Goal: Task Accomplishment & Management: Use online tool/utility

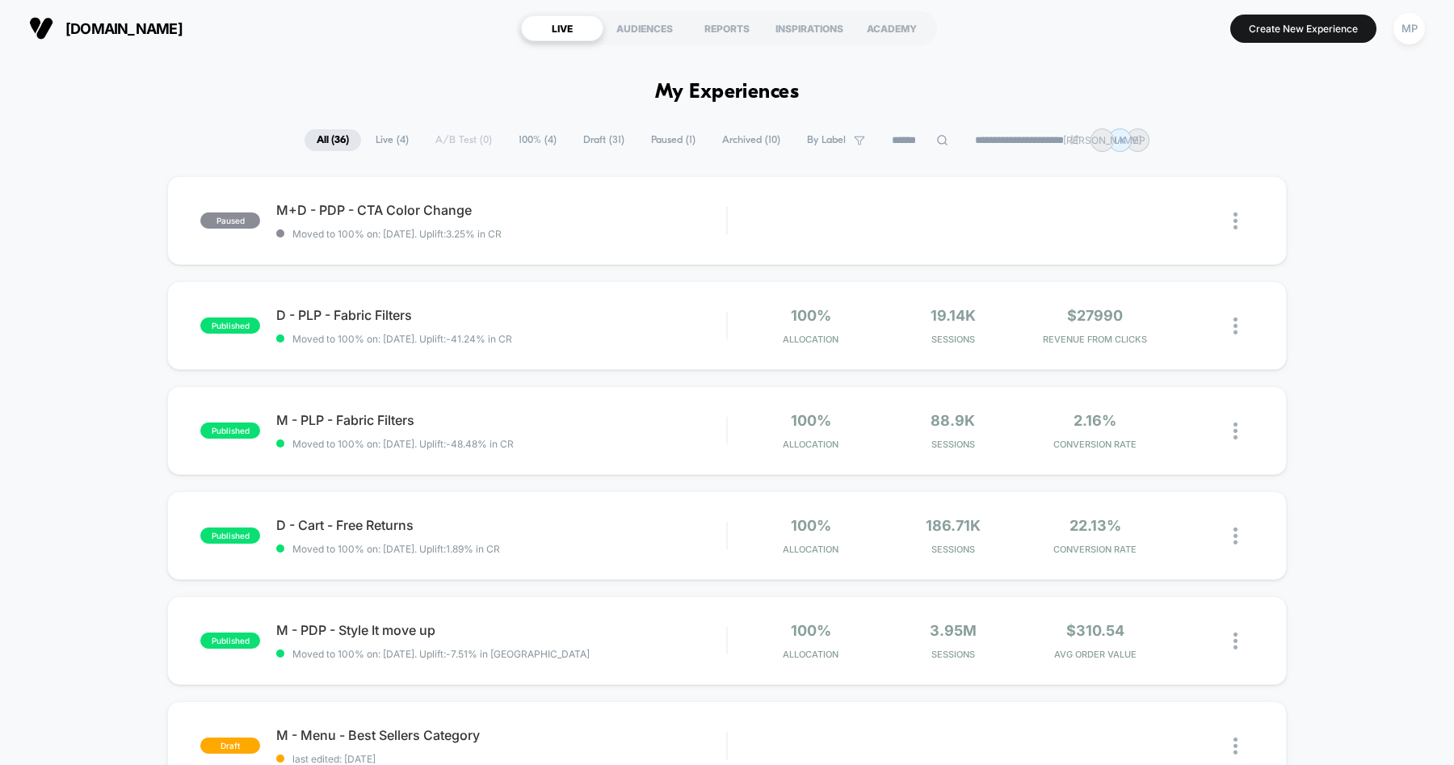
click at [587, 137] on span "Draft ( 31 )" at bounding box center [603, 140] width 65 height 22
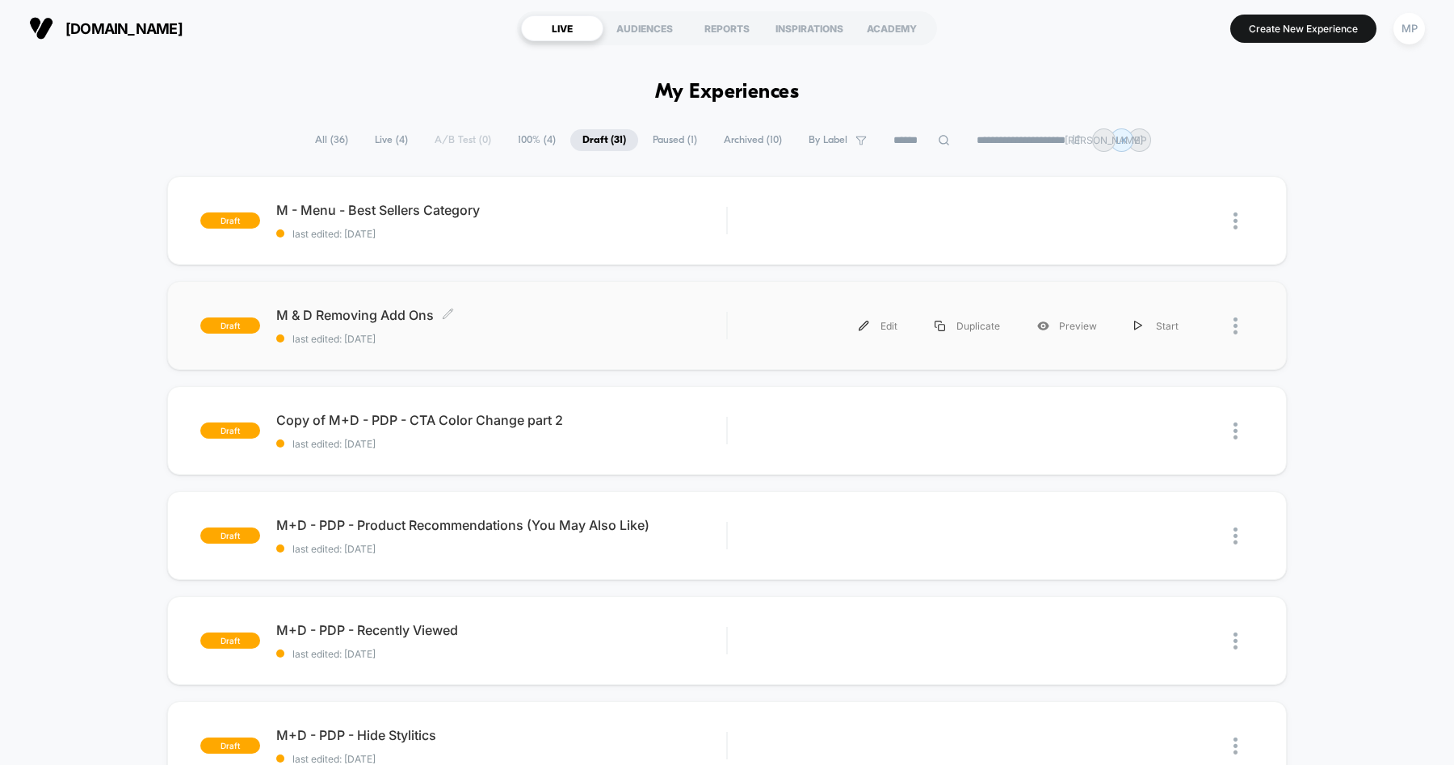
click at [712, 312] on span "M & D Removing Add Ons Click to edit experience details" at bounding box center [501, 315] width 450 height 16
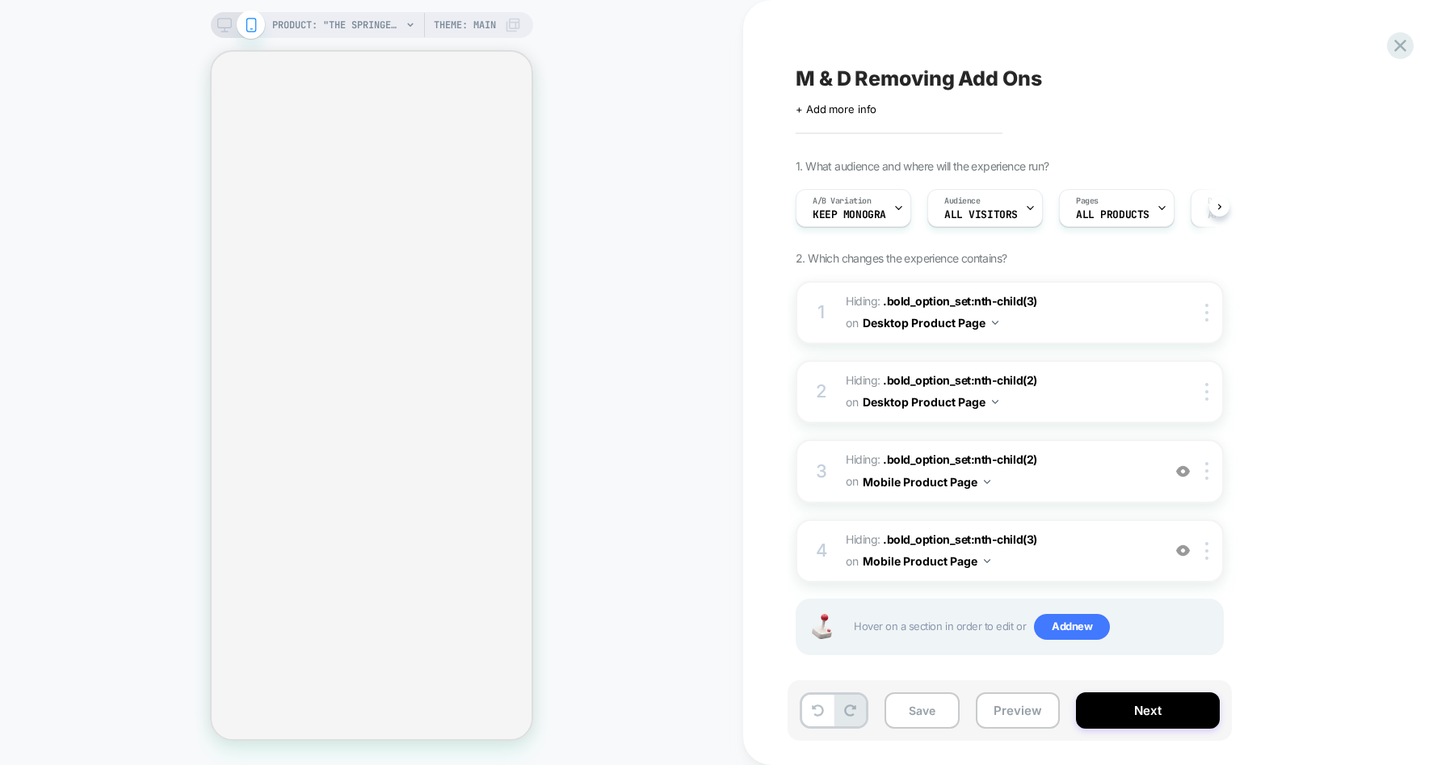
scroll to position [0, 2]
click at [1206, 320] on img at bounding box center [1207, 313] width 3 height 18
click at [1164, 533] on div "Delete" at bounding box center [1209, 531] width 144 height 44
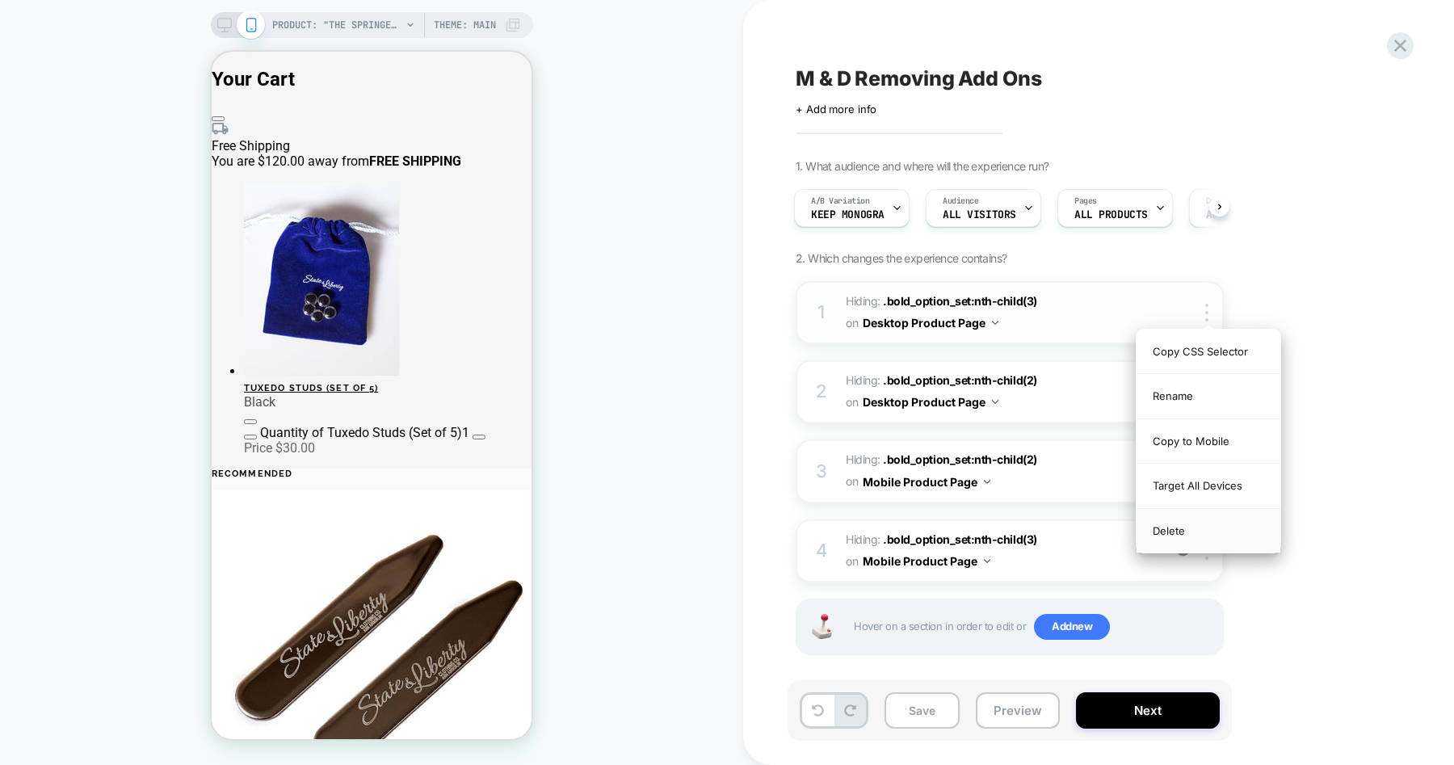
scroll to position [0, 0]
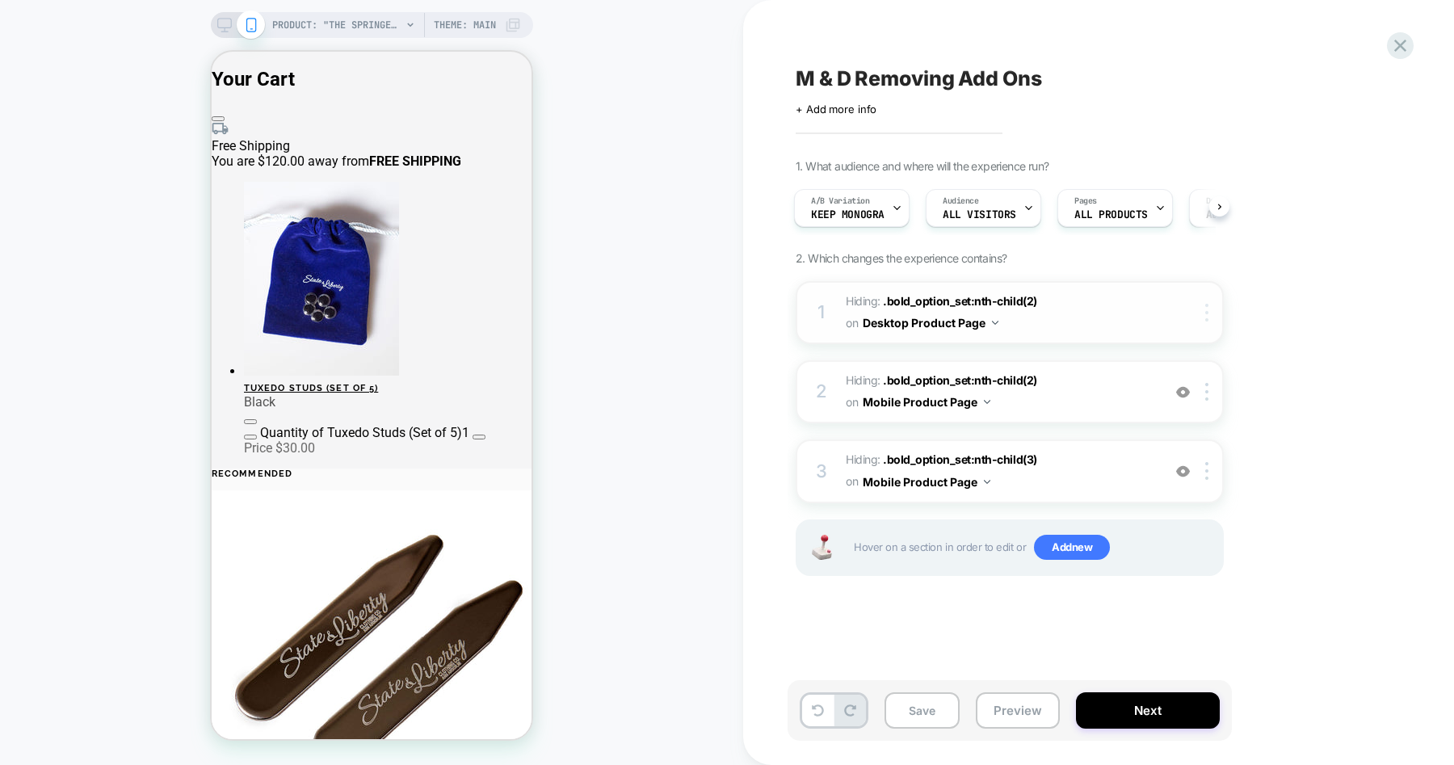
click at [1206, 318] on img at bounding box center [1207, 313] width 3 height 18
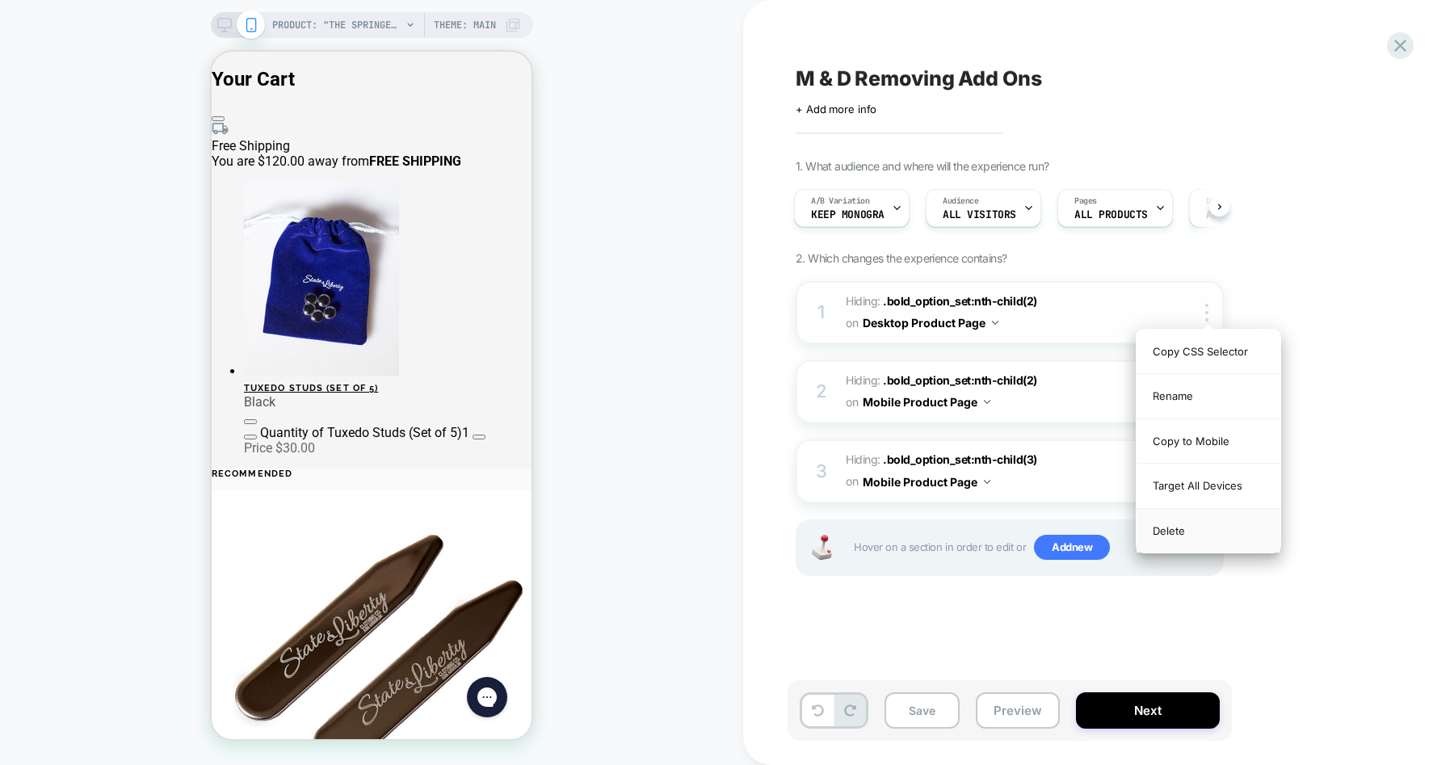
click at [1156, 532] on div "Delete" at bounding box center [1209, 531] width 144 height 44
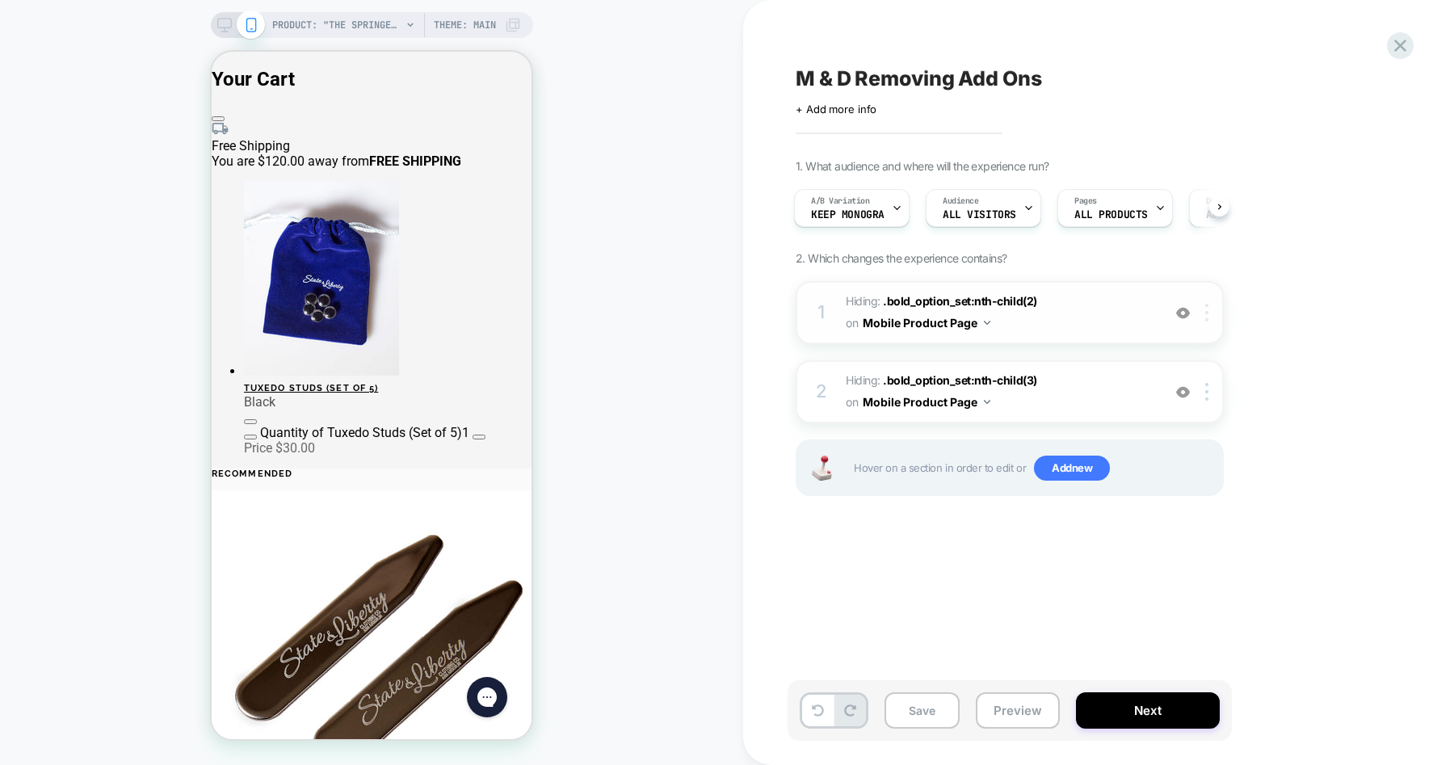
click at [1205, 313] on div at bounding box center [1210, 313] width 27 height 18
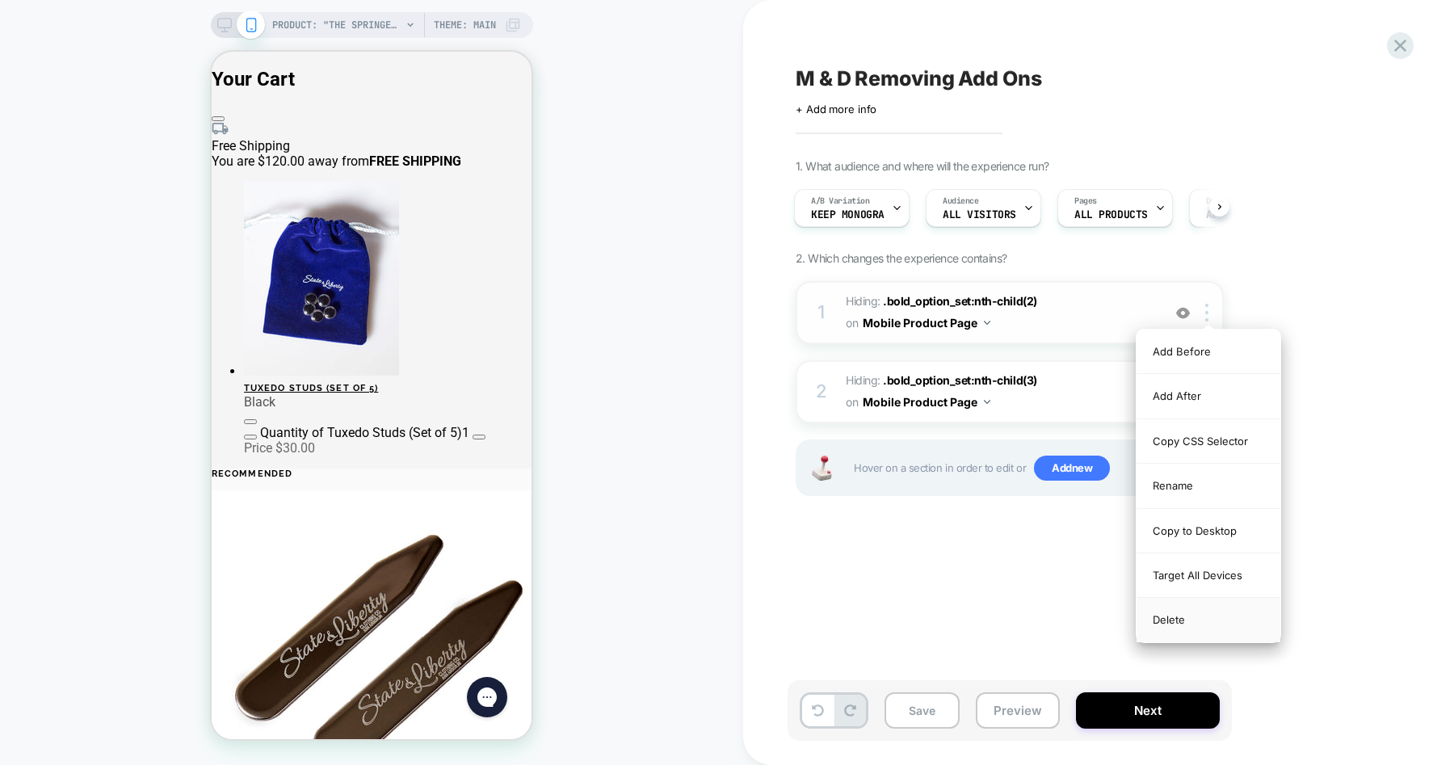
click at [1164, 621] on div "Delete" at bounding box center [1209, 620] width 144 height 44
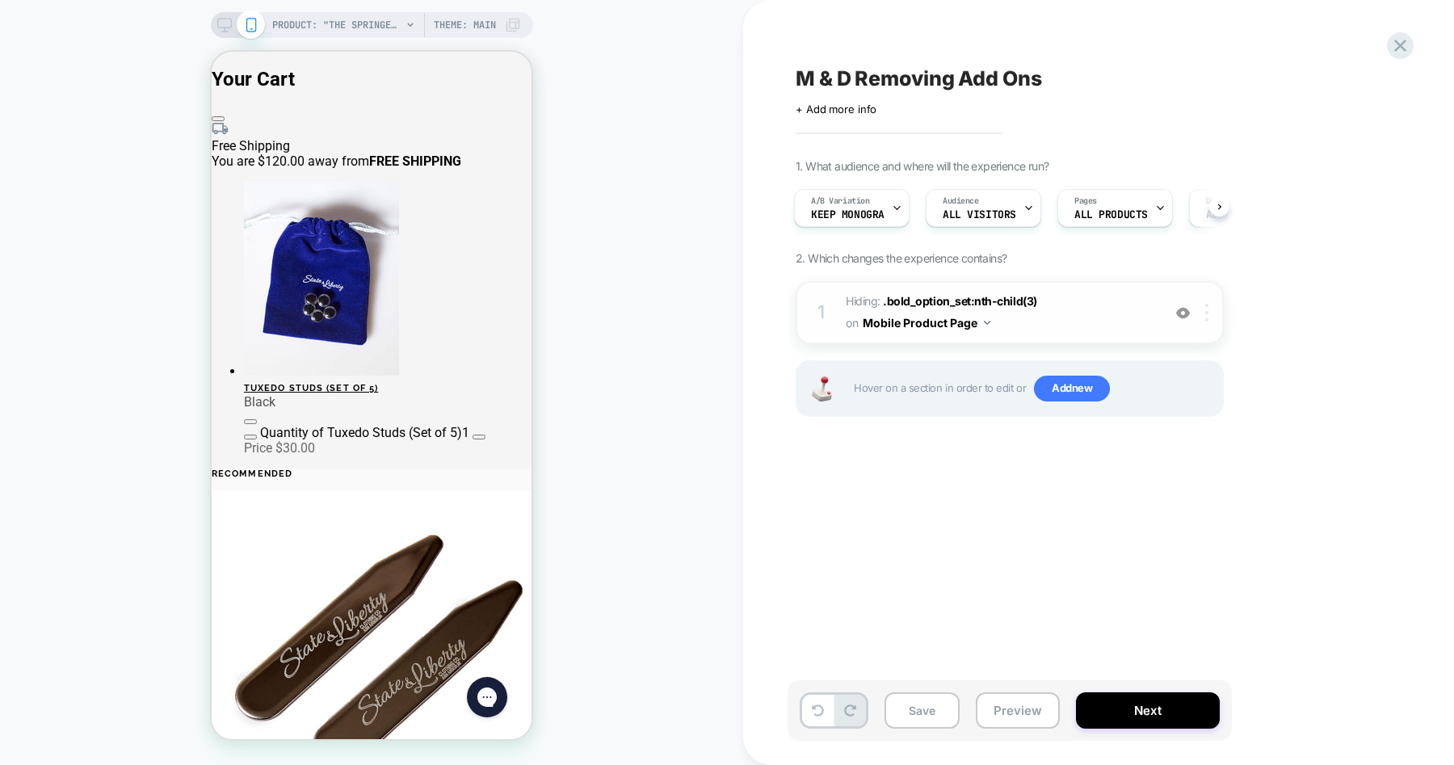
click at [1206, 318] on img at bounding box center [1207, 313] width 3 height 18
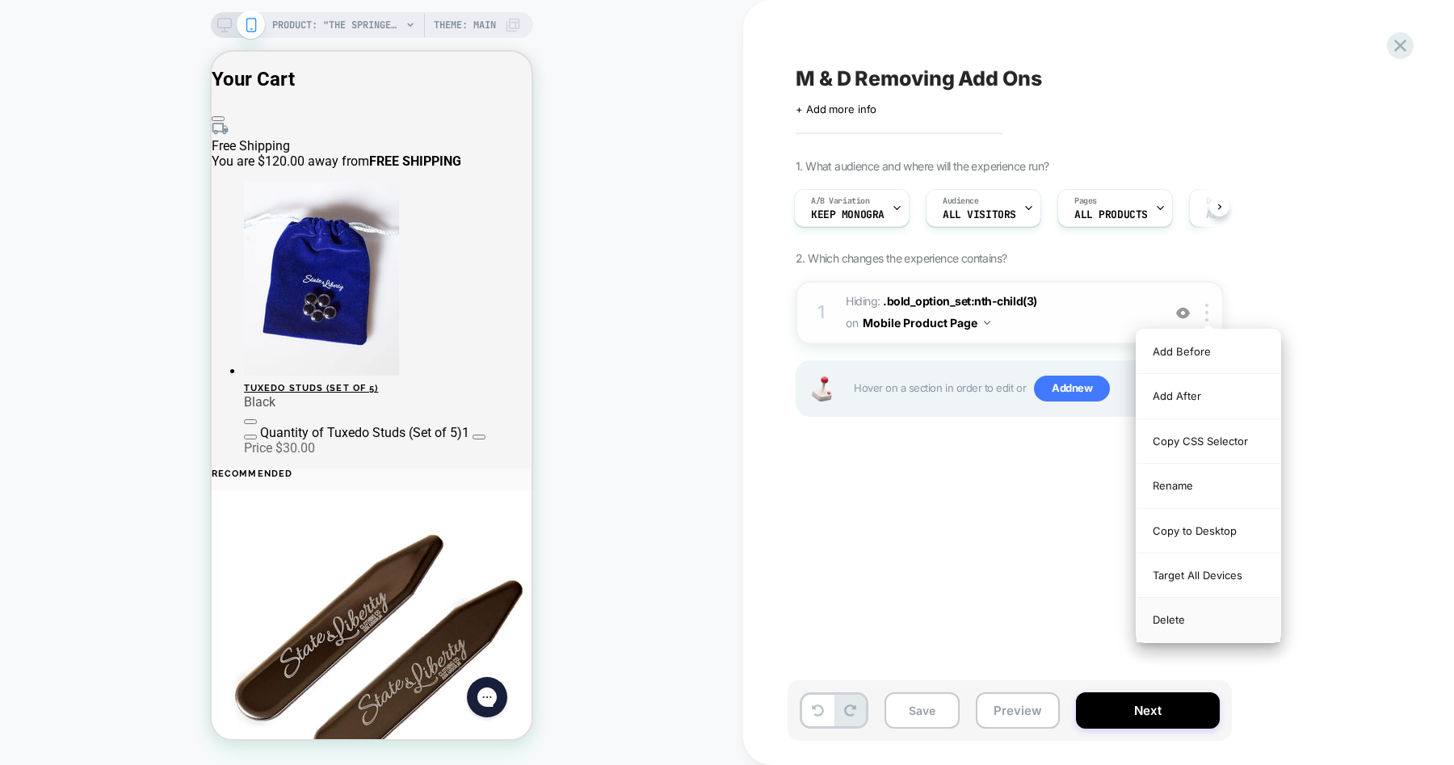
click at [1171, 617] on div "Delete" at bounding box center [1209, 620] width 144 height 44
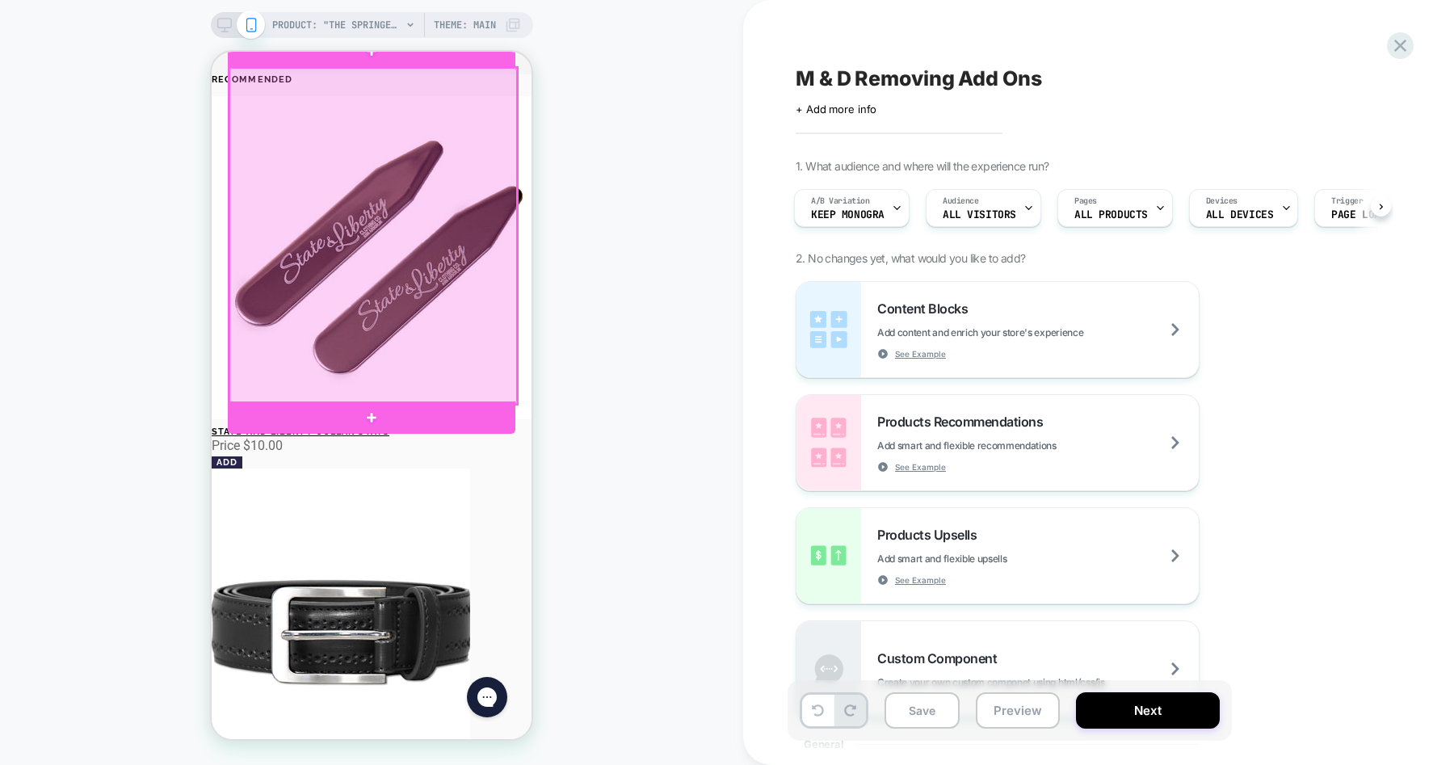
scroll to position [402, 0]
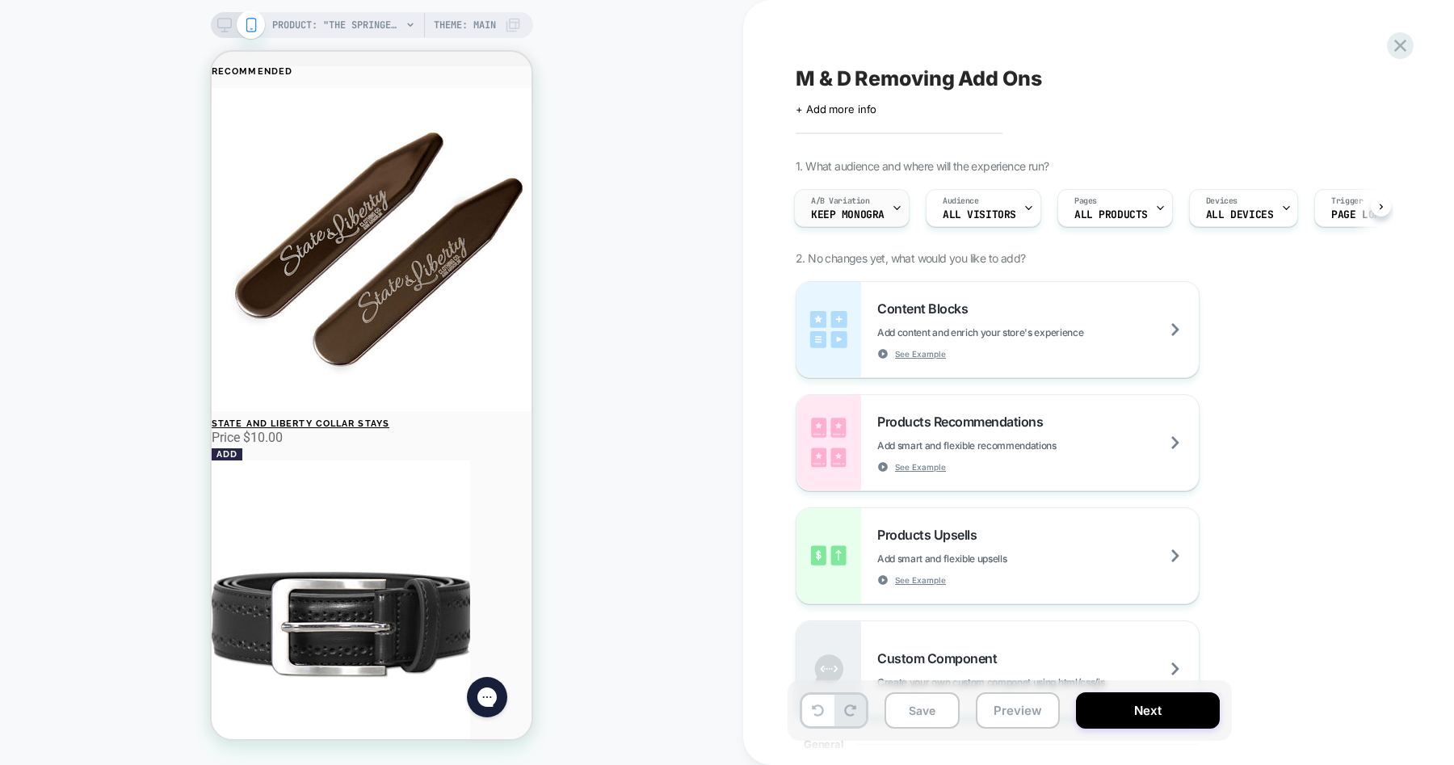
click at [881, 207] on div "A/B Variation keep monogra" at bounding box center [848, 208] width 106 height 36
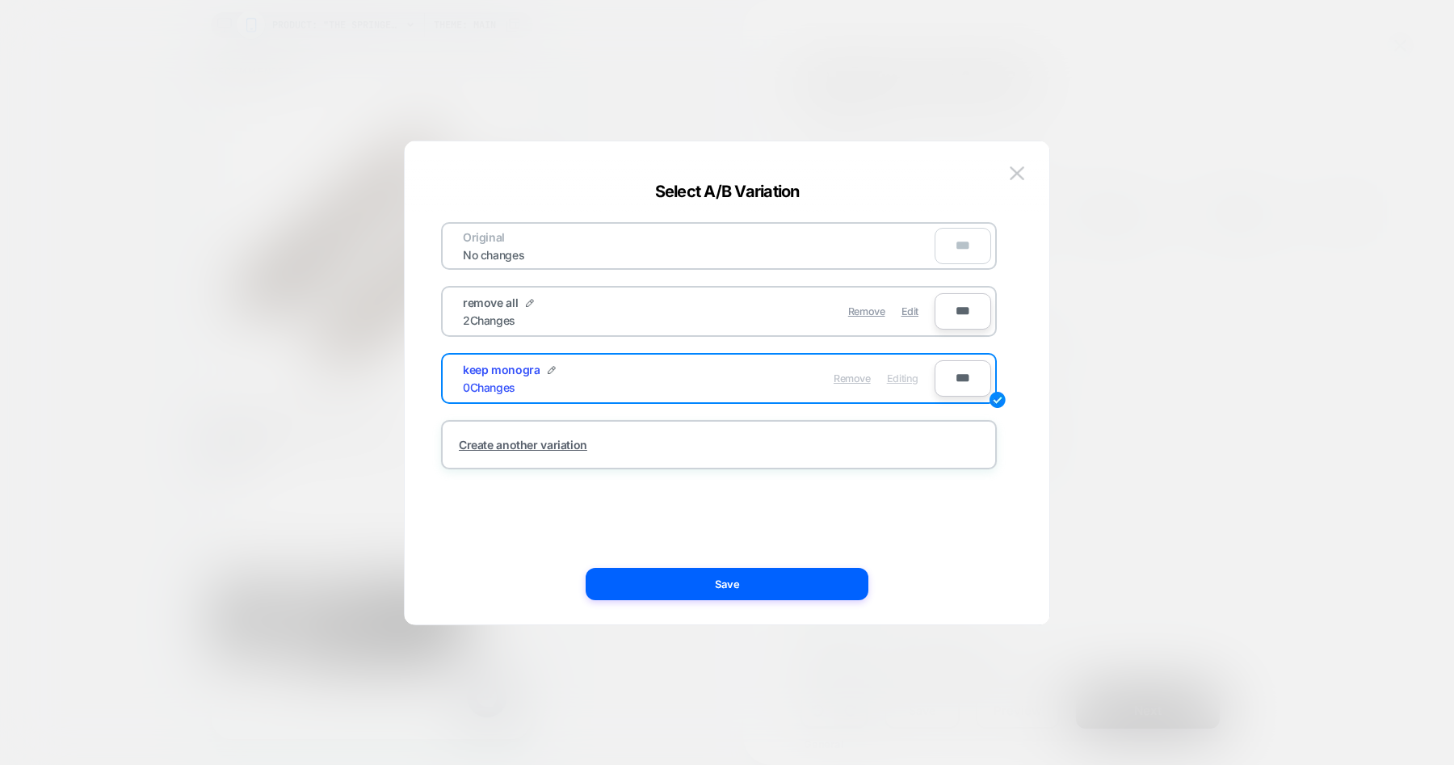
click at [858, 381] on span "Remove" at bounding box center [852, 379] width 37 height 12
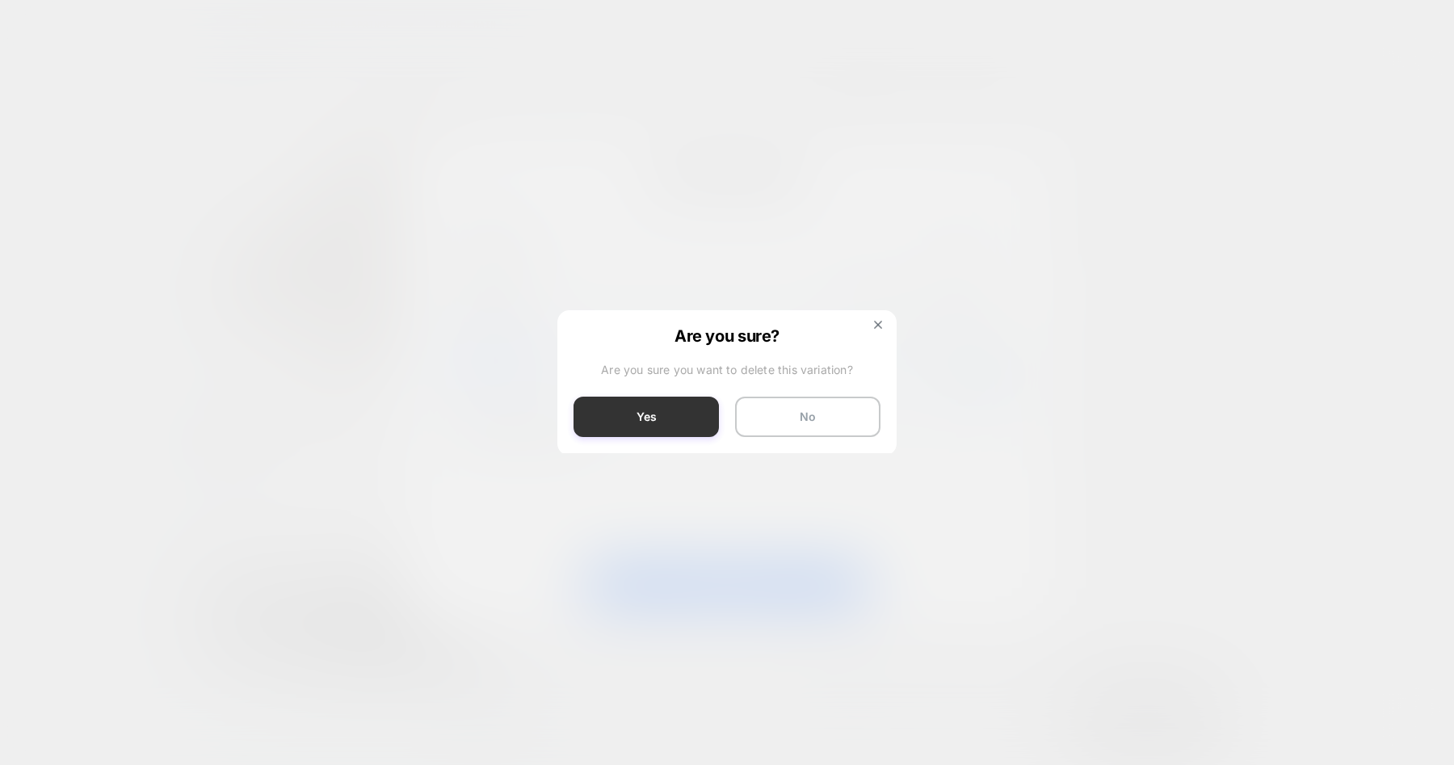
click at [678, 411] on button "Yes" at bounding box center [646, 417] width 145 height 40
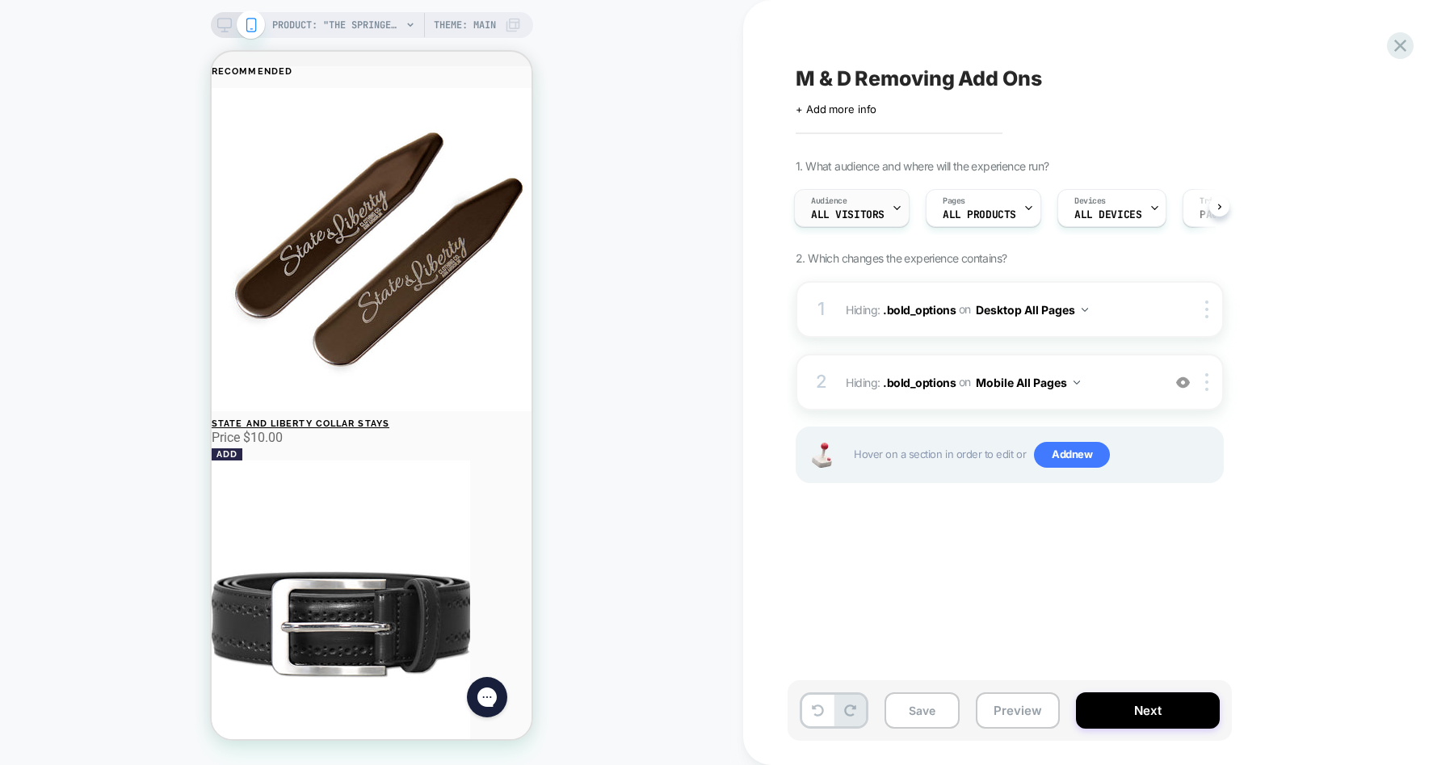
click at [870, 208] on div "Audience All Visitors" at bounding box center [848, 208] width 106 height 36
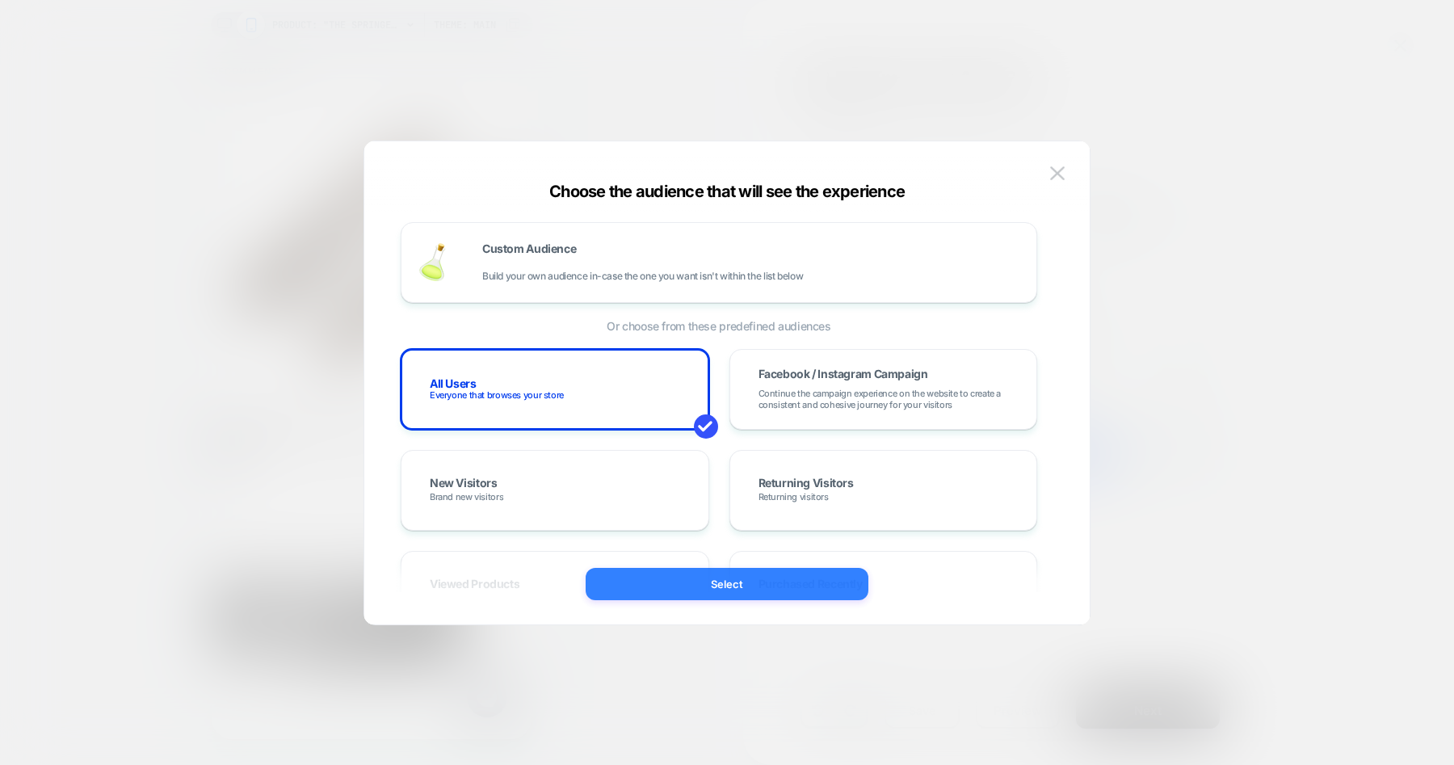
click at [732, 583] on button "Select" at bounding box center [727, 584] width 283 height 32
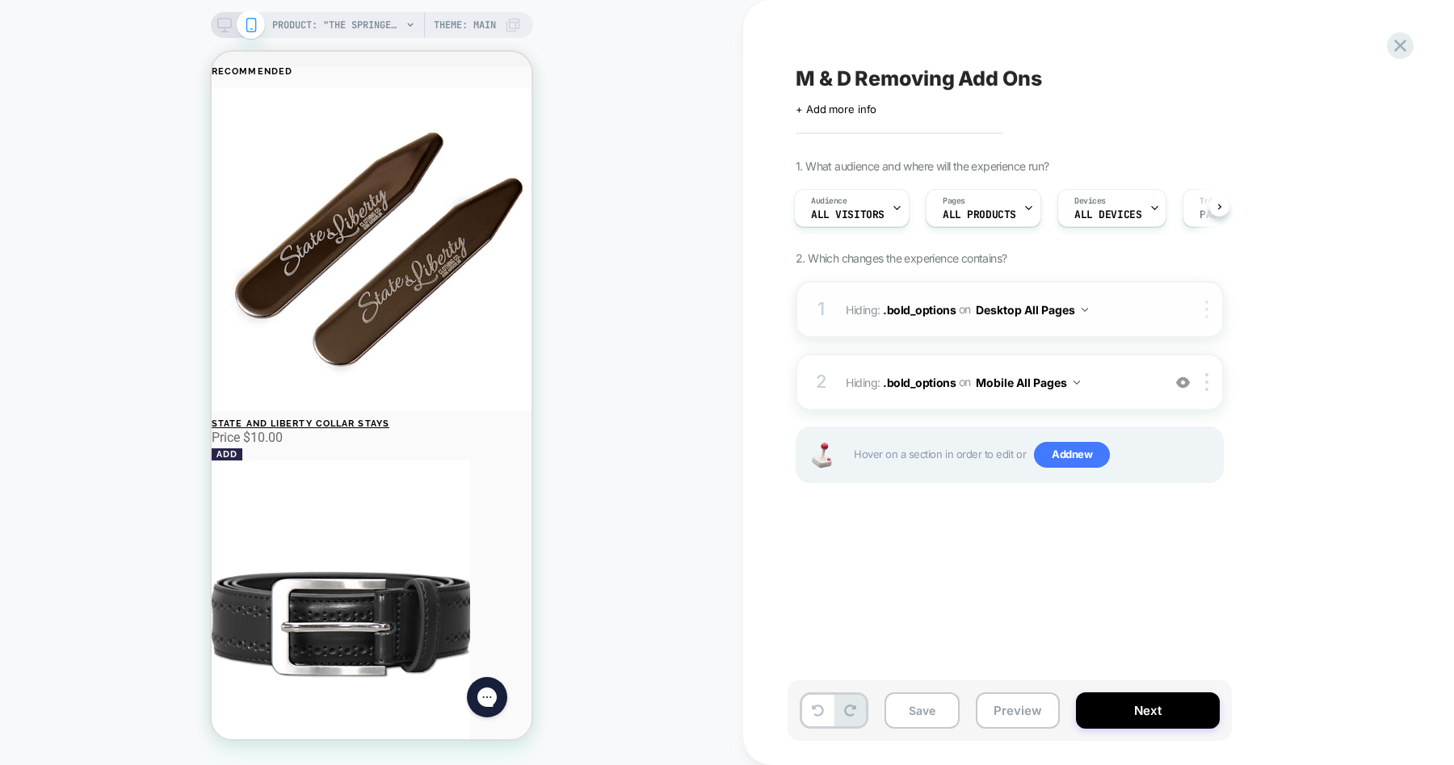
click at [1200, 305] on div at bounding box center [1210, 310] width 27 height 18
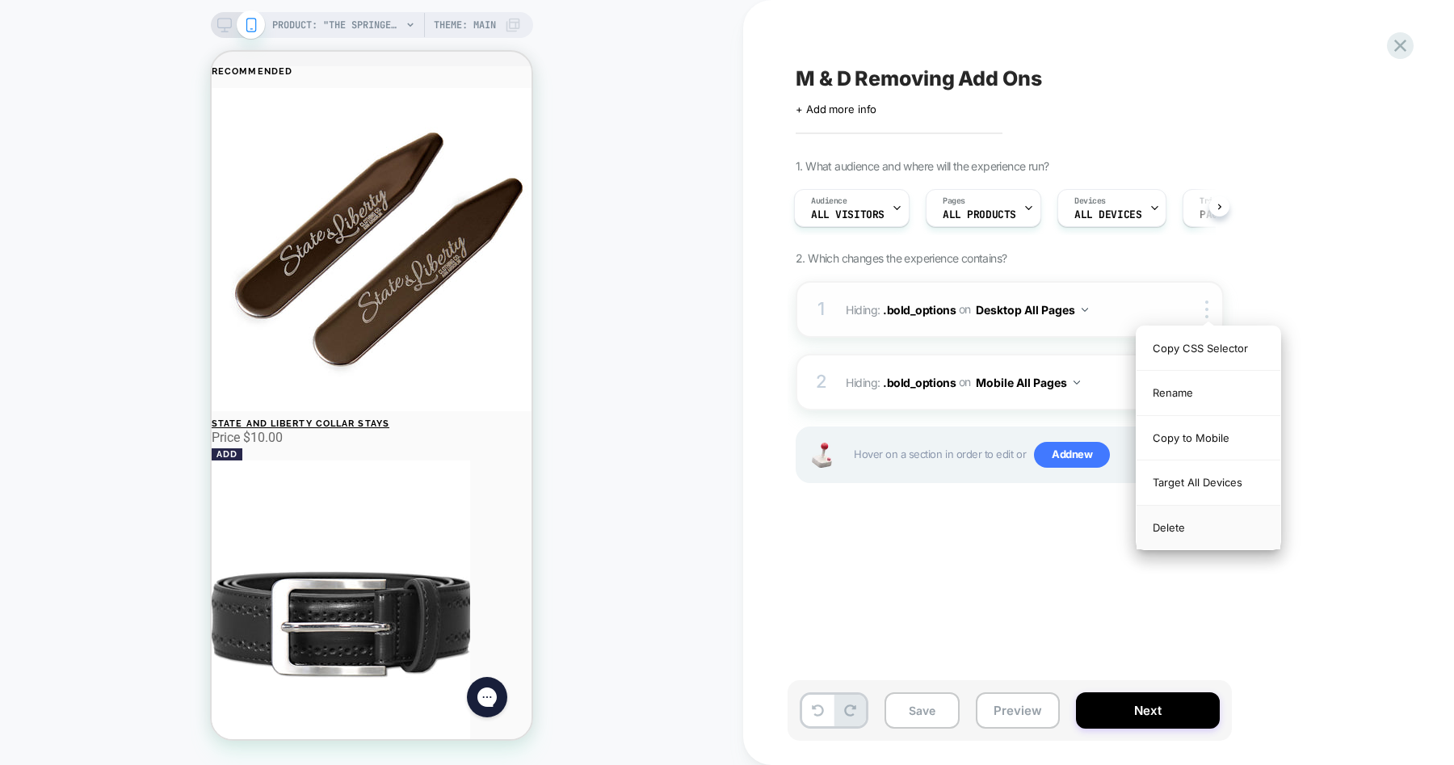
click at [1171, 529] on div "Delete" at bounding box center [1209, 528] width 144 height 44
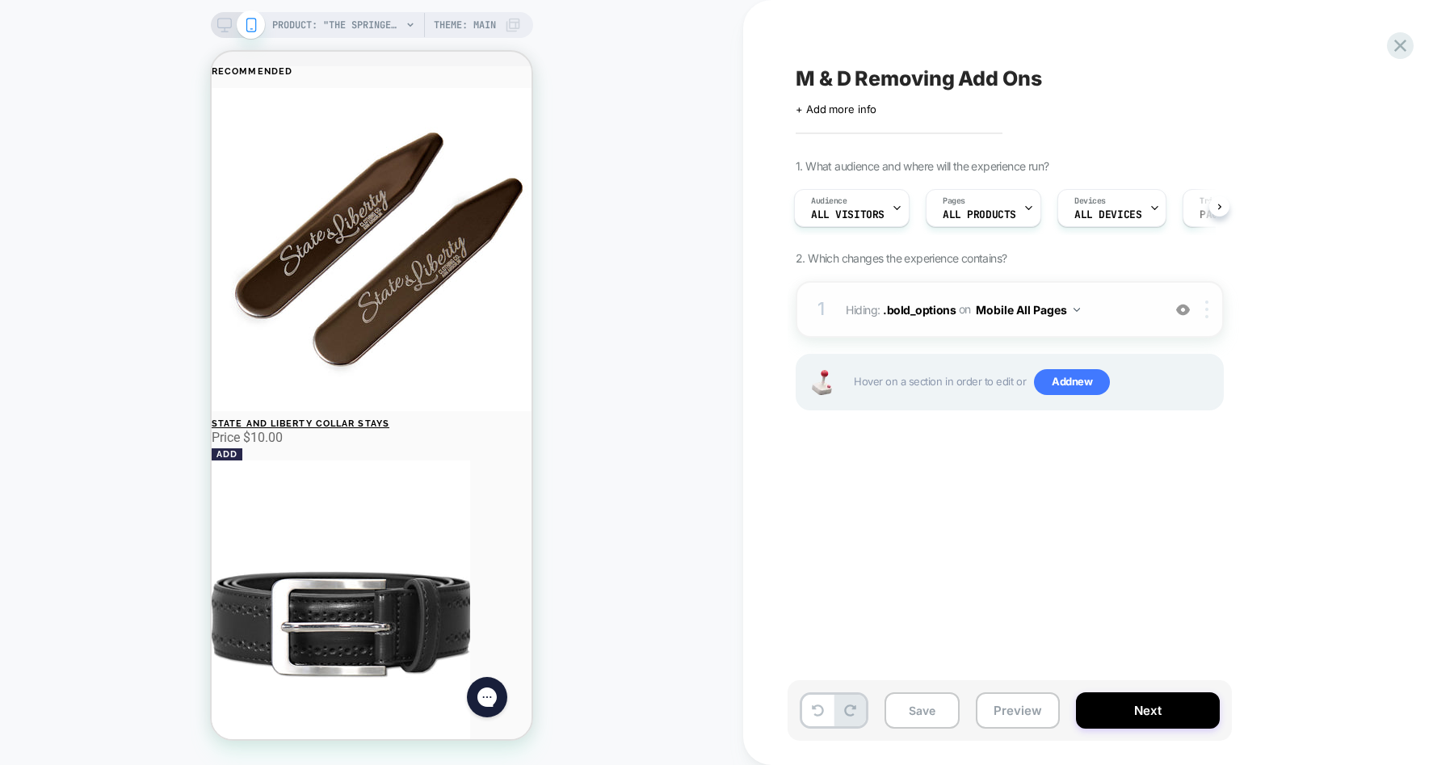
click at [1209, 314] on div at bounding box center [1210, 310] width 27 height 18
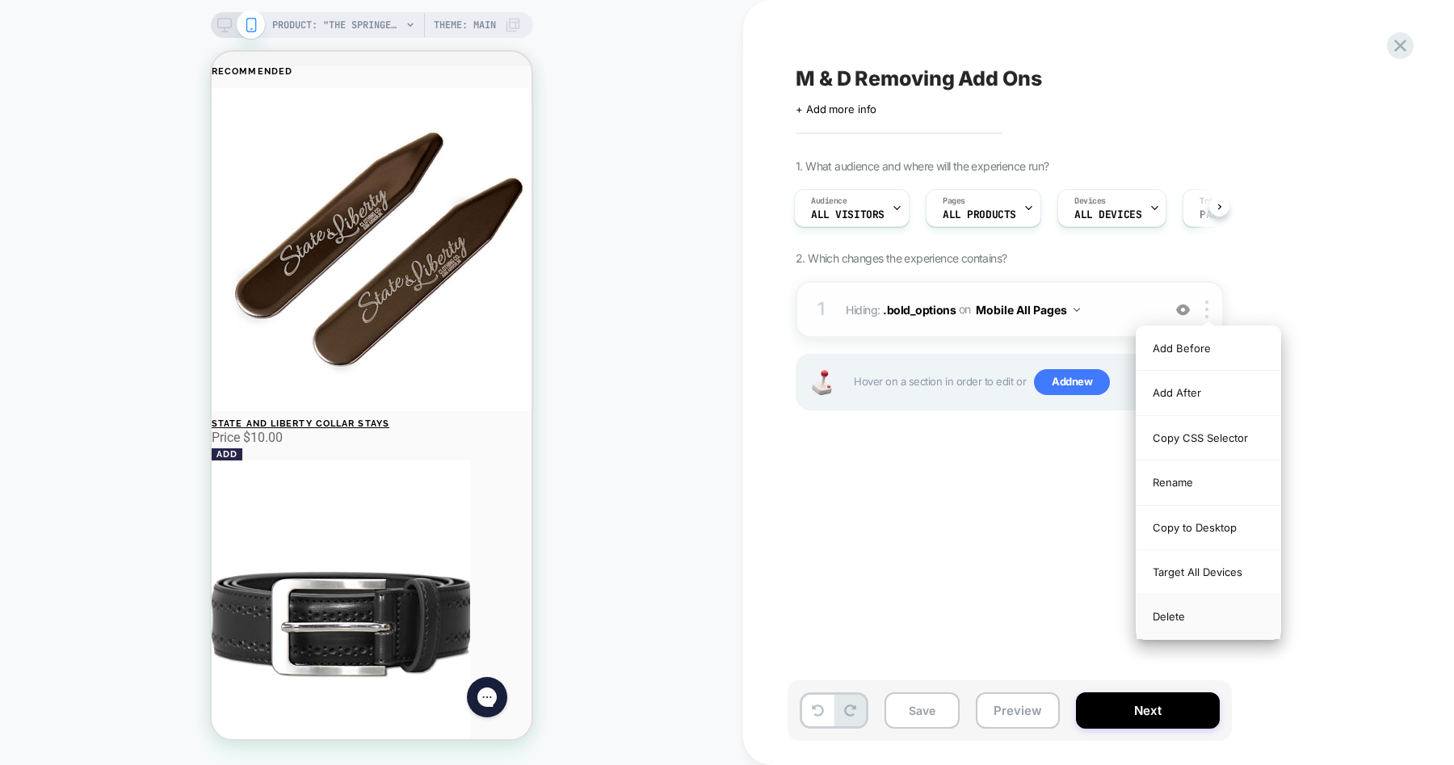
click at [1189, 620] on div "Delete" at bounding box center [1209, 617] width 144 height 44
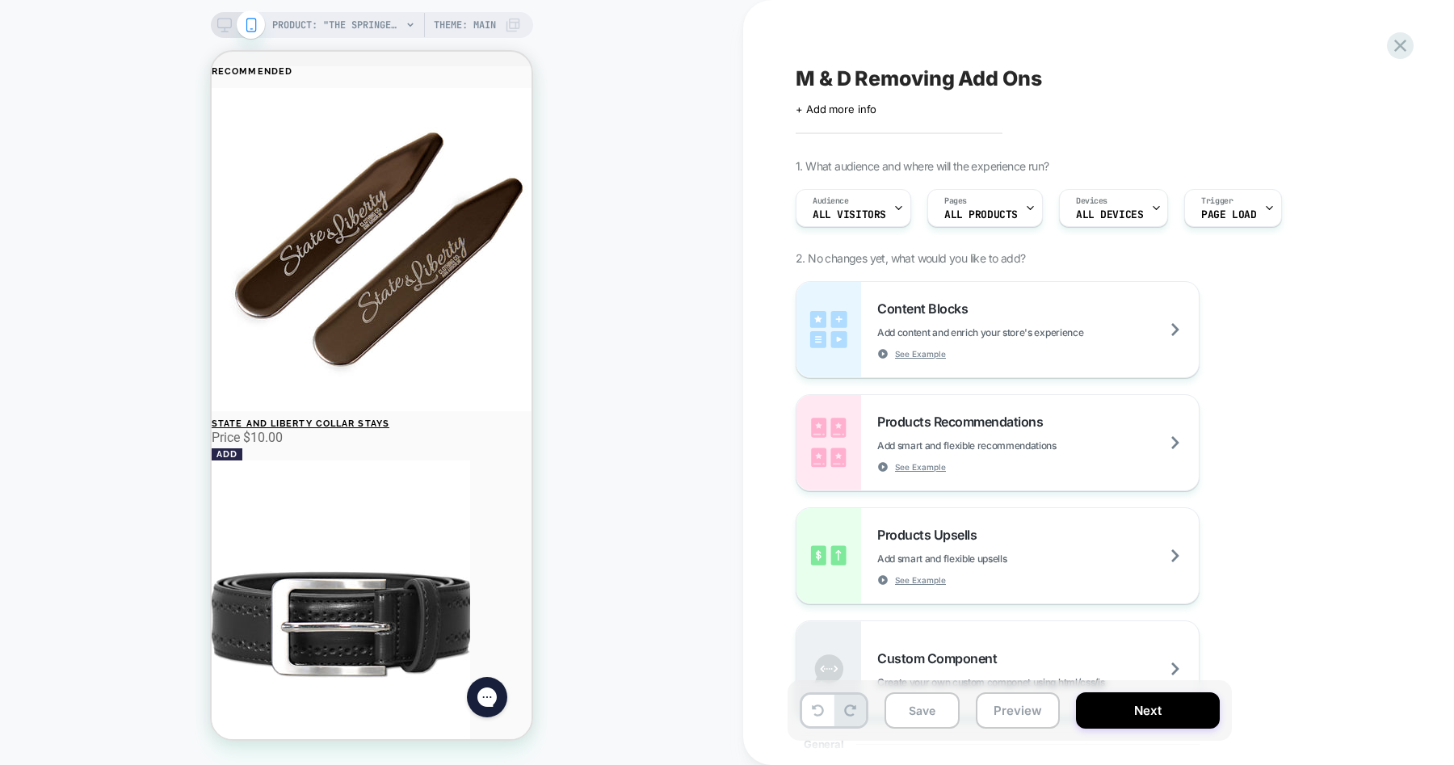
scroll to position [0, 0]
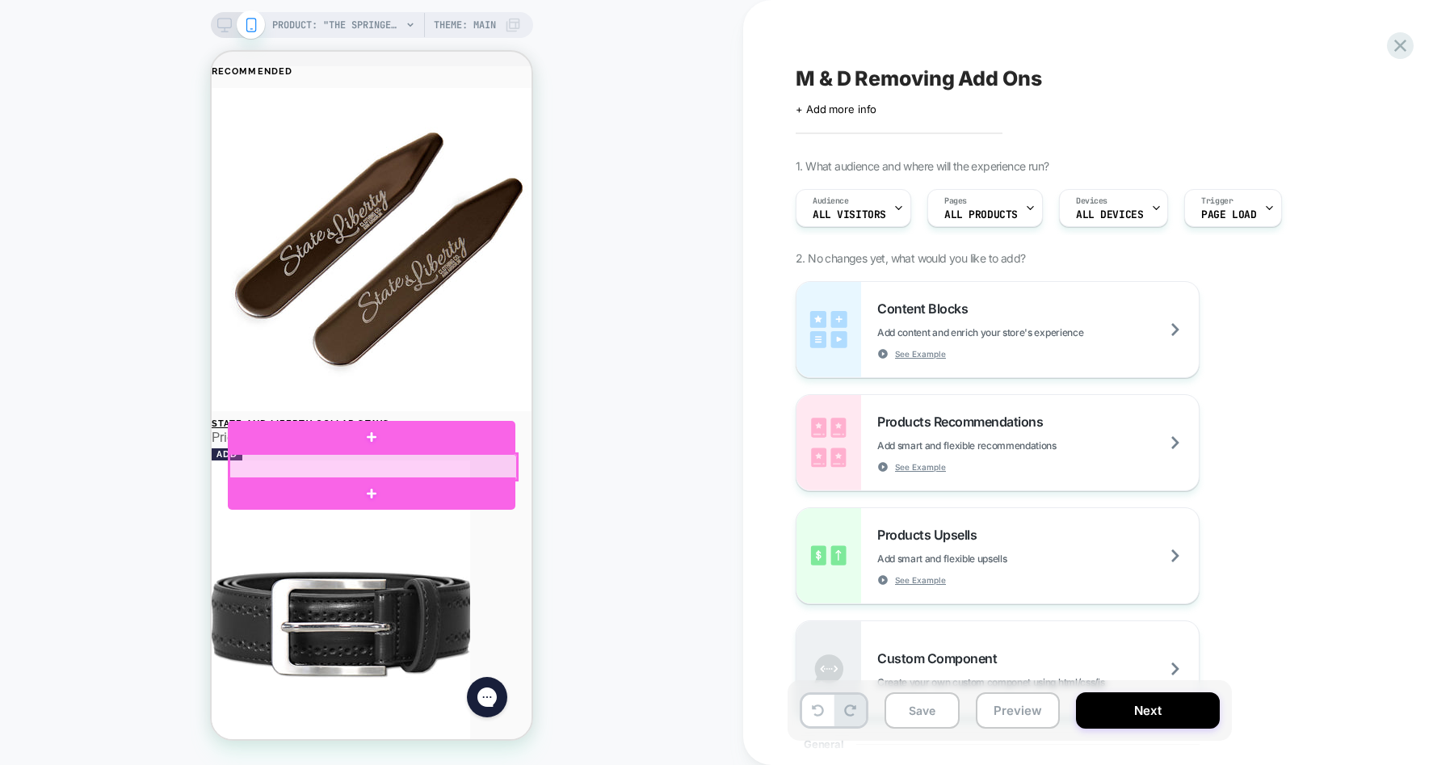
click div
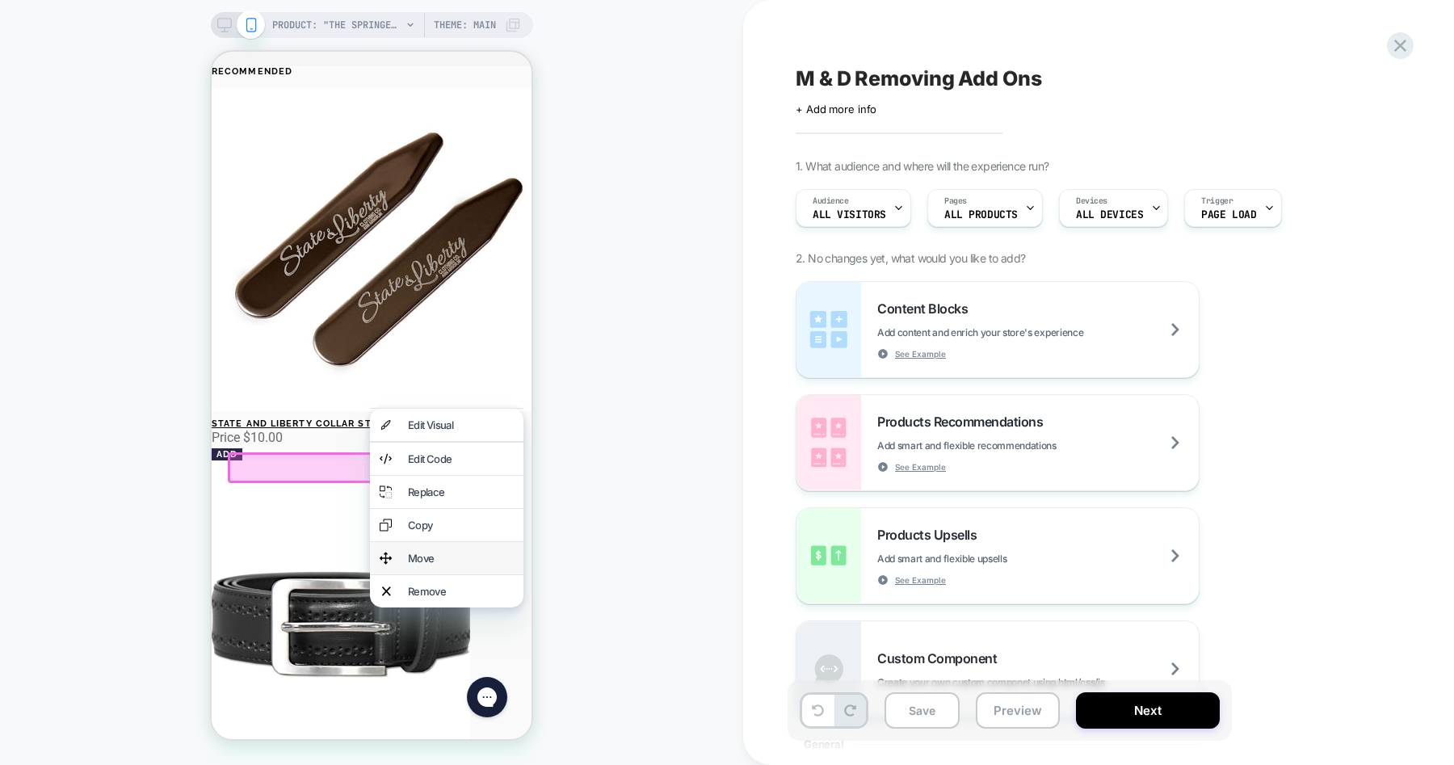
click div "Move"
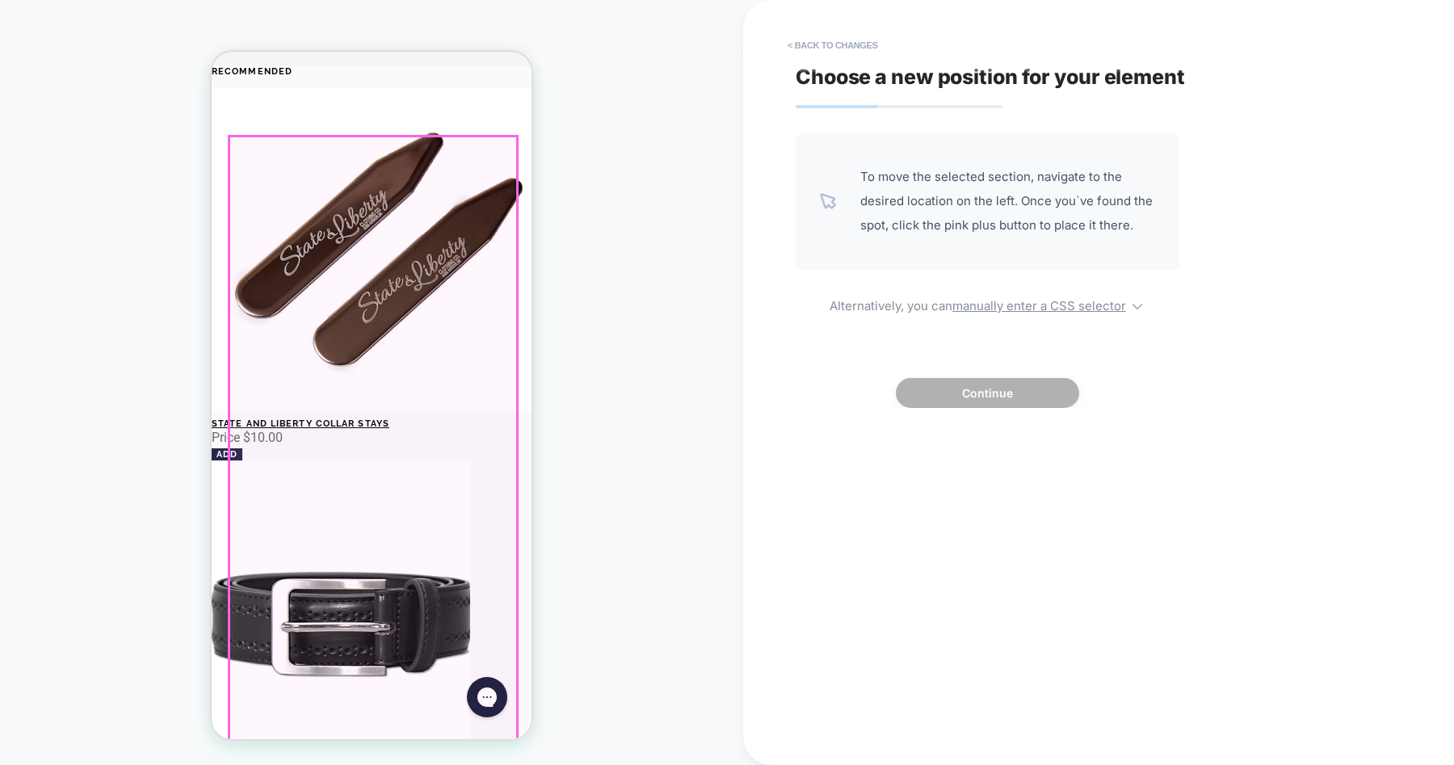
click safe-sticky "Solid Color Stripes Pattern"
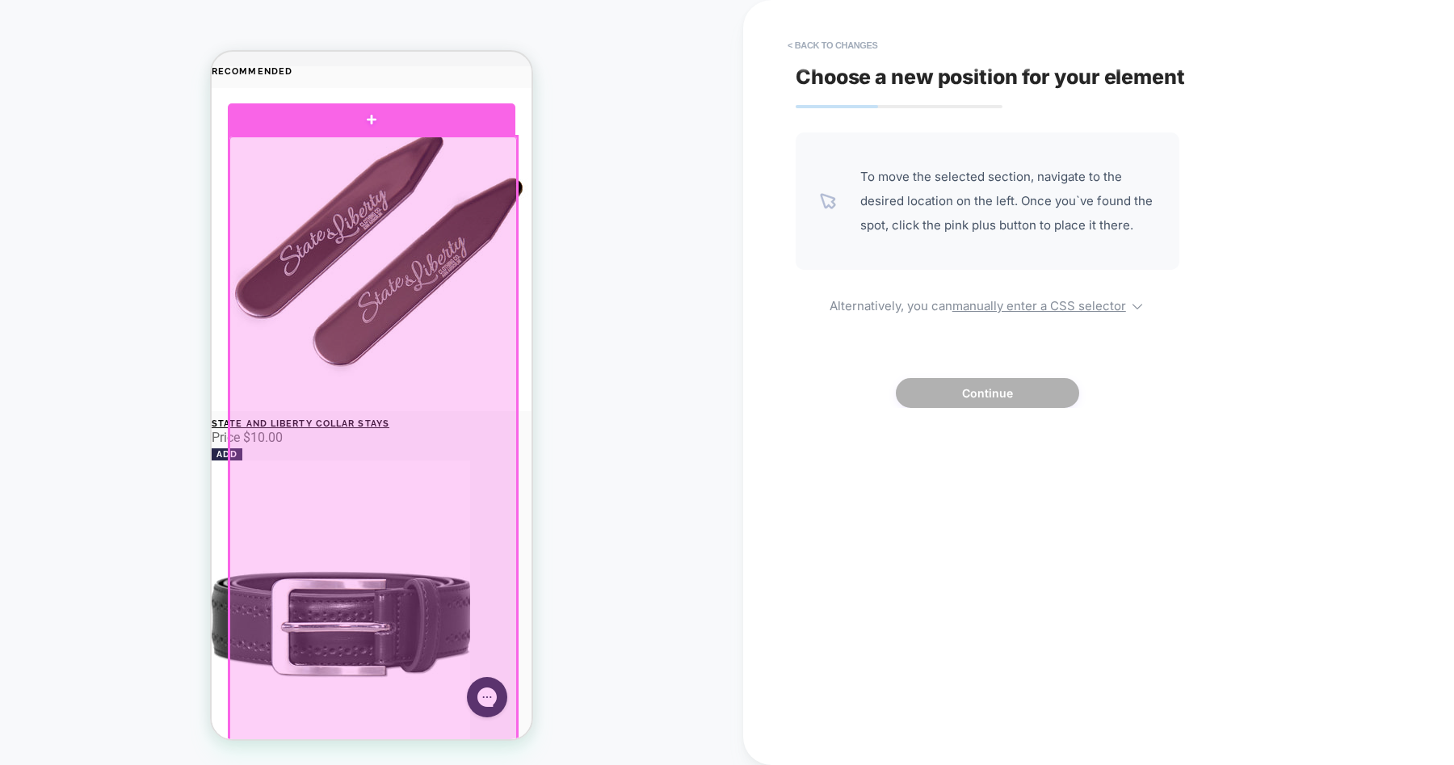
click div
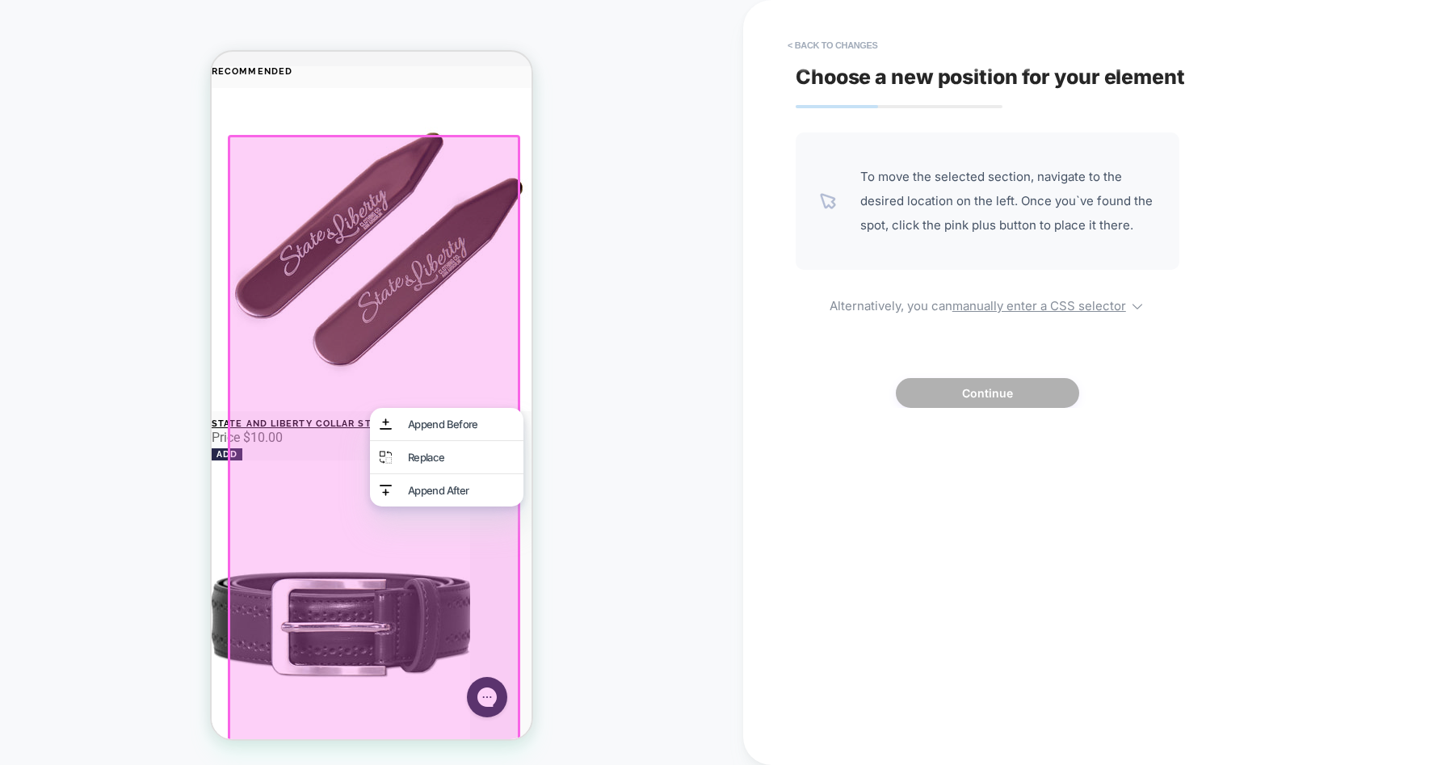
click at [603, 546] on div "PRODUCT: "The Springer" Solid White PRODUCT: "The Springer" Solid White Theme: …" at bounding box center [371, 382] width 743 height 733
click at [638, 406] on div "PRODUCT: "The Springer" Solid White PRODUCT: "The Springer" Solid White Theme: …" at bounding box center [371, 382] width 743 height 733
click at [882, 195] on span "To move the selected section, navigate to the desired location on the left. Onc…" at bounding box center [1008, 201] width 295 height 73
click at [575, 406] on div "PRODUCT: "The Springer" Solid White PRODUCT: "The Springer" Solid White Theme: …" at bounding box center [371, 382] width 743 height 733
click div
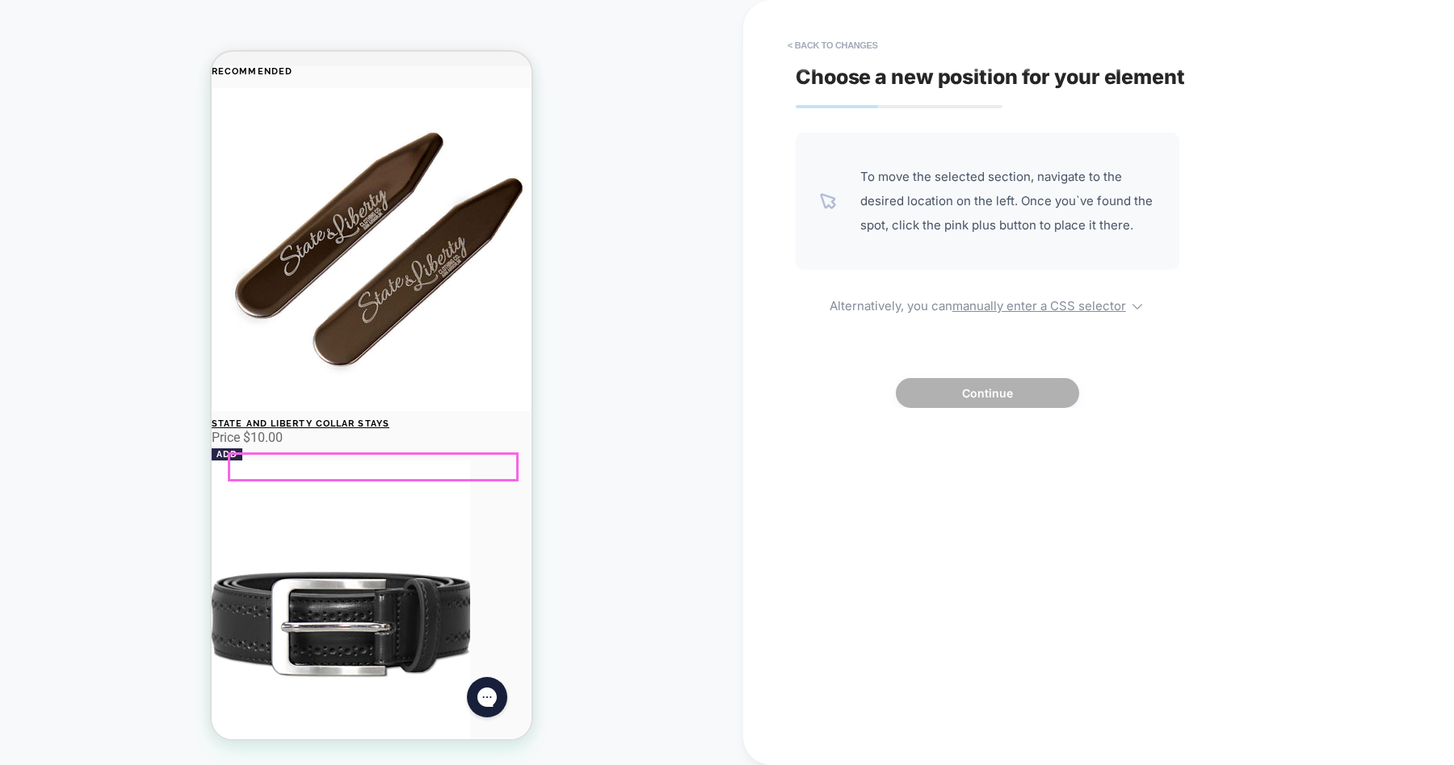
click div "Add a Cuff Monogram (Final Sale) $ 20.00 Monogrammed shirts are final sale & no…"
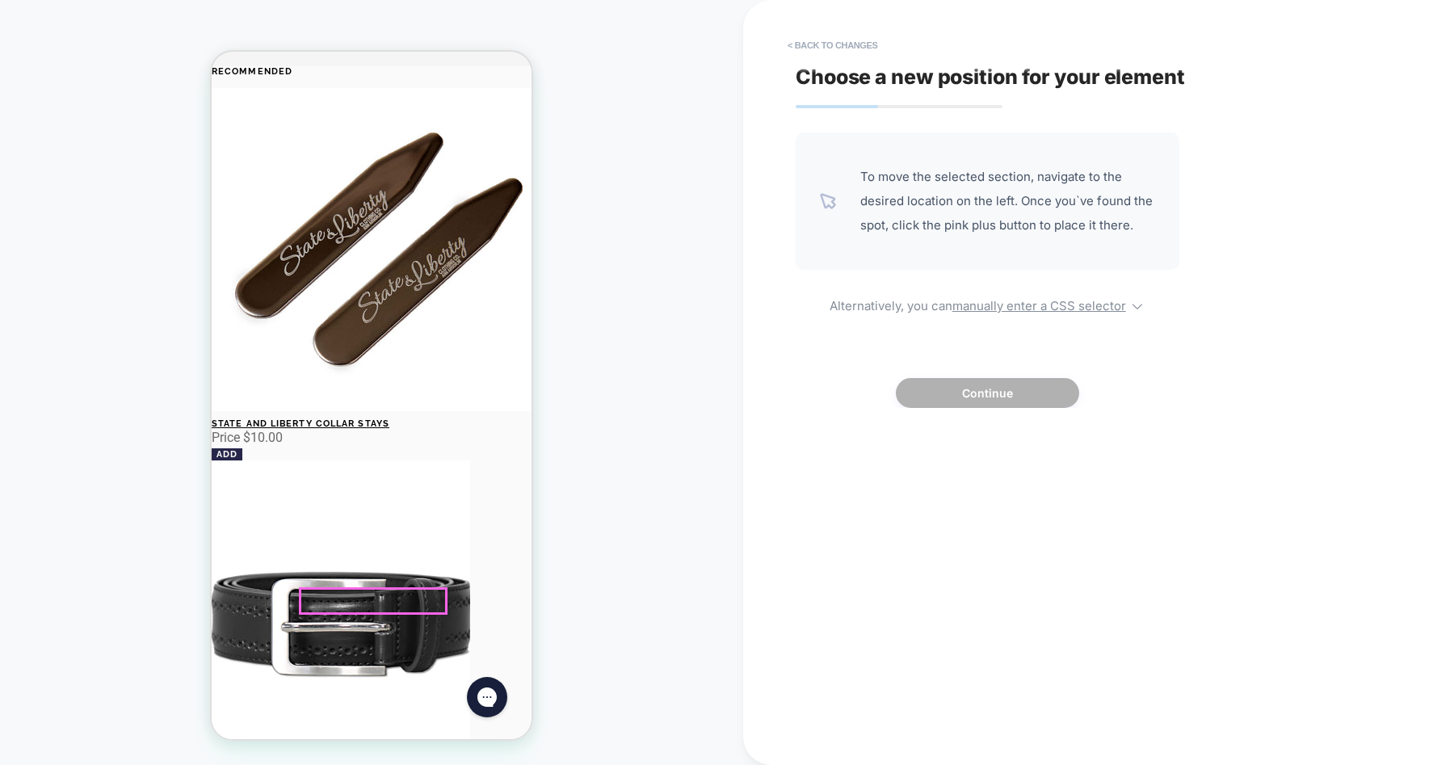
drag, startPoint x: 240, startPoint y: 421, endPoint x: 207, endPoint y: 550, distance: 133.5
click form "Select Size: Size Chart SIZING & FIT GUIDE Our sizing is a modern tapered athle…"
click at [624, 466] on div "PRODUCT: "The Springer" Solid White PRODUCT: "The Springer" Solid White Theme: …" at bounding box center [371, 382] width 743 height 733
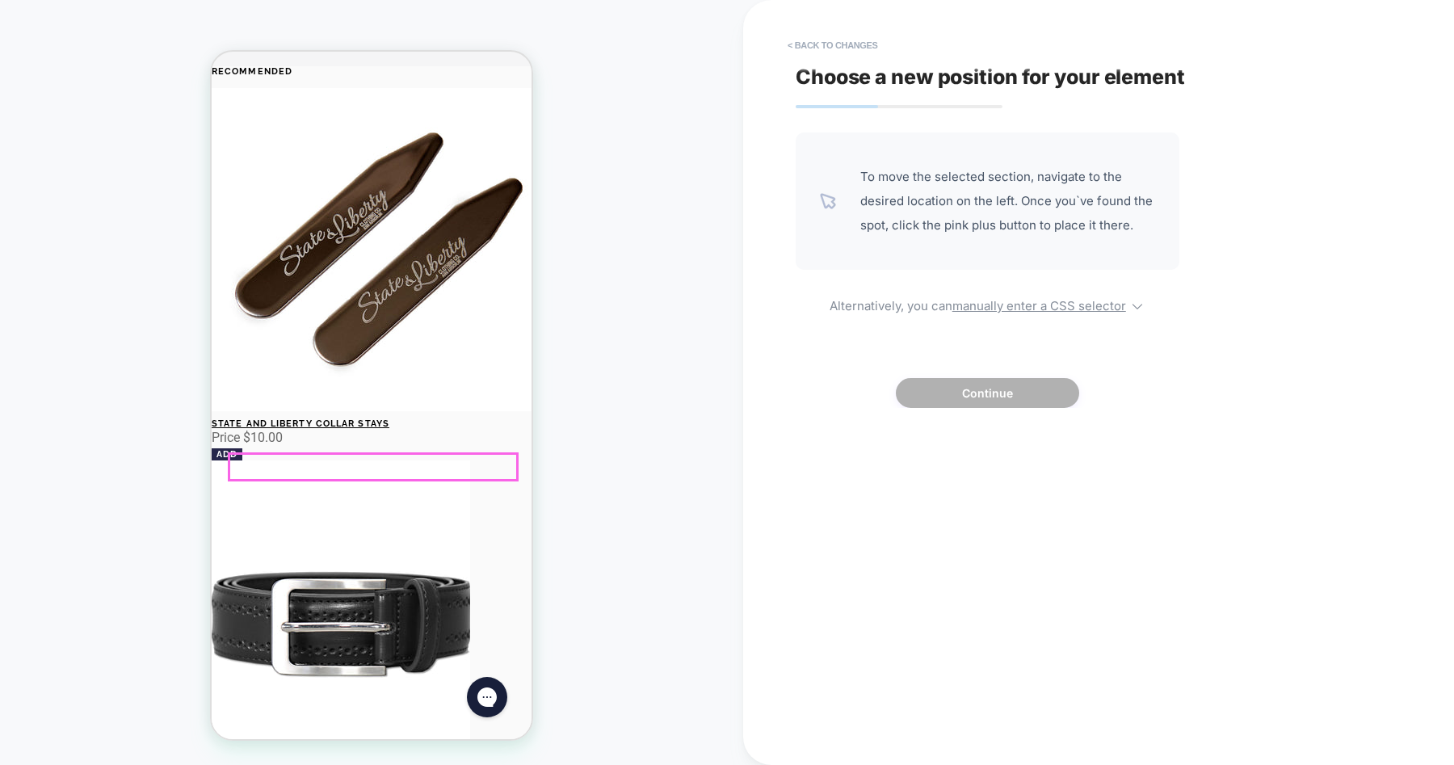
click div "Add a Cuff Monogram (Final Sale) $ 20.00 Monogrammed shirts are final sale & no…"
click at [807, 49] on button "< Back to changes" at bounding box center [833, 45] width 107 height 26
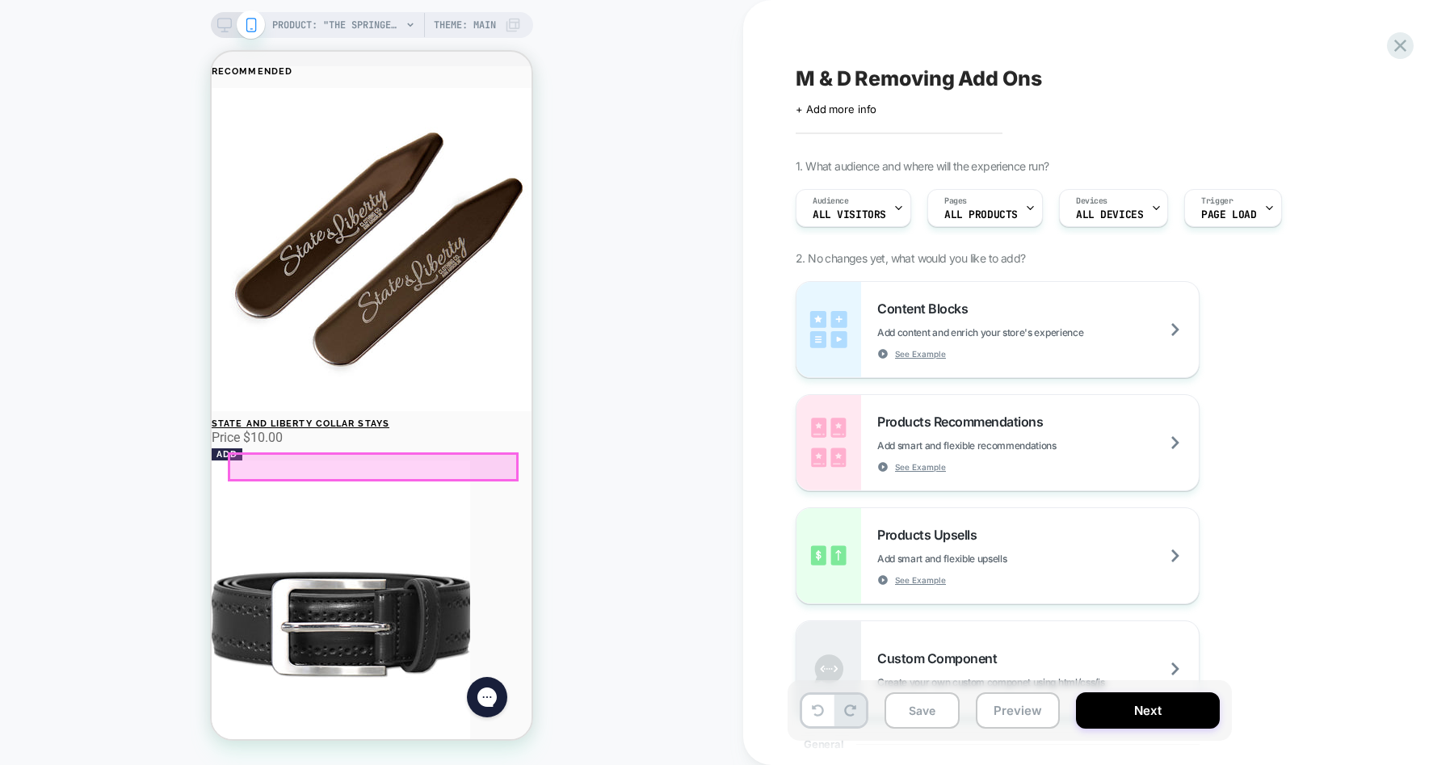
click div
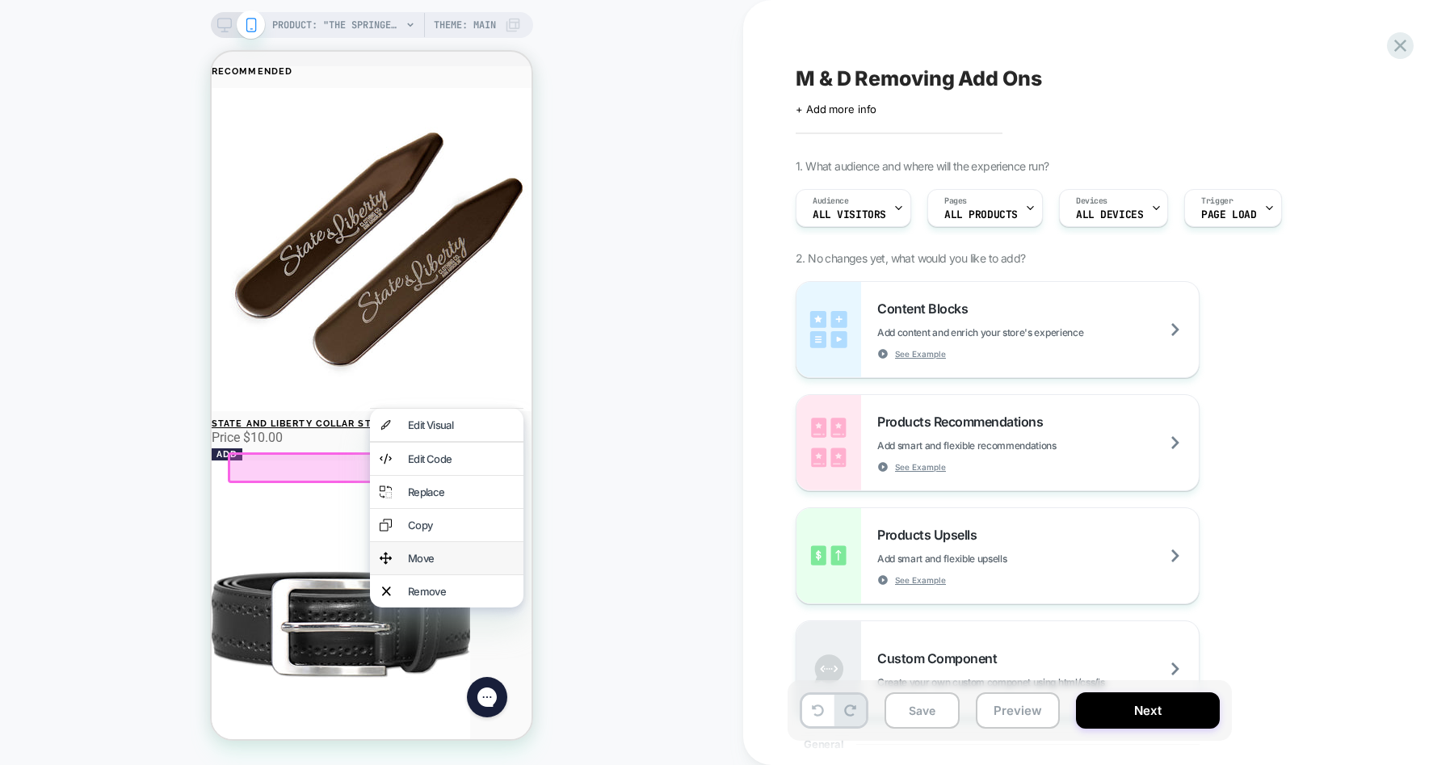
click div "Move"
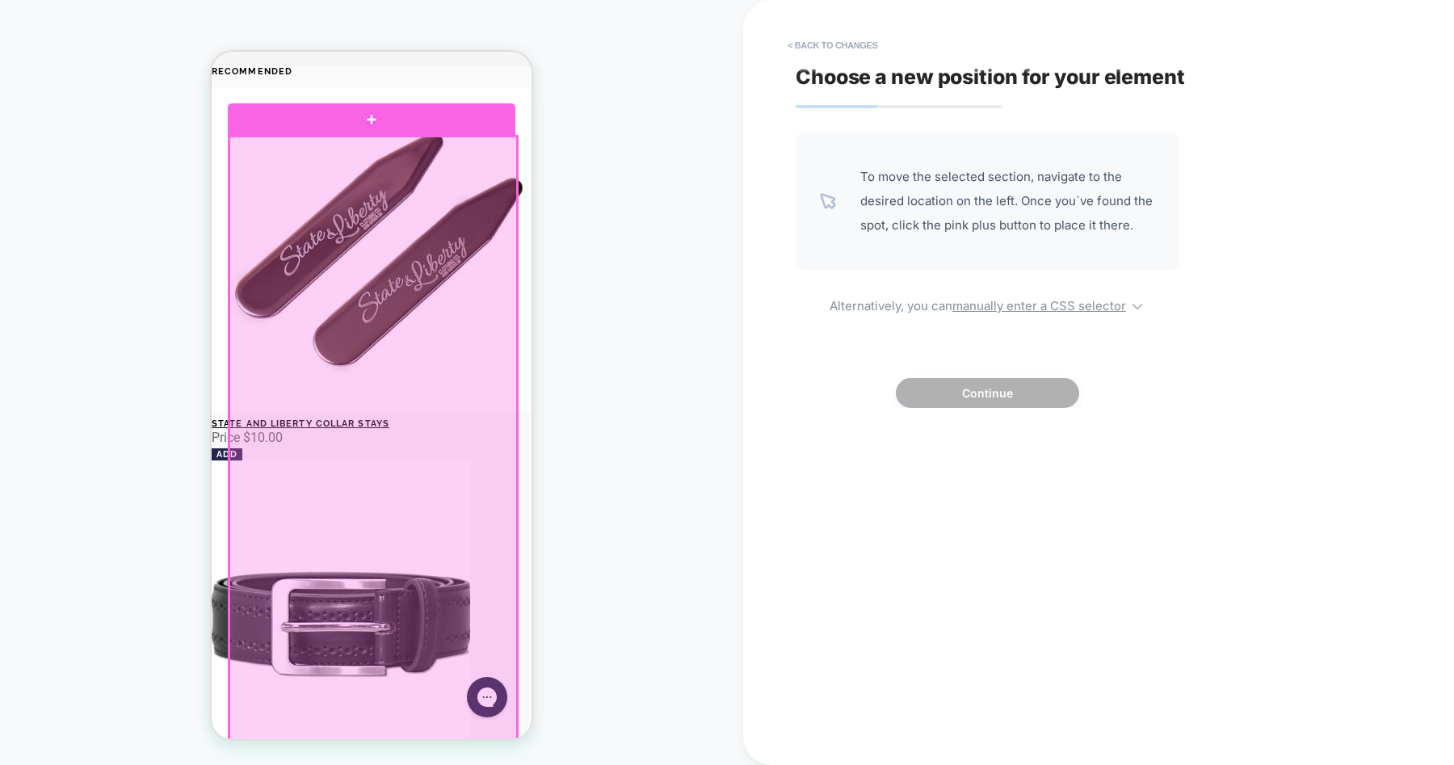
click div
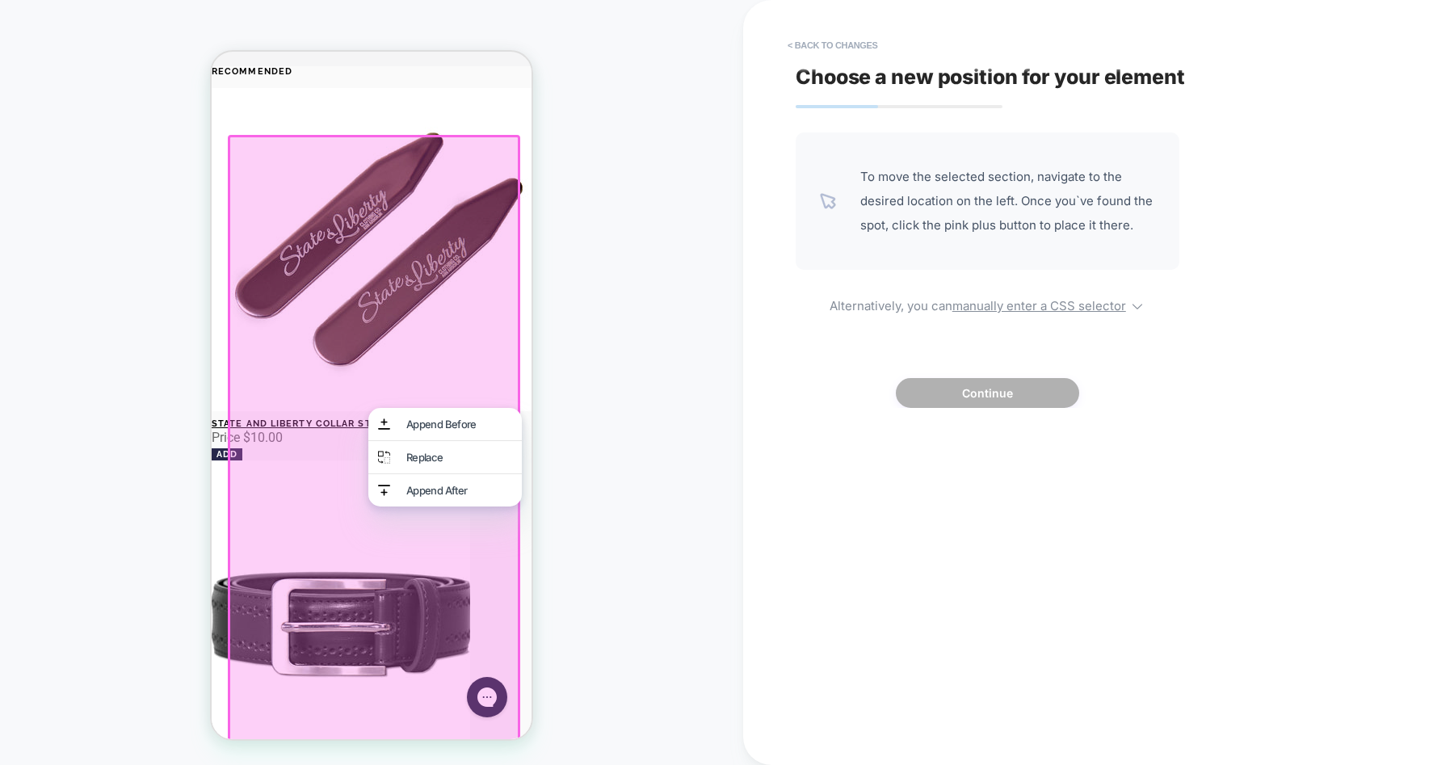
click div
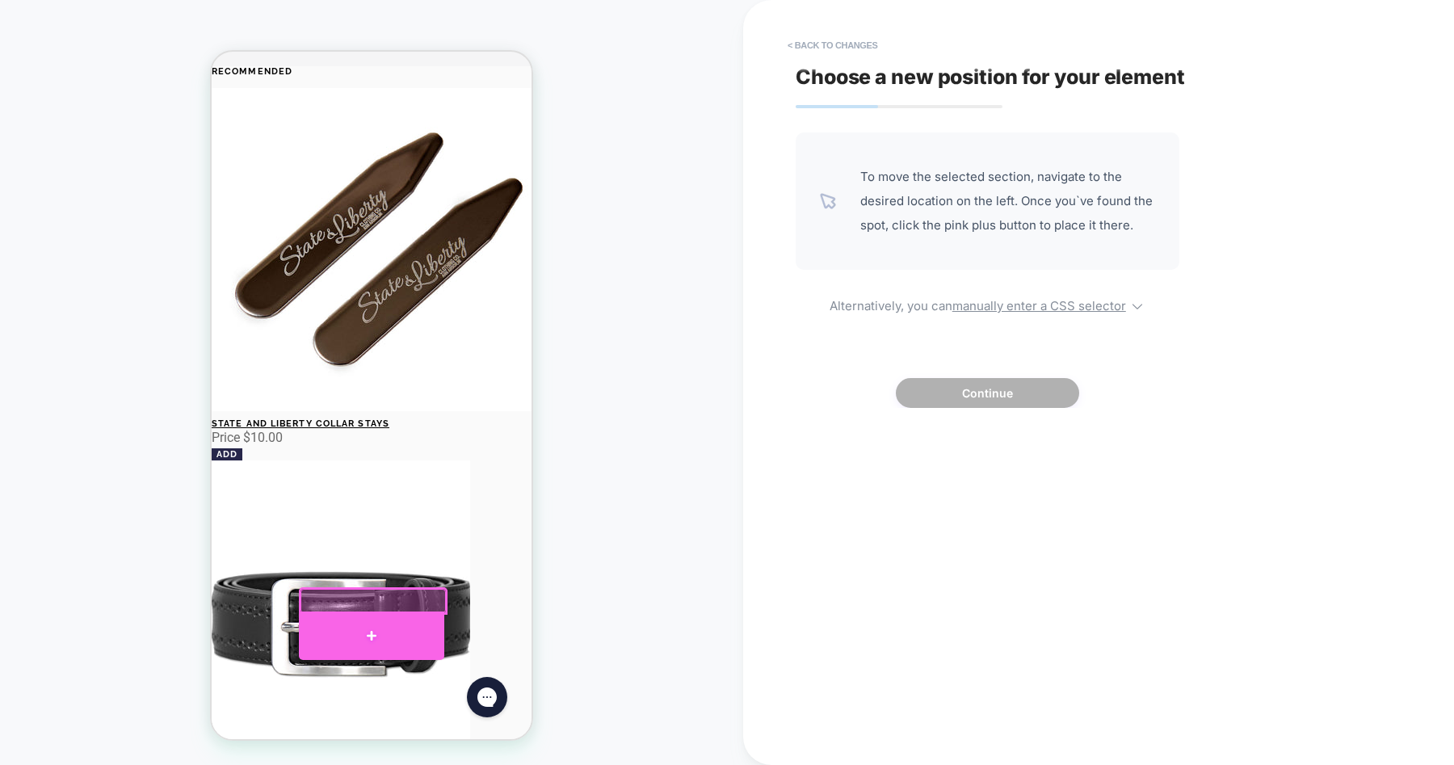
click div
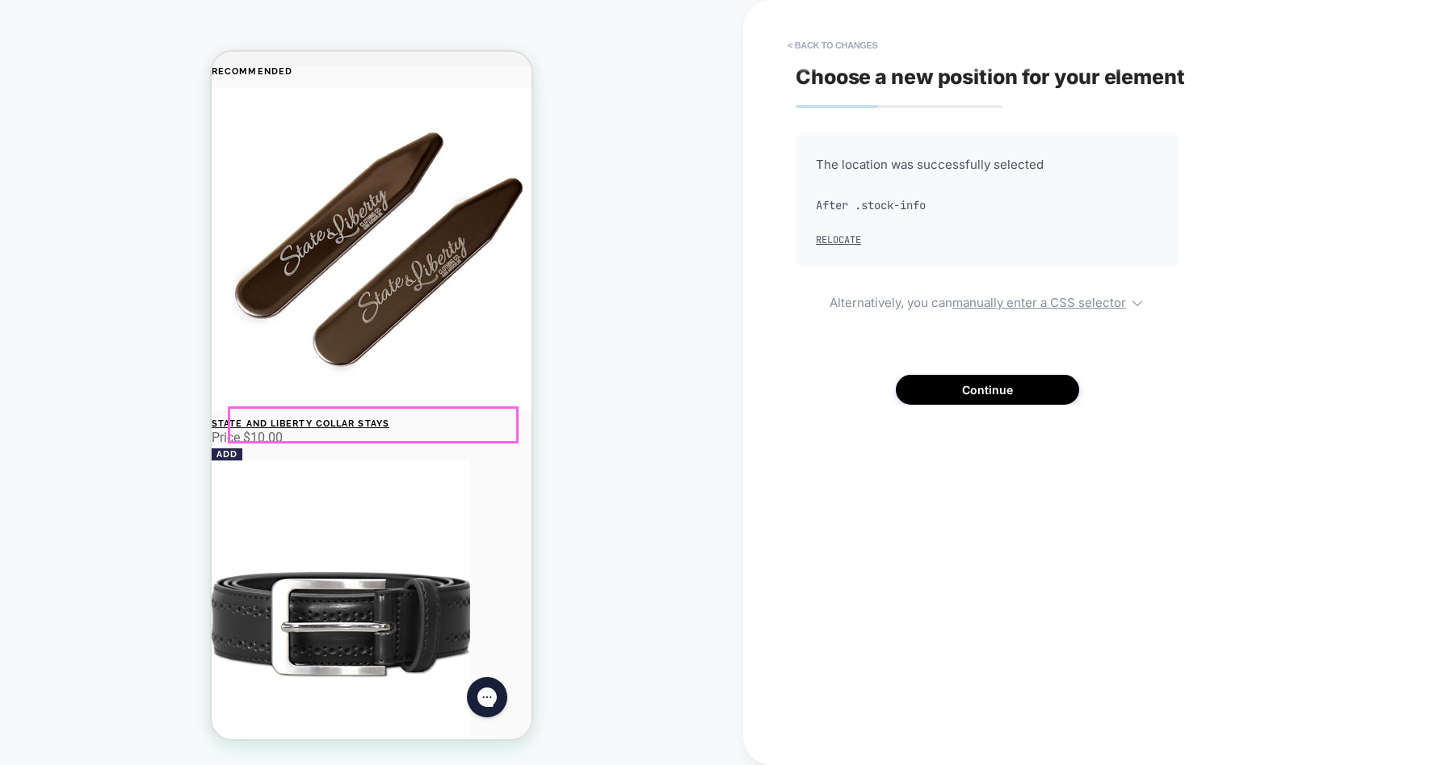
click select "**********"
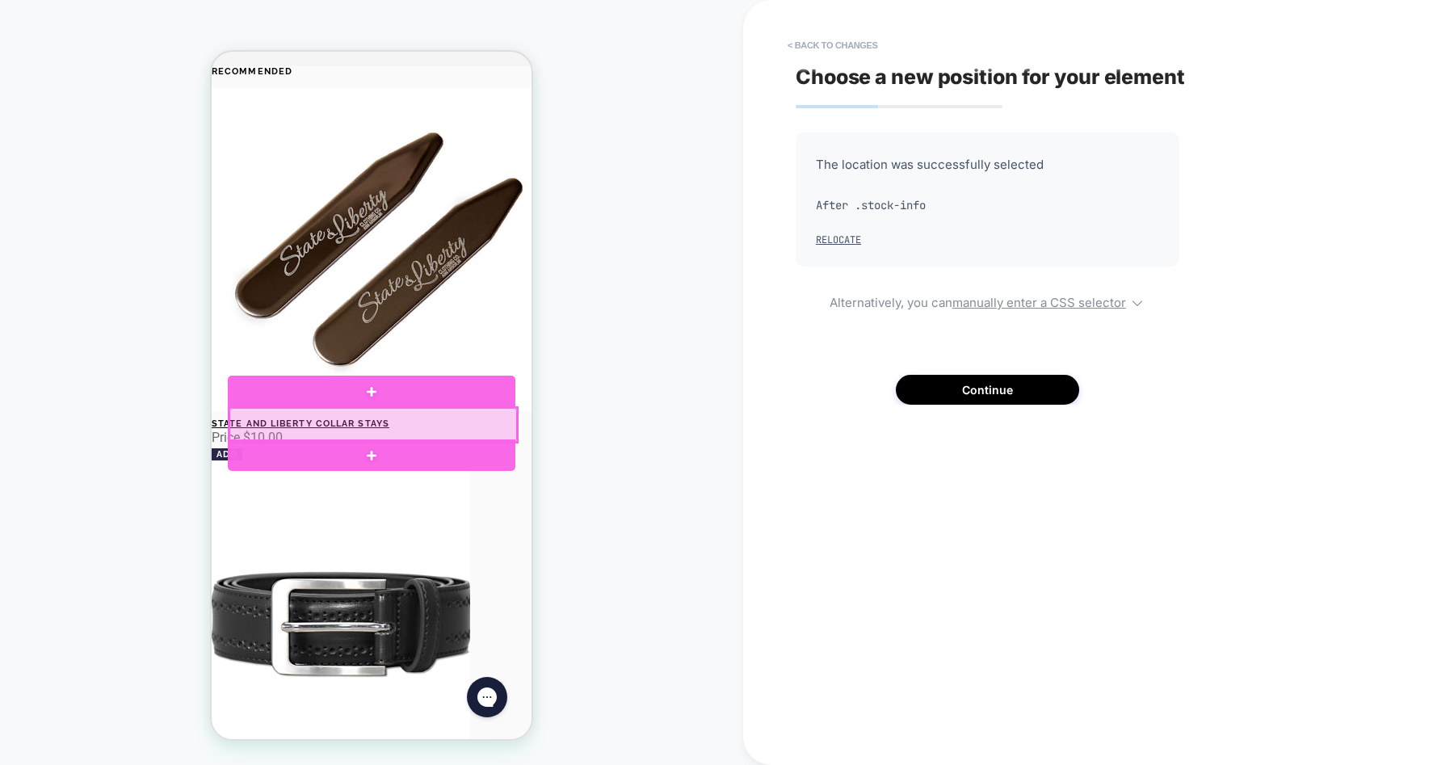
select select "******"
click select "**********"
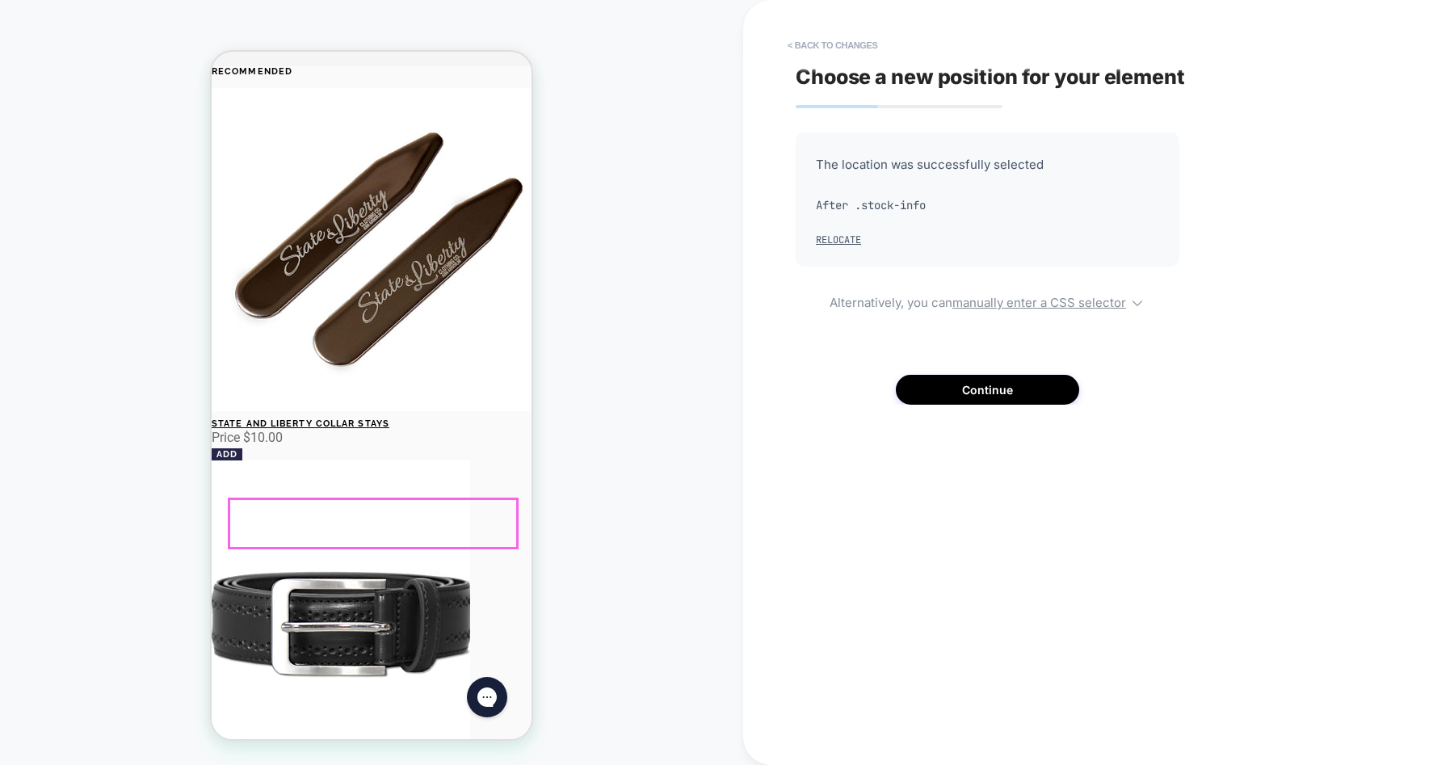
select select "******"
click at [831, 45] on button "< Back to changes" at bounding box center [833, 45] width 107 height 26
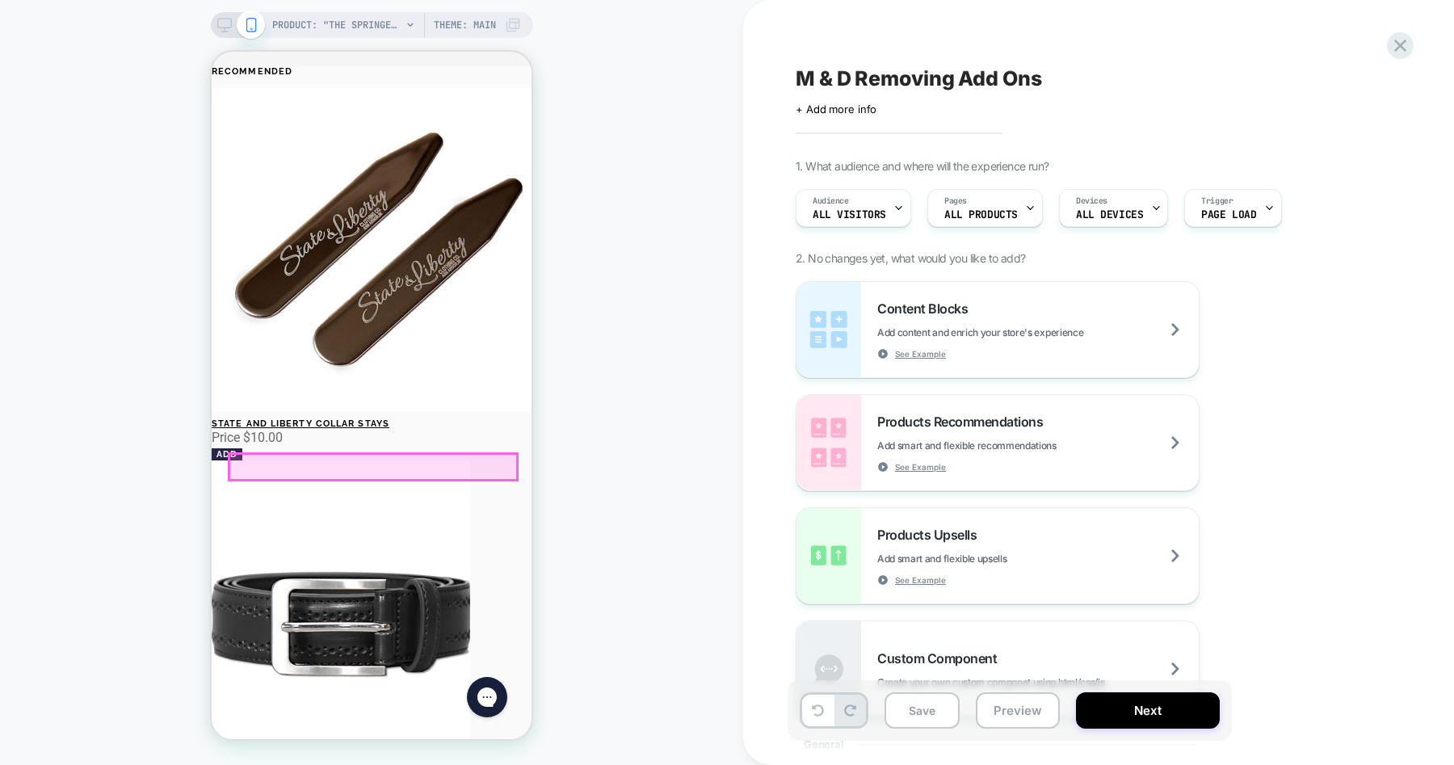
click div "Add a Cuff Monogram (Final Sale) $ 20.00 Monogrammed shirts are final sale & no…"
click label "Add a Cuff Monogram (Final Sale) $ 20.00"
click div "Add a Cuff Monogram (Final Sale) $ 20.00 Monogrammed shirts are final sale & no…"
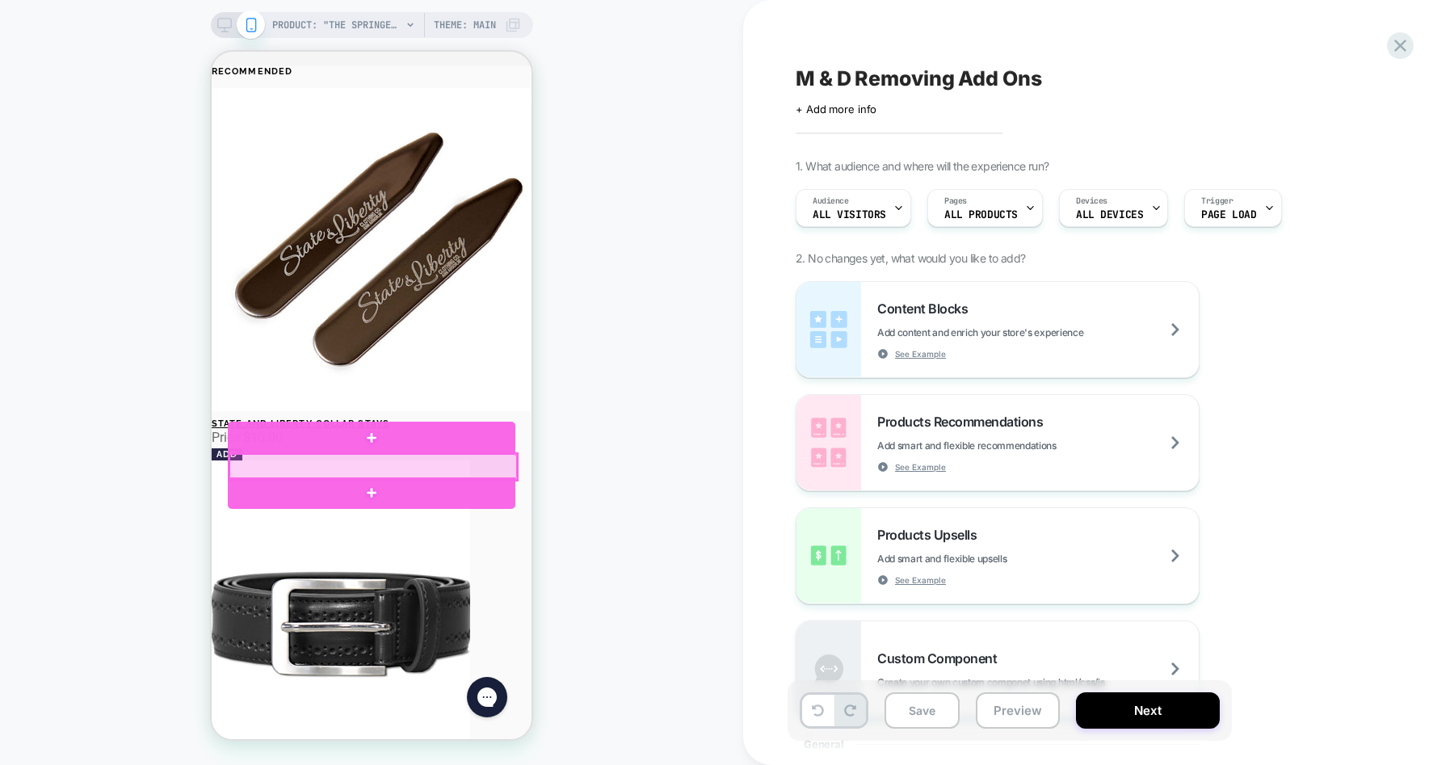
click div
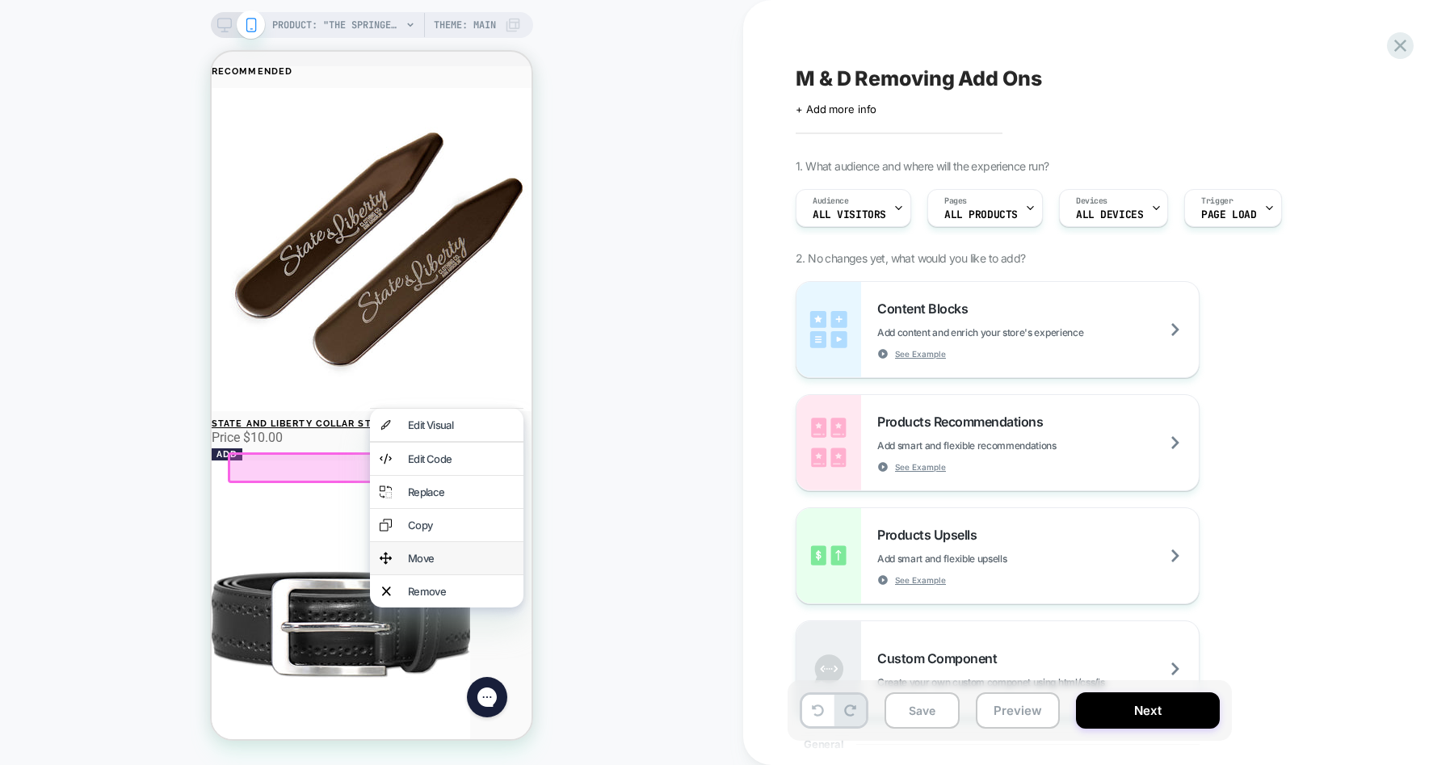
click div "Move"
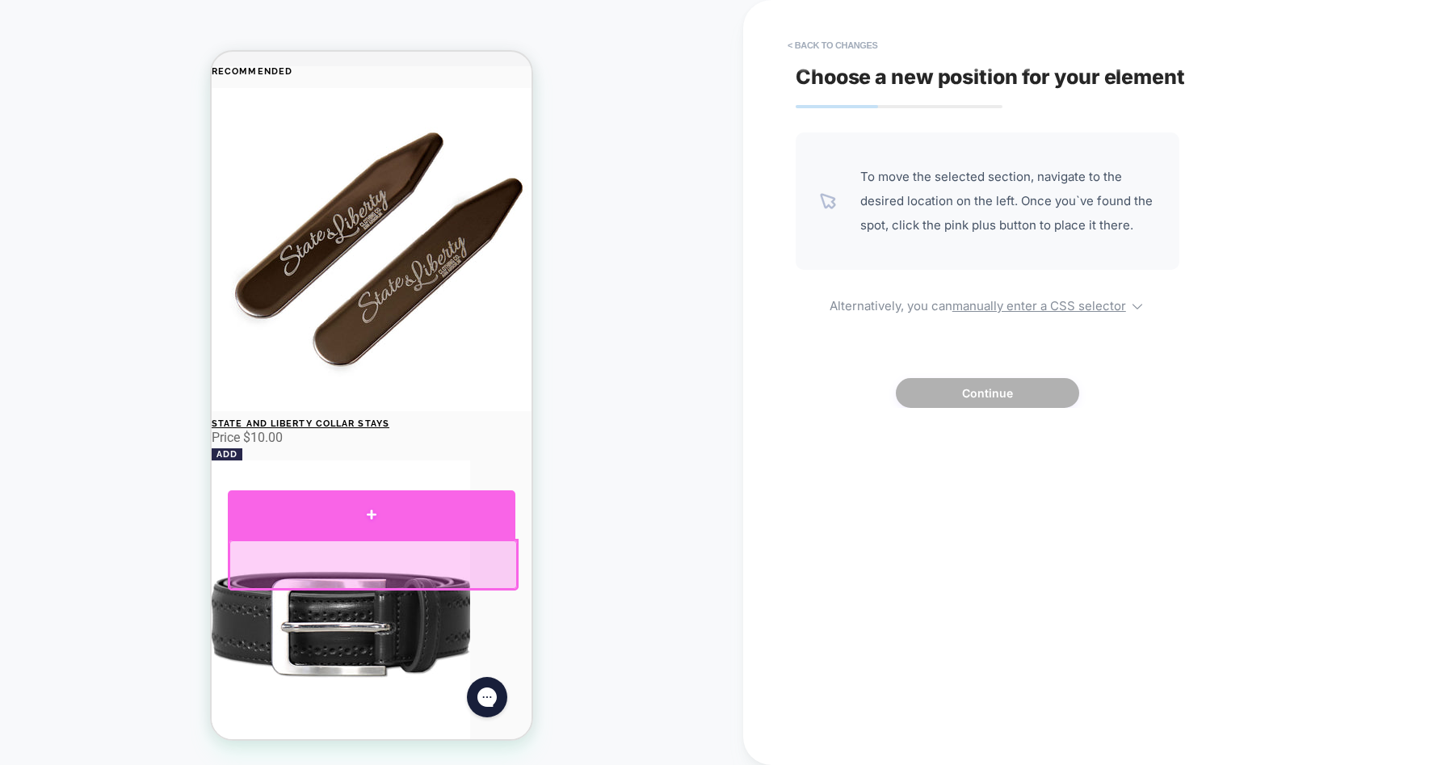
click div
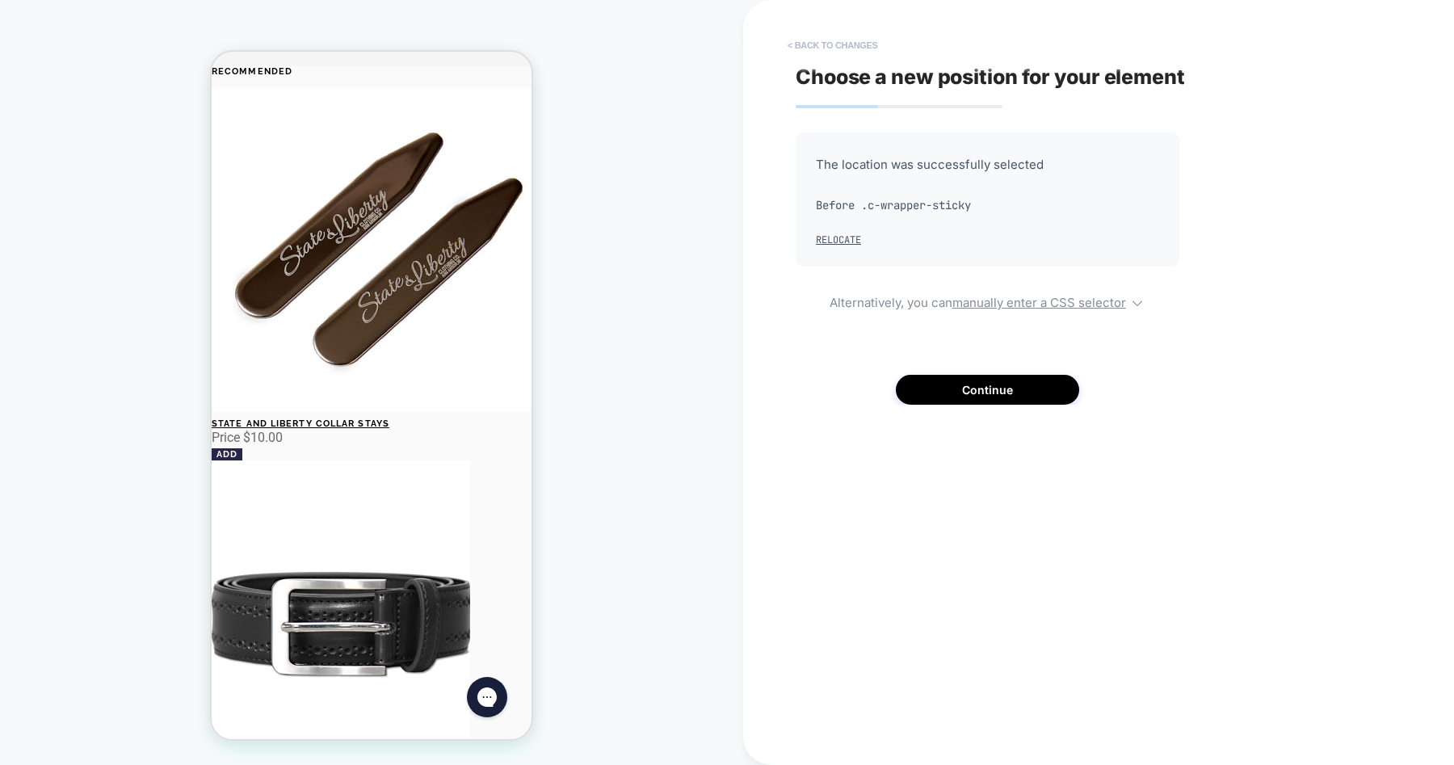
click at [805, 45] on button "< Back to changes" at bounding box center [833, 45] width 107 height 26
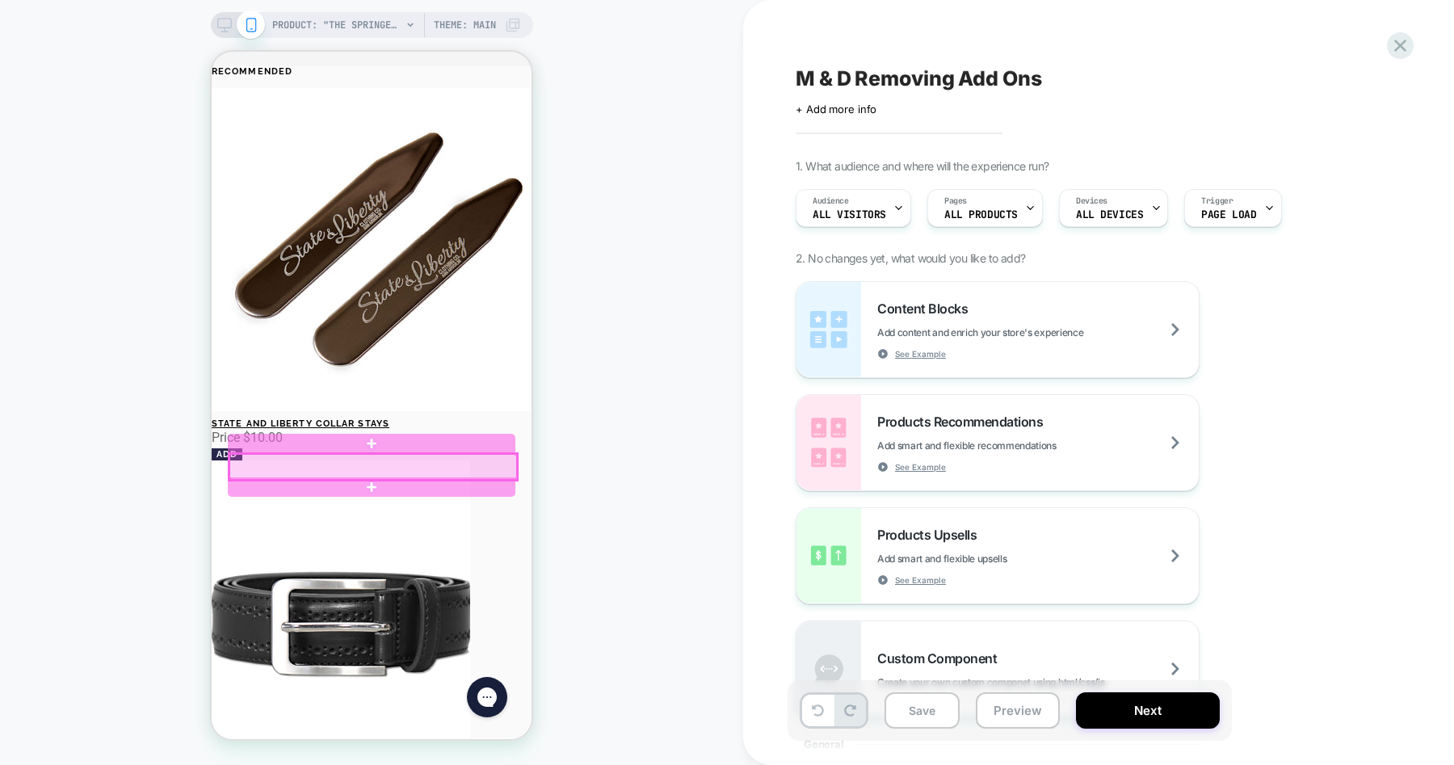
click div
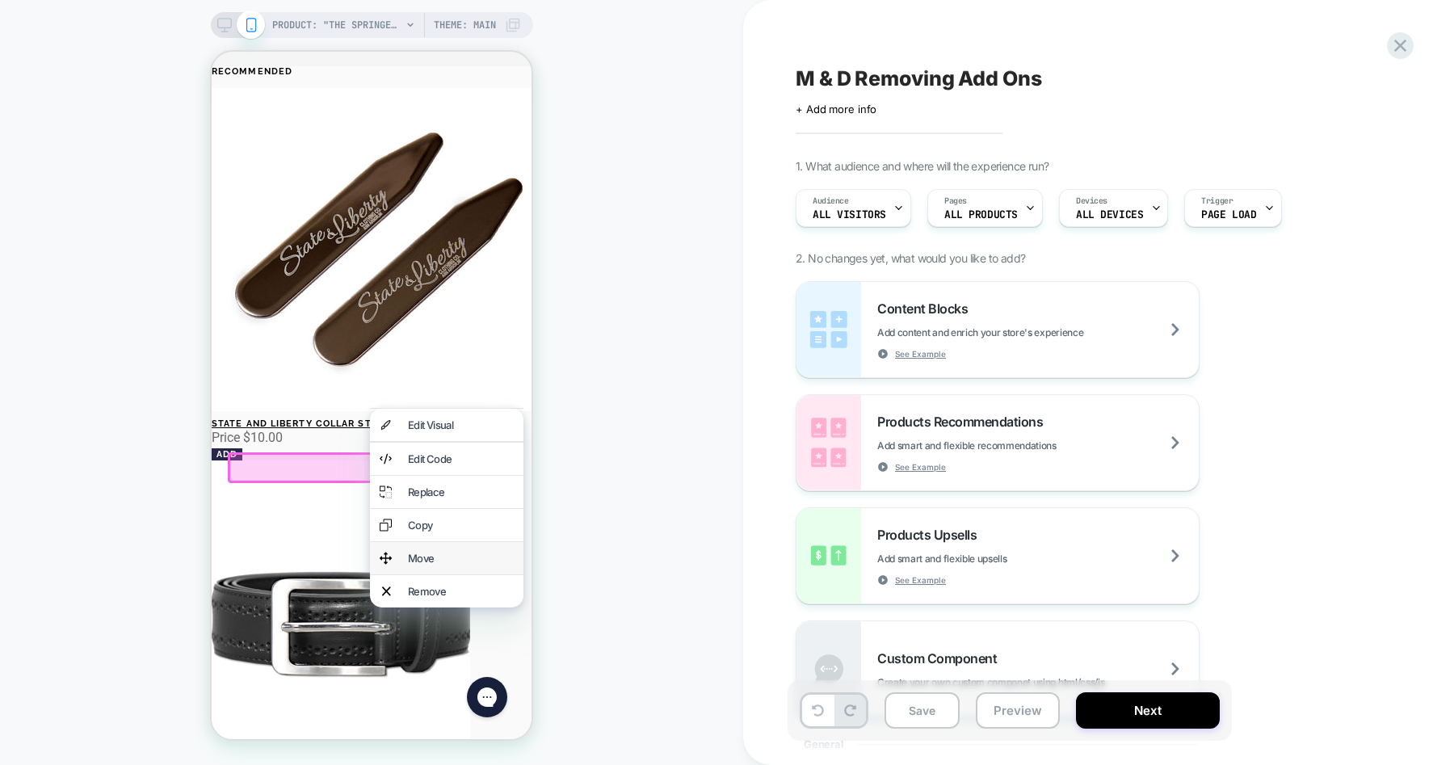
click div "Move"
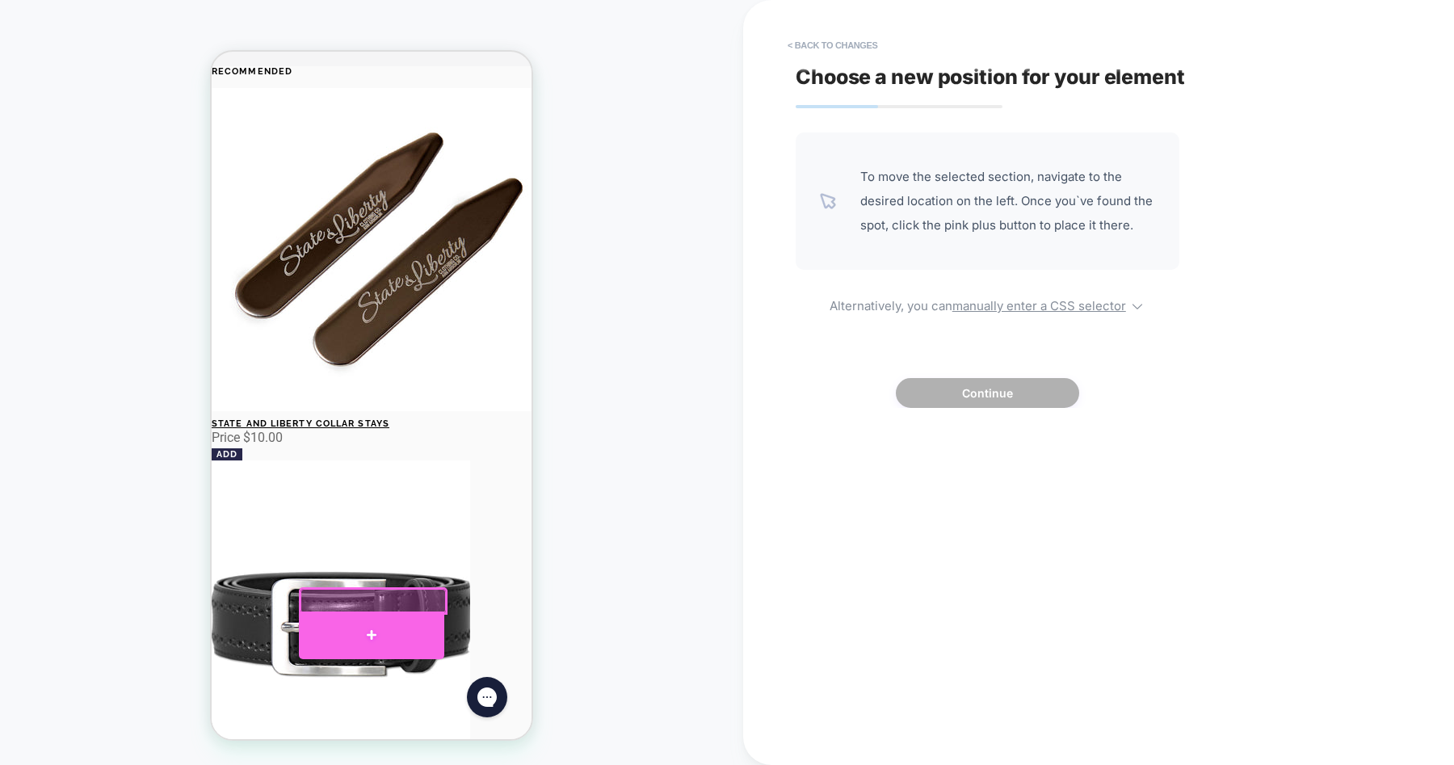
click div
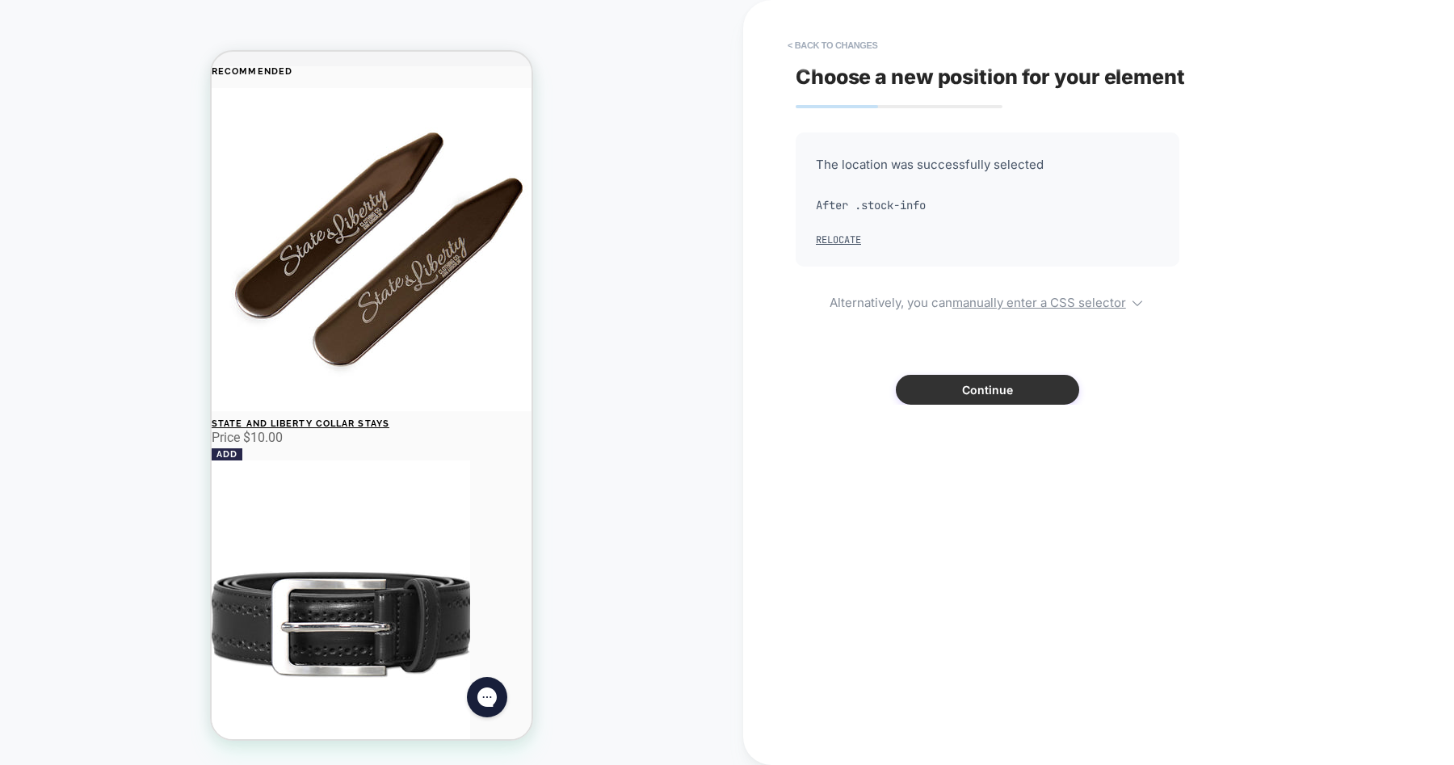
click at [941, 389] on button "Continue" at bounding box center [987, 390] width 183 height 30
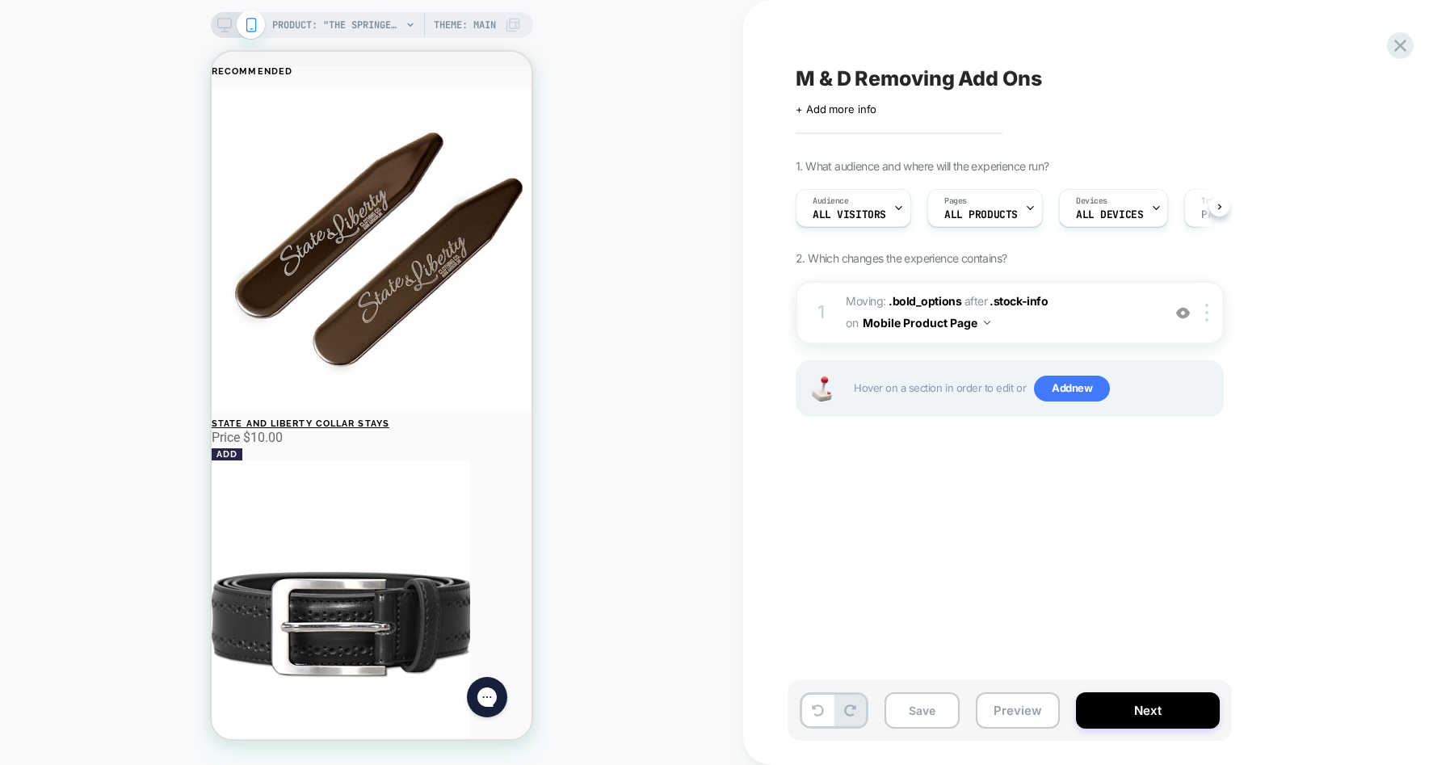
scroll to position [0, 1]
click at [227, 27] on icon at bounding box center [224, 25] width 15 height 15
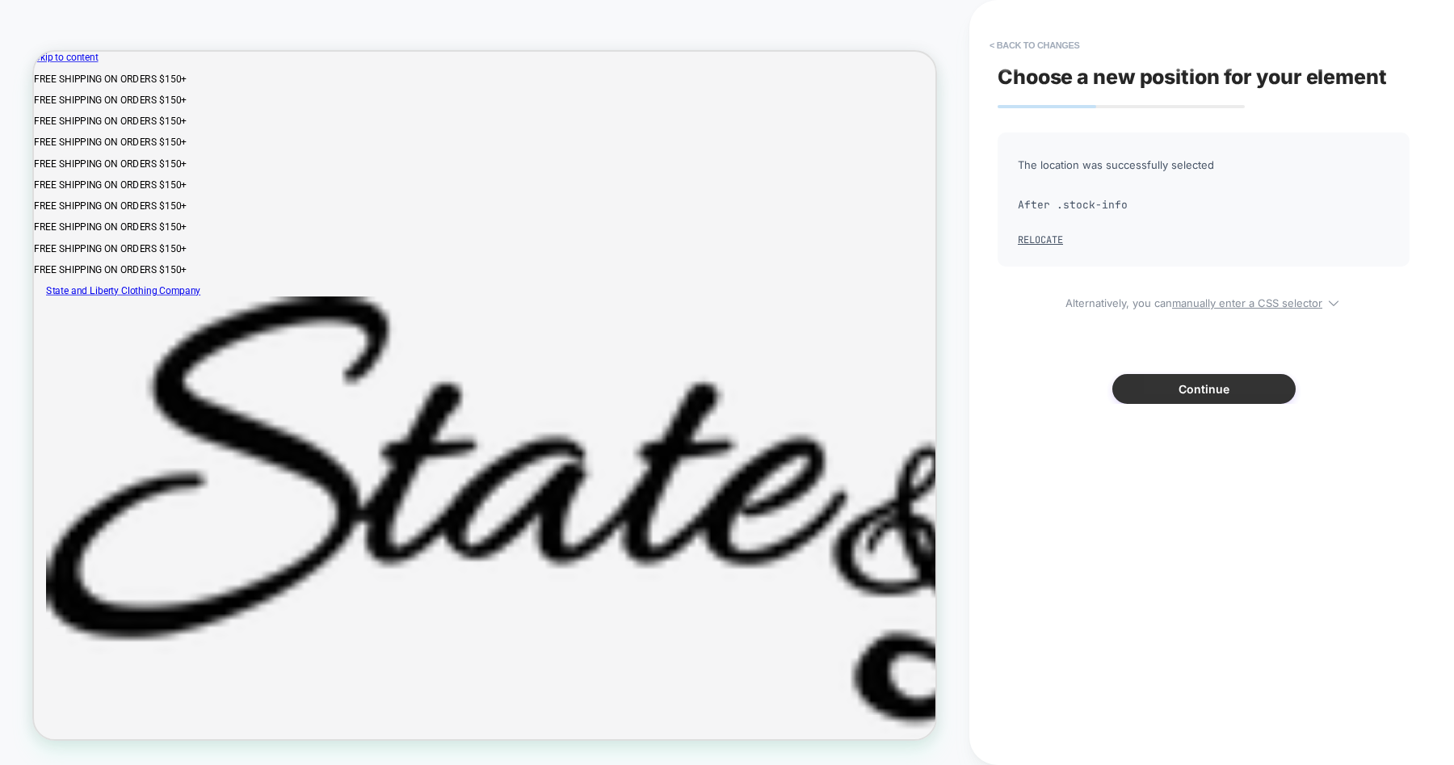
click at [1183, 387] on button "Continue" at bounding box center [1204, 389] width 183 height 30
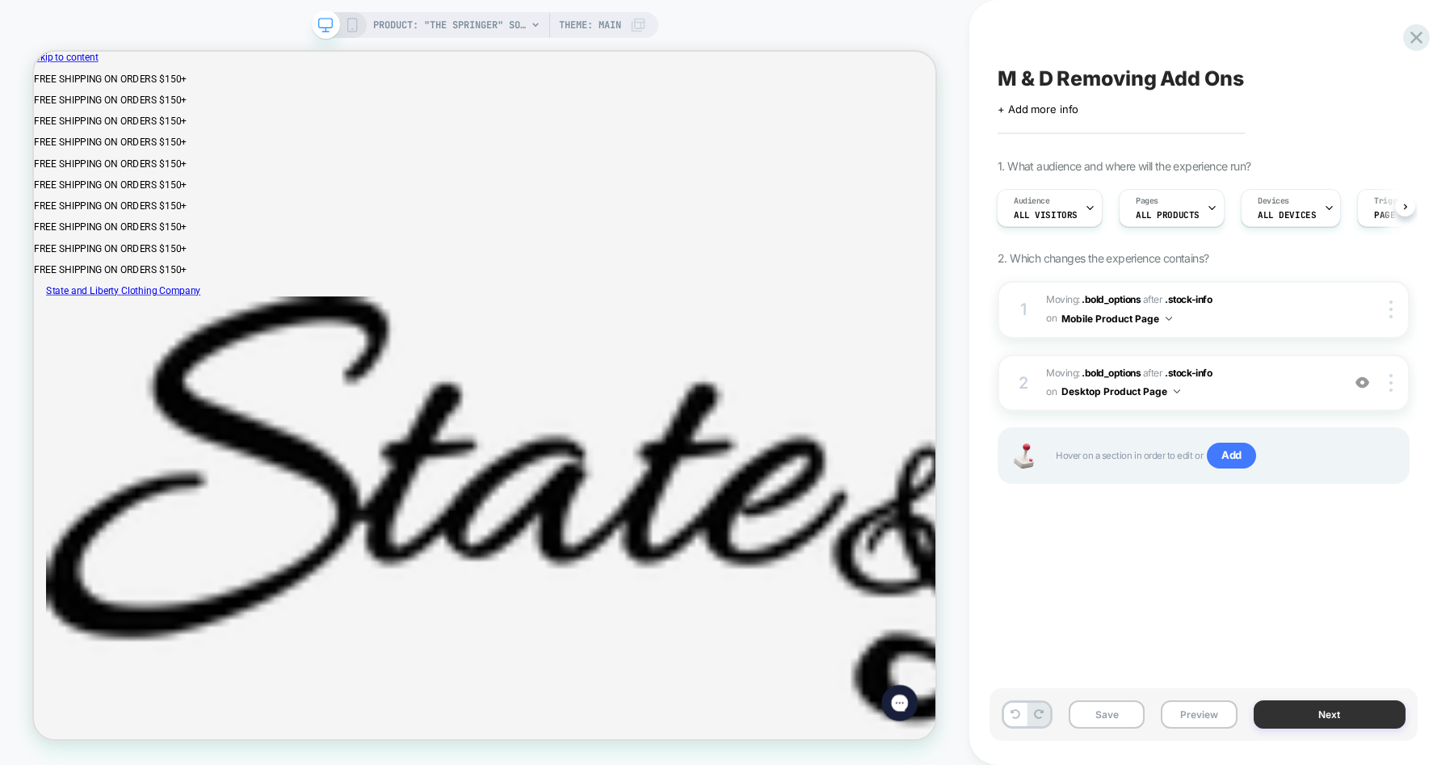
click at [1286, 710] on button "Next" at bounding box center [1330, 715] width 153 height 28
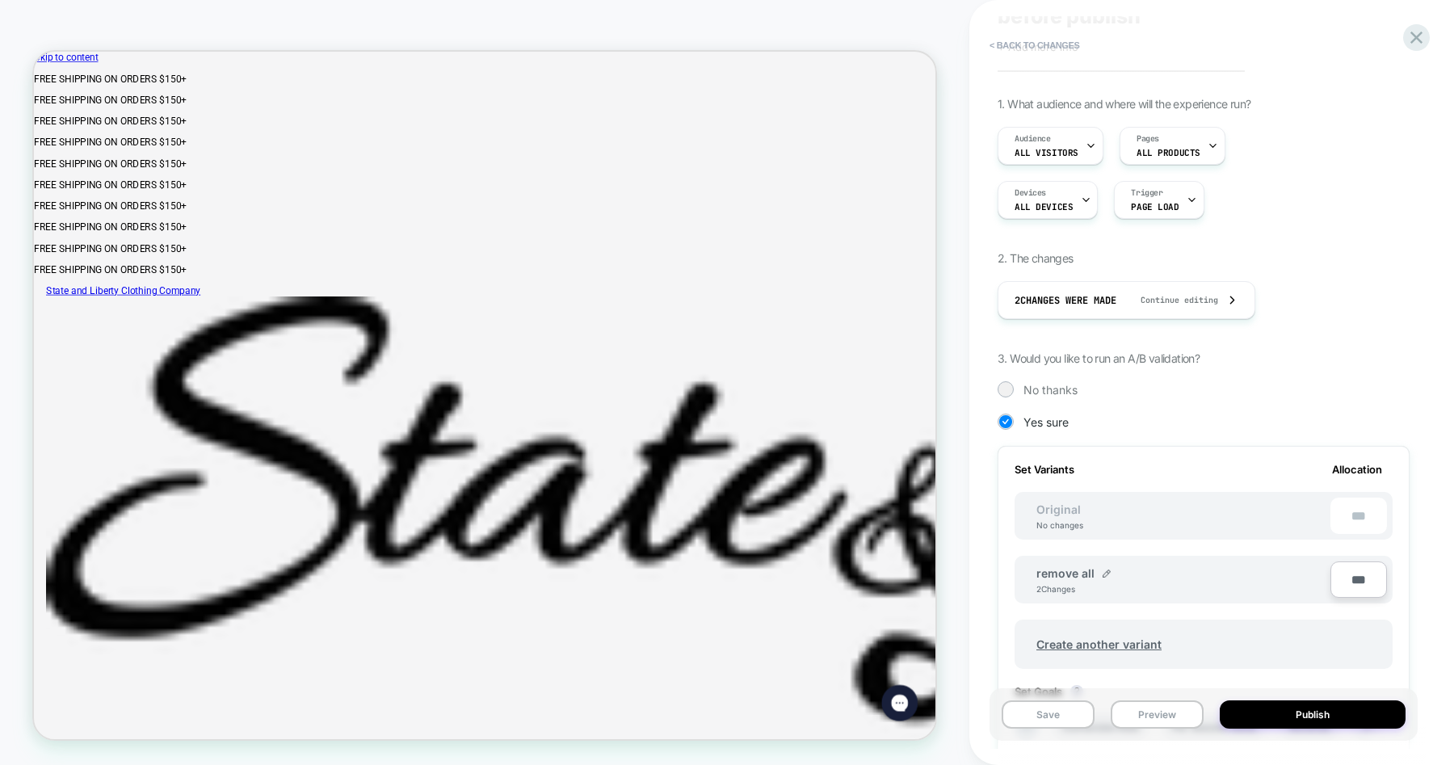
scroll to position [100, 0]
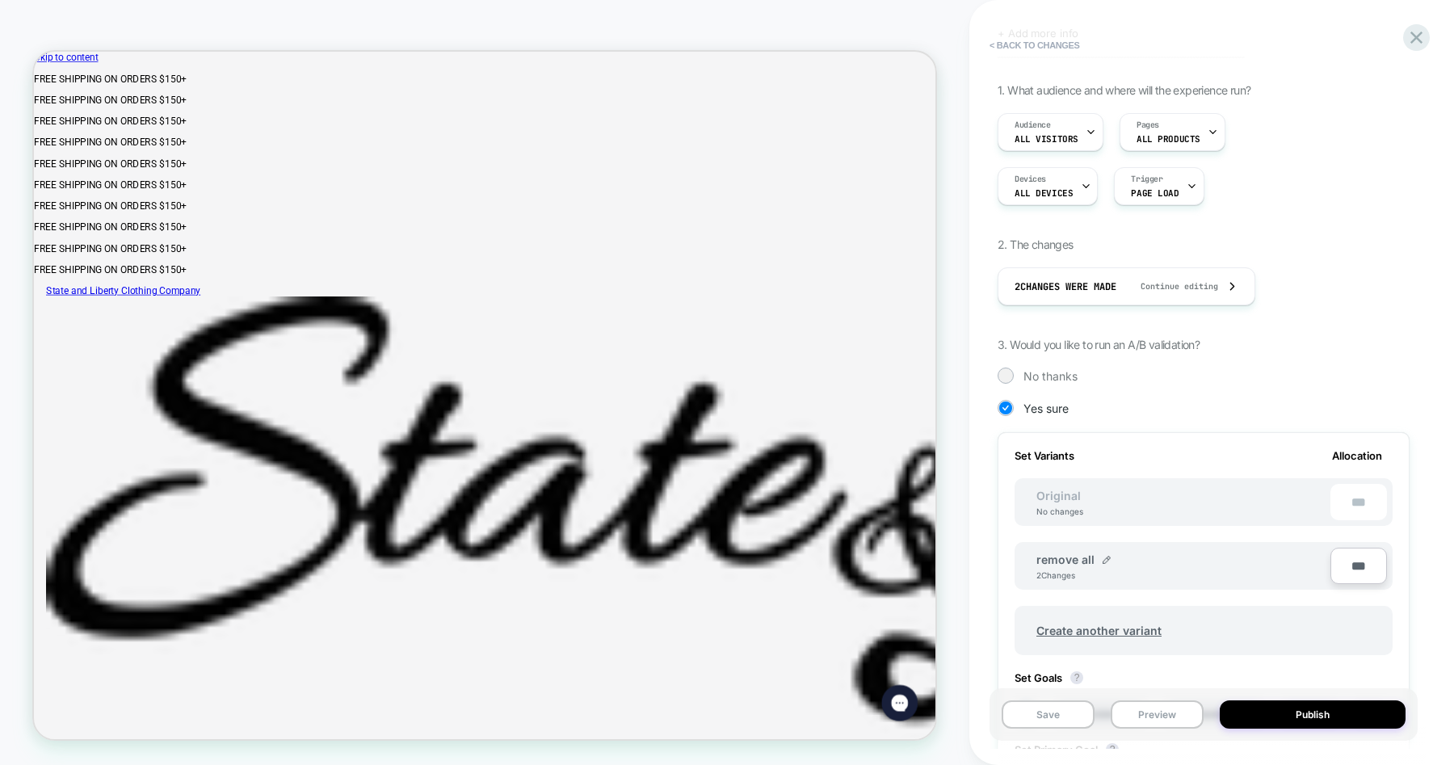
click at [1354, 564] on input "***" at bounding box center [1359, 566] width 57 height 36
type input "***"
type input "**"
type input "***"
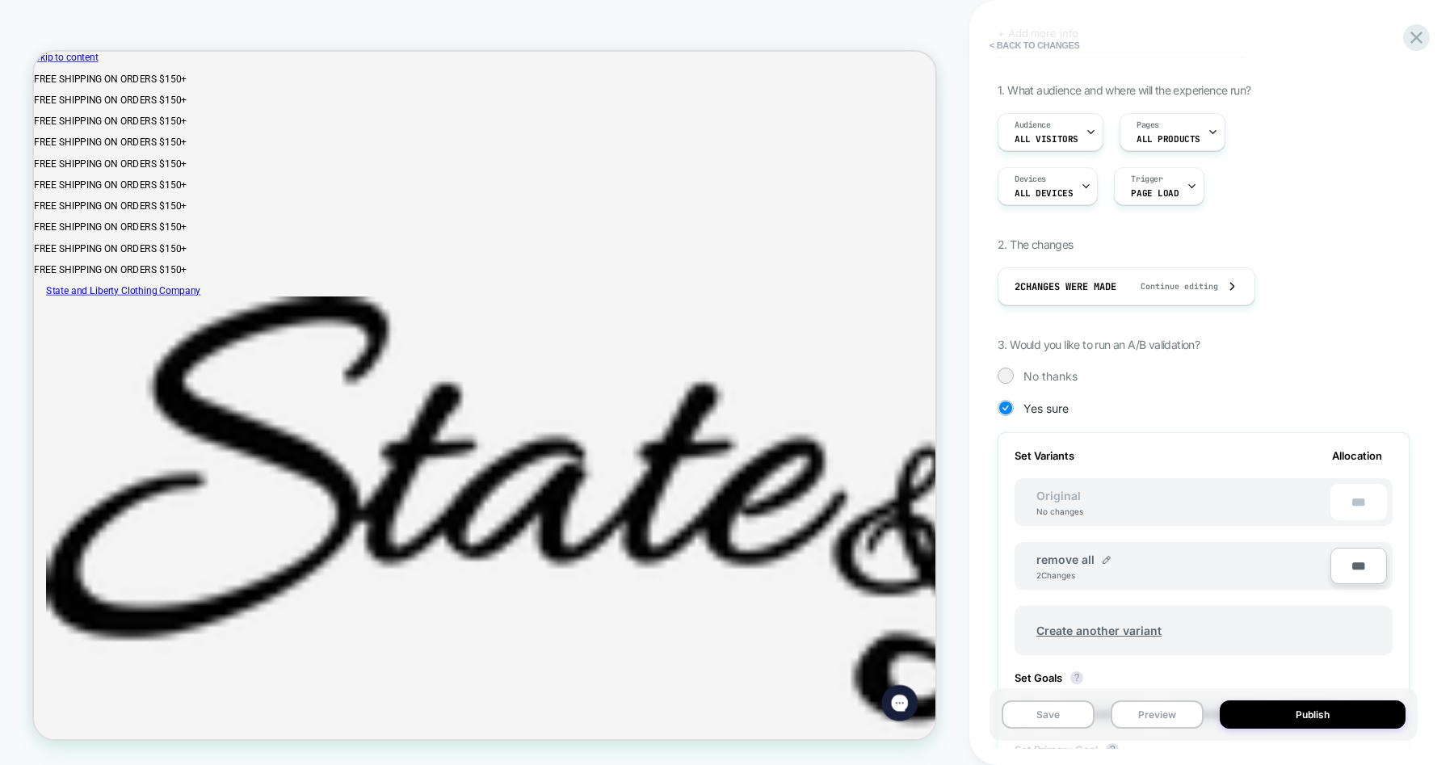
type input "***"
click at [1317, 318] on div "1. What audience and where will the experience run? Audience All Visitors Pages…" at bounding box center [1204, 537] width 412 height 908
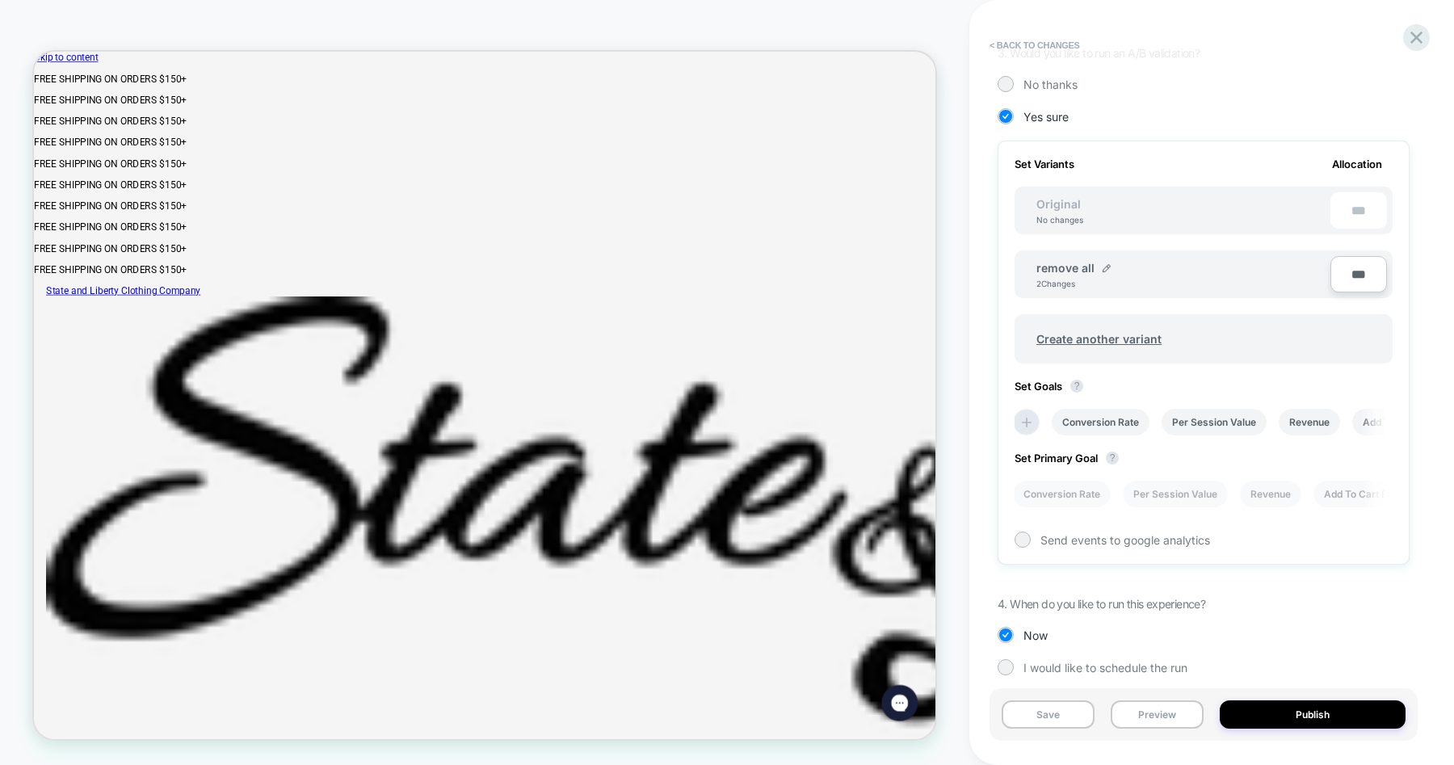
scroll to position [407, 0]
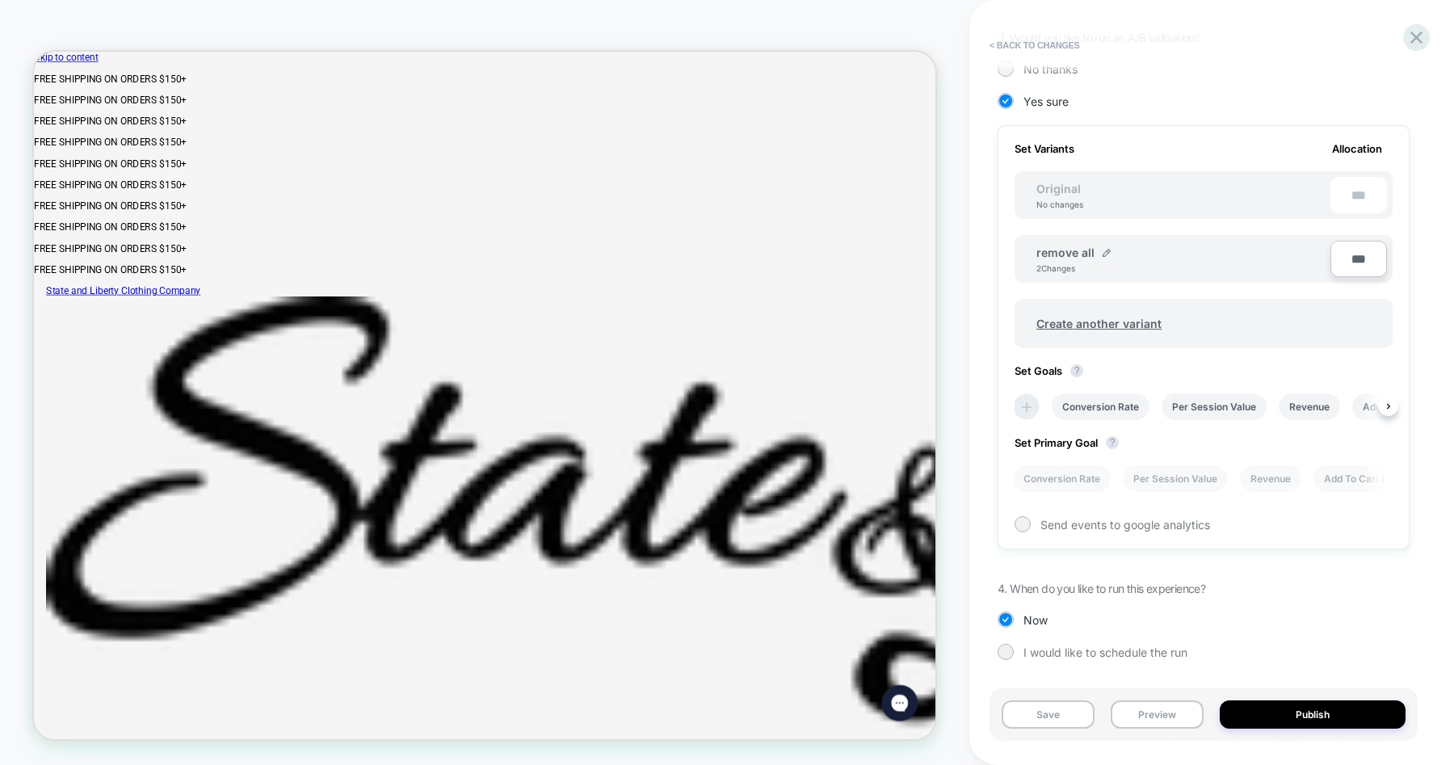
click at [1029, 408] on icon at bounding box center [1027, 407] width 16 height 16
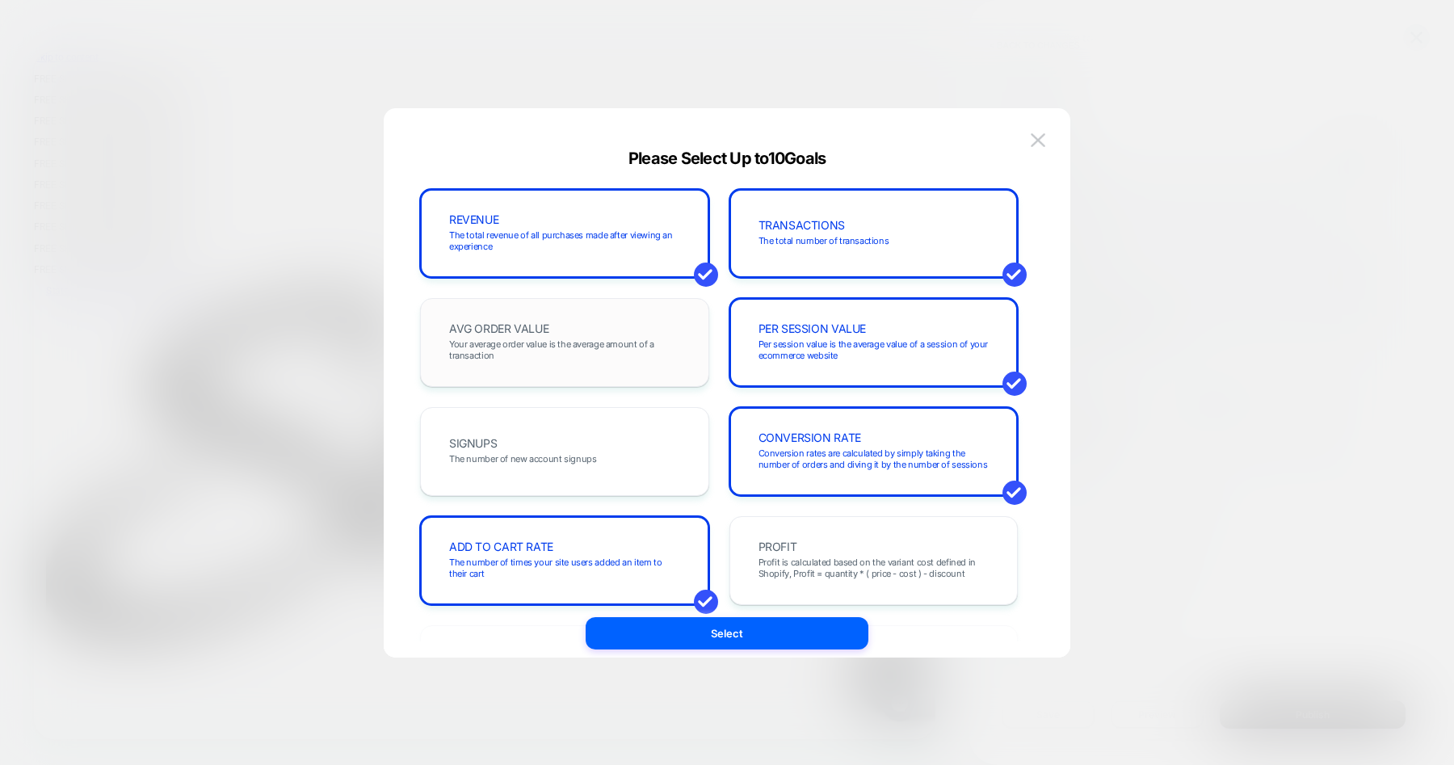
click at [649, 347] on span "Your average order value is the average amount of a transaction" at bounding box center [564, 350] width 231 height 23
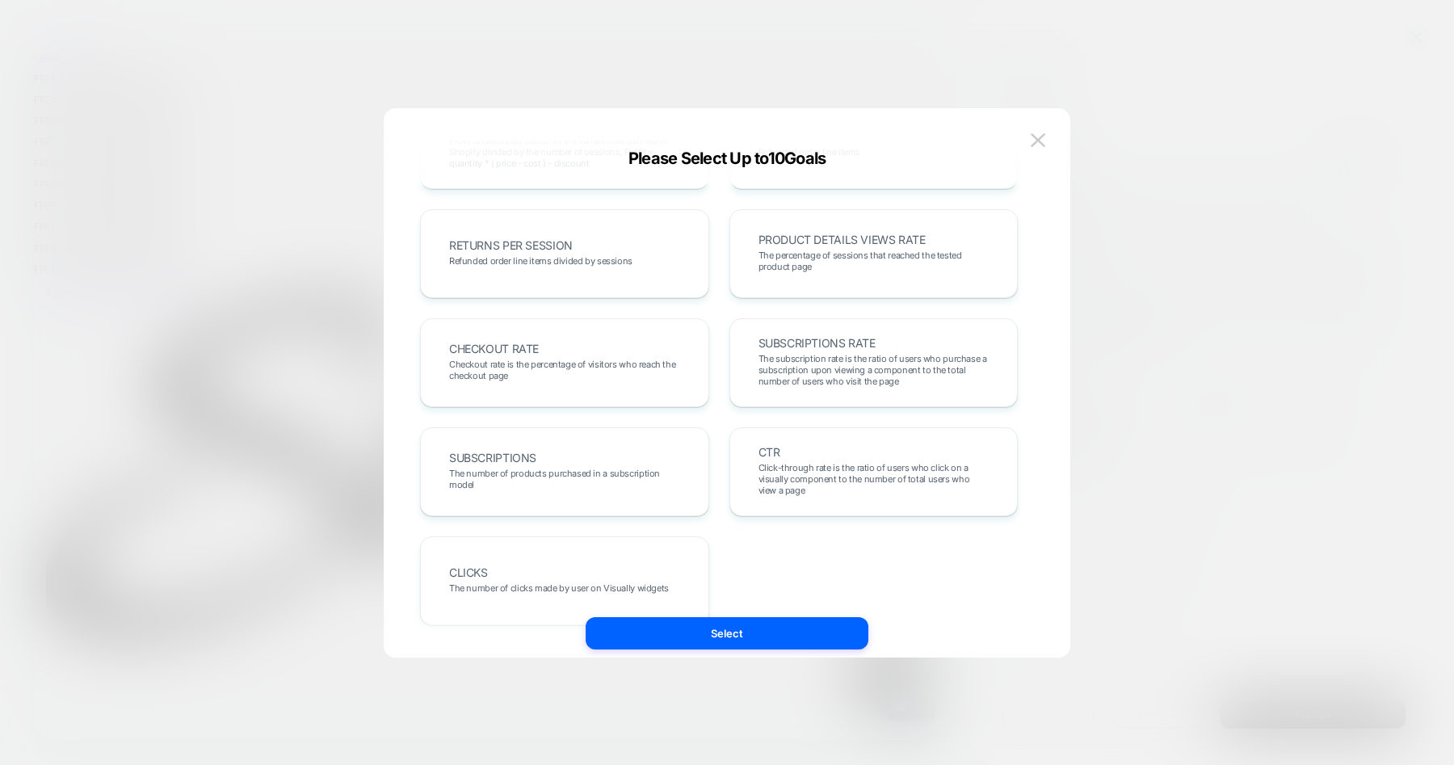
scroll to position [531, 0]
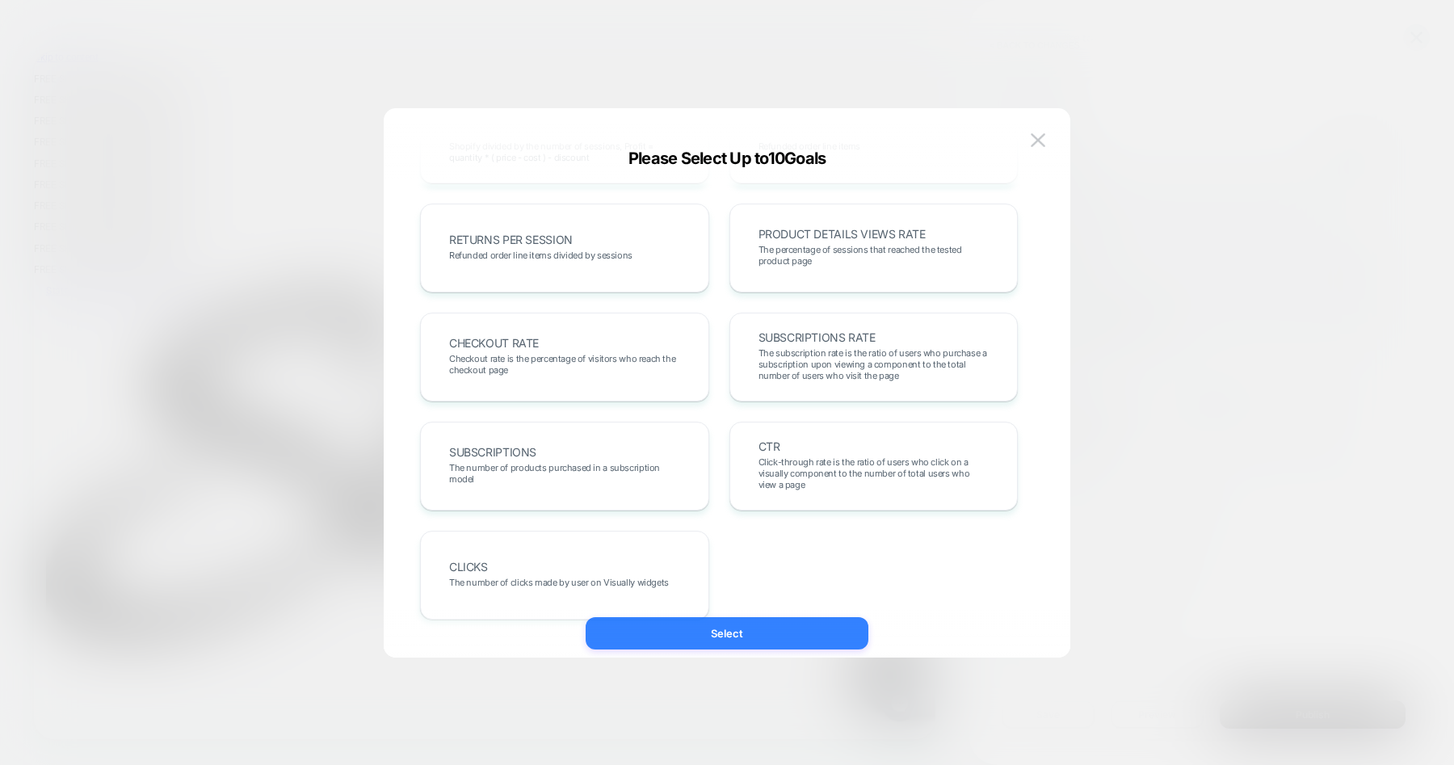
click at [753, 629] on button "Select" at bounding box center [727, 633] width 283 height 32
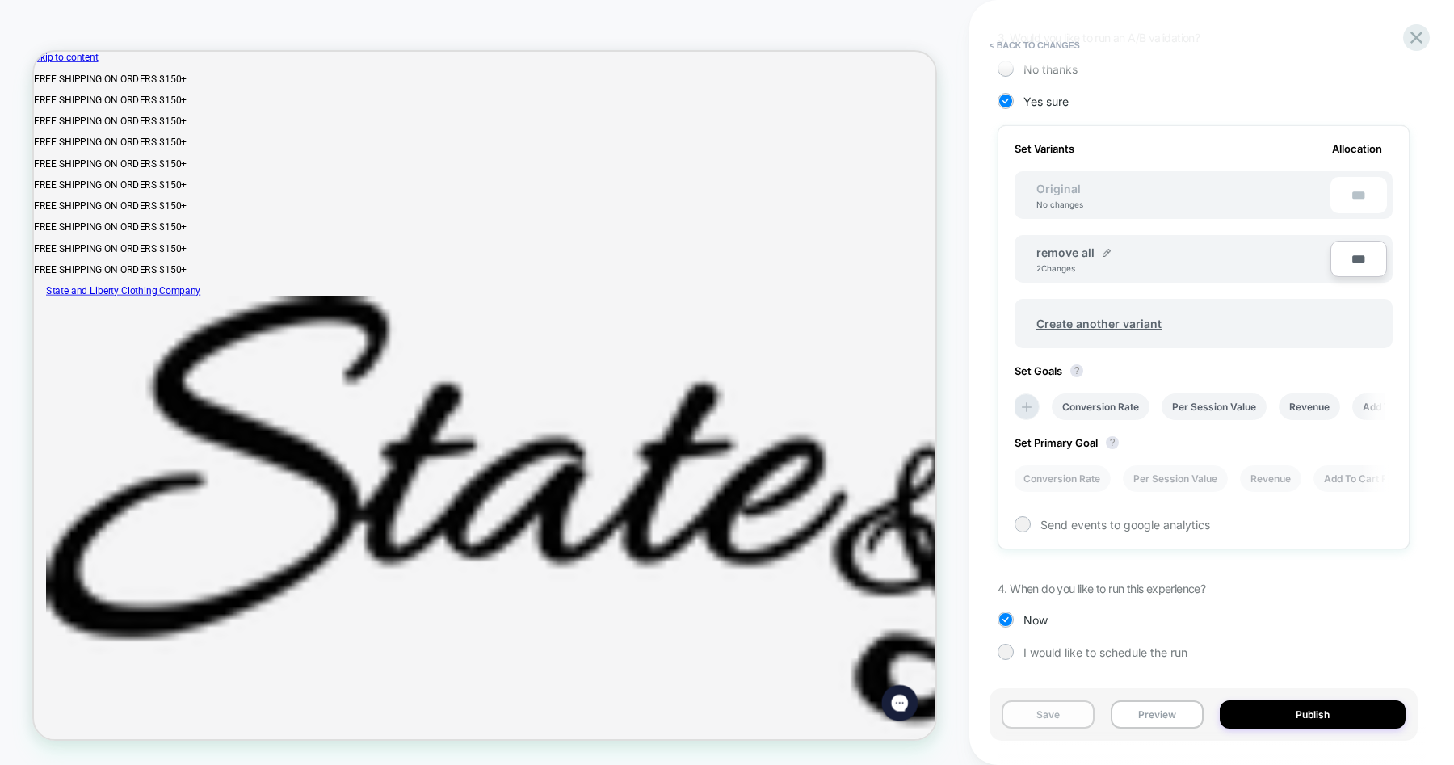
click at [1052, 720] on button "Save" at bounding box center [1048, 715] width 93 height 28
click at [1155, 714] on button "Preview" at bounding box center [1157, 715] width 93 height 28
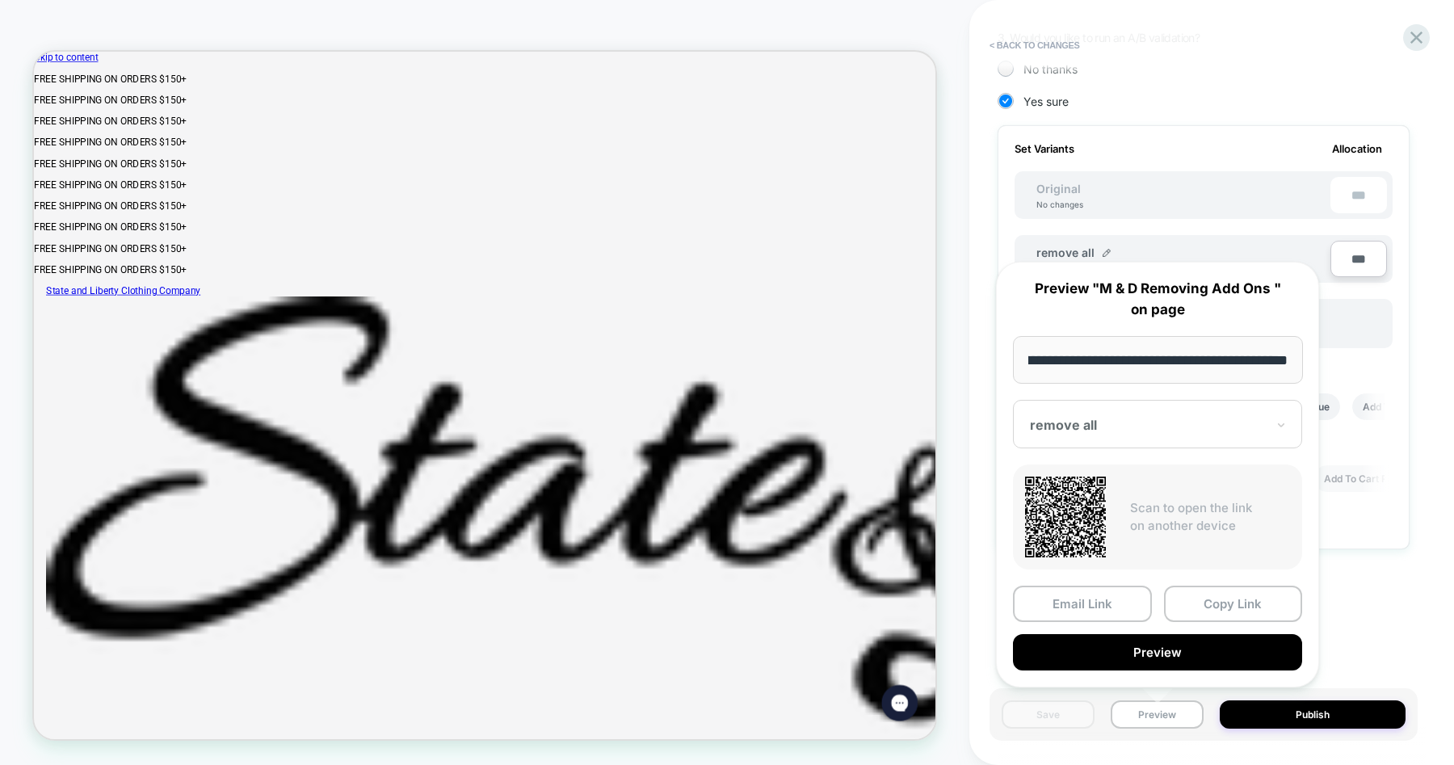
scroll to position [0, 0]
click at [1368, 647] on div "I would like to schedule the run" at bounding box center [1204, 652] width 412 height 16
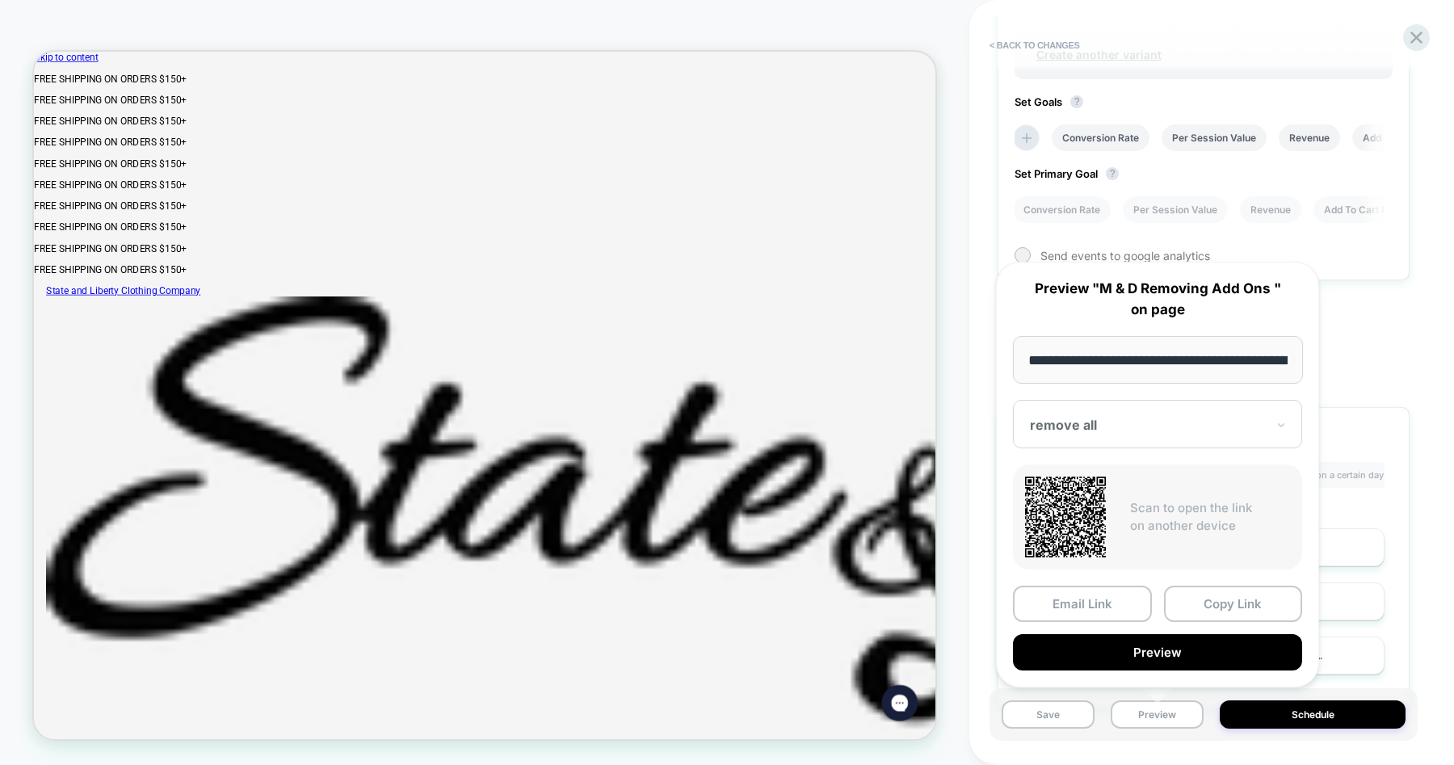
scroll to position [723, 0]
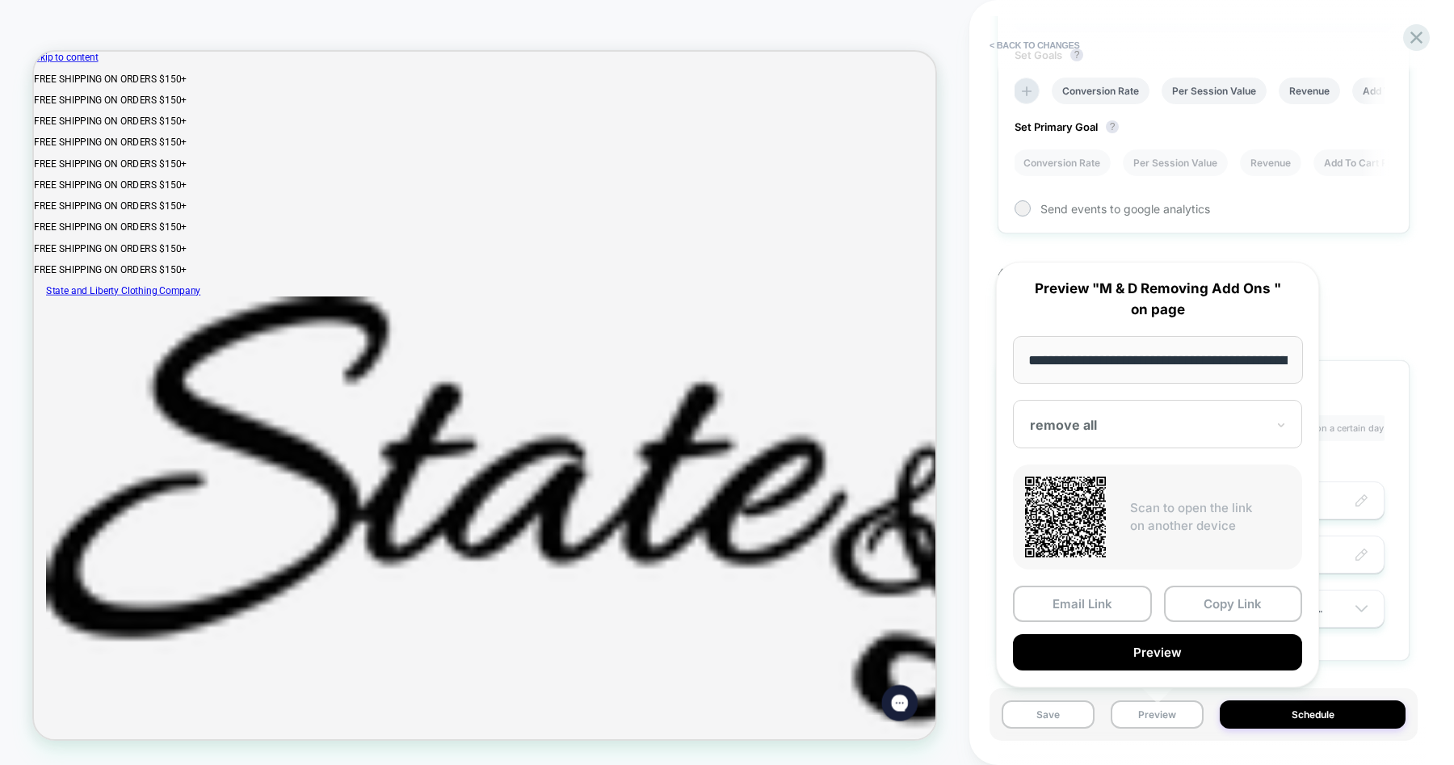
click at [1342, 287] on div "**********" at bounding box center [1204, 72] width 412 height 1225
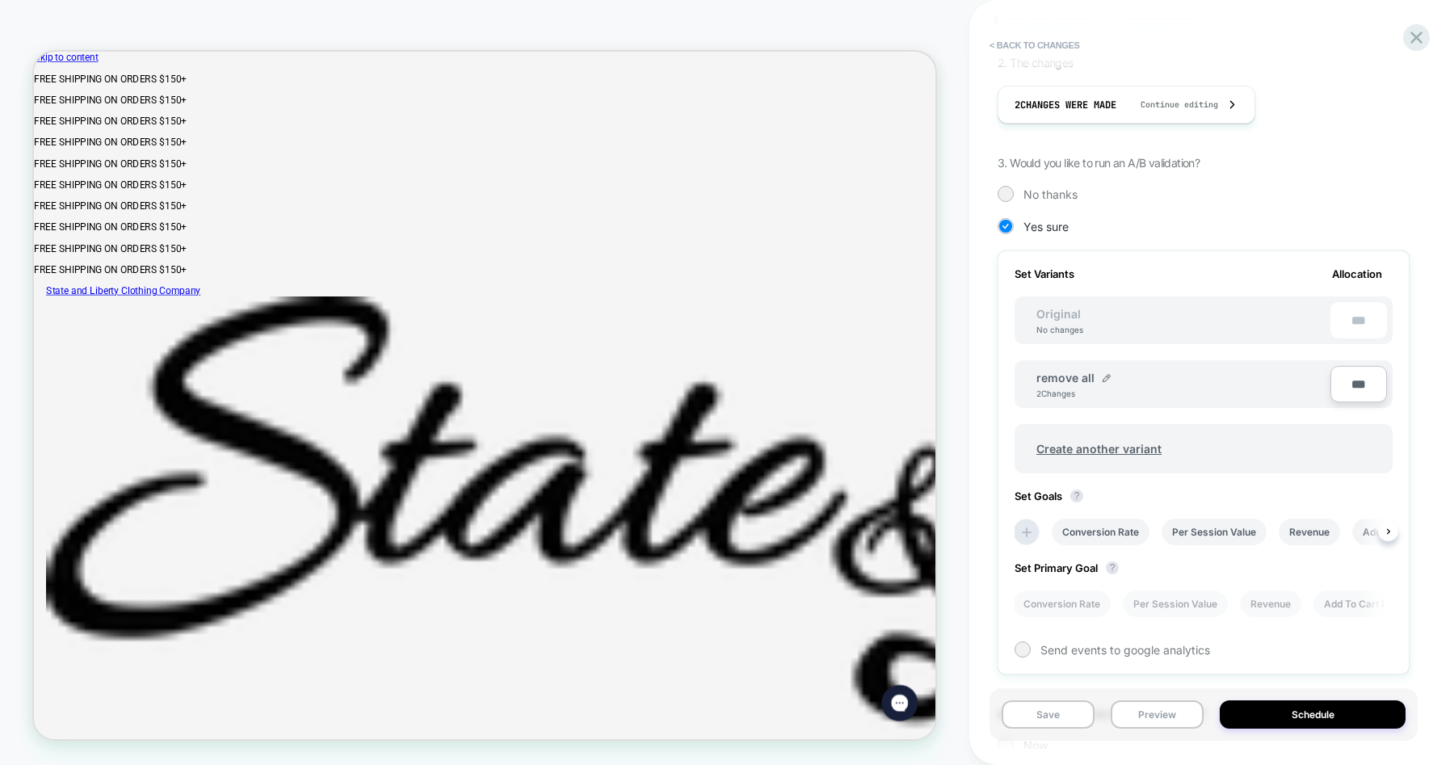
scroll to position [279, 0]
click at [1105, 380] on img at bounding box center [1107, 381] width 8 height 8
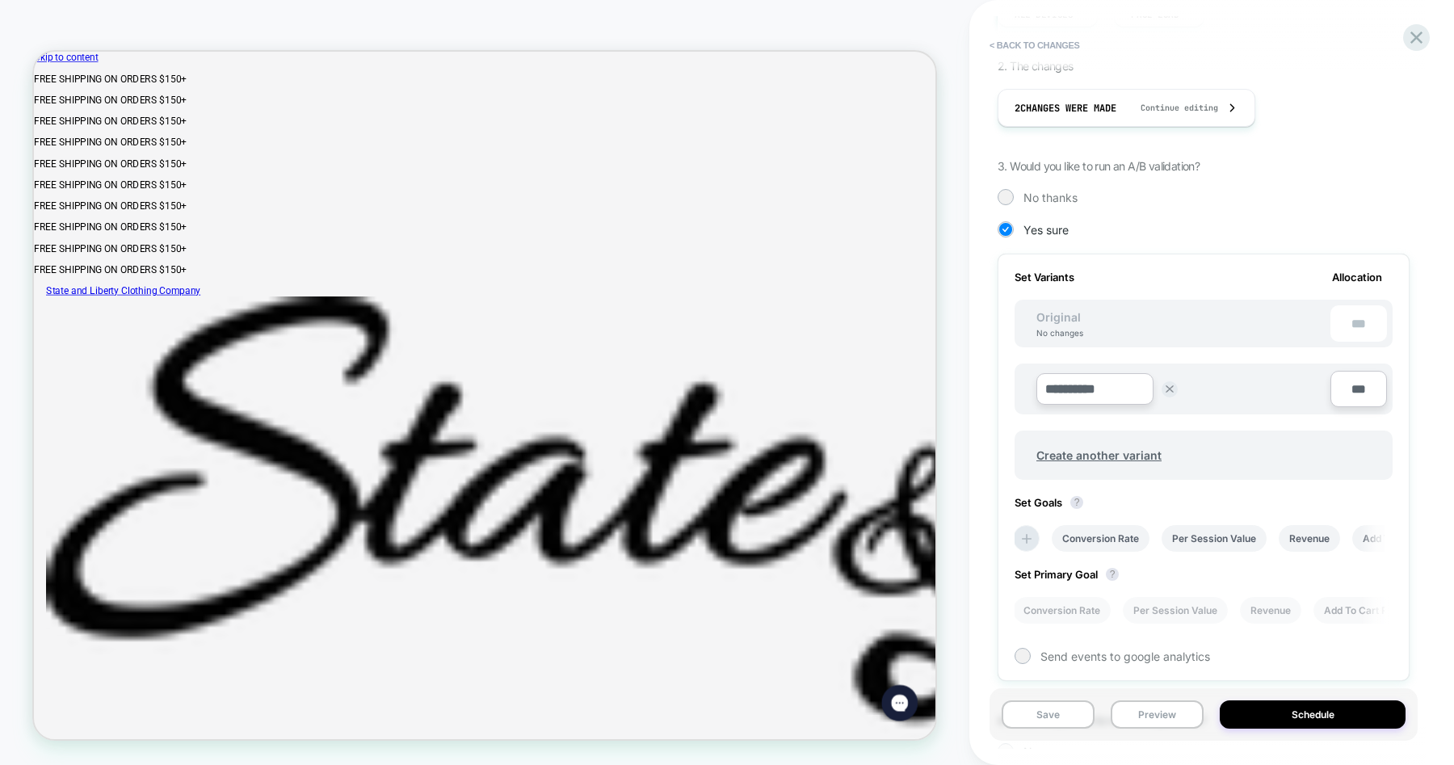
click at [1104, 389] on input "**********" at bounding box center [1095, 389] width 117 height 32
type input "*********"
click at [1216, 385] on strong "Save" at bounding box center [1213, 389] width 23 height 13
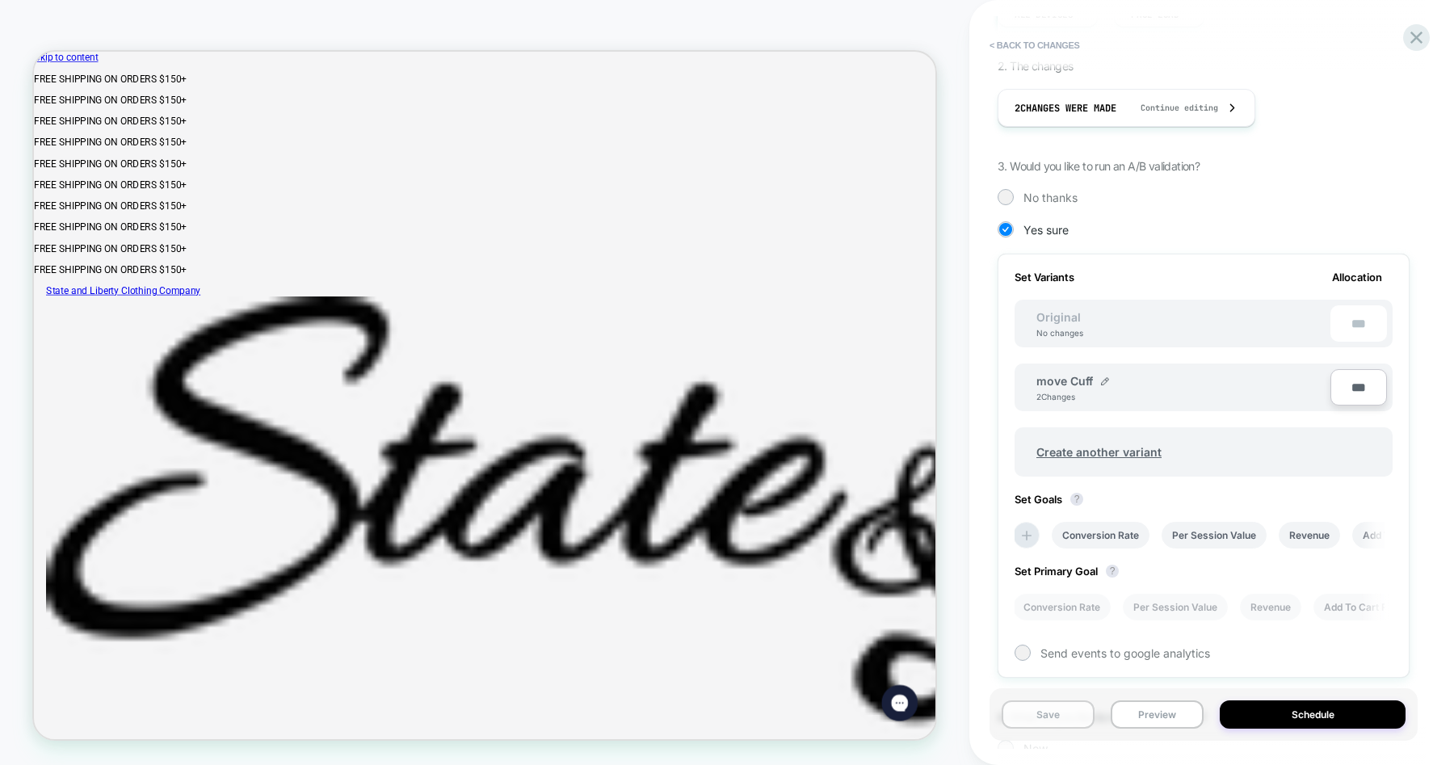
click at [1072, 712] on button "Save" at bounding box center [1048, 715] width 93 height 28
click at [1151, 713] on button "Preview" at bounding box center [1157, 715] width 93 height 28
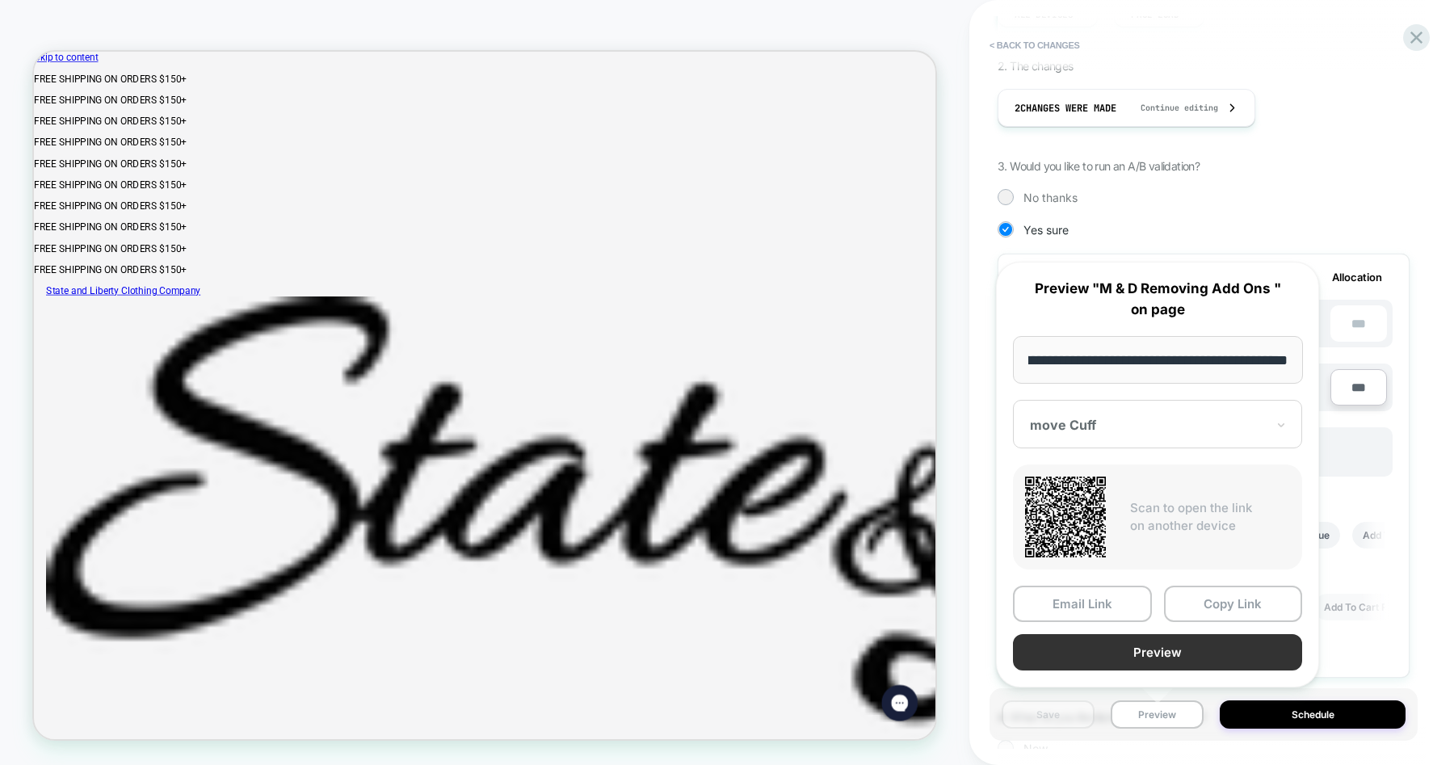
scroll to position [0, 0]
click at [1149, 654] on button "Preview" at bounding box center [1157, 652] width 289 height 36
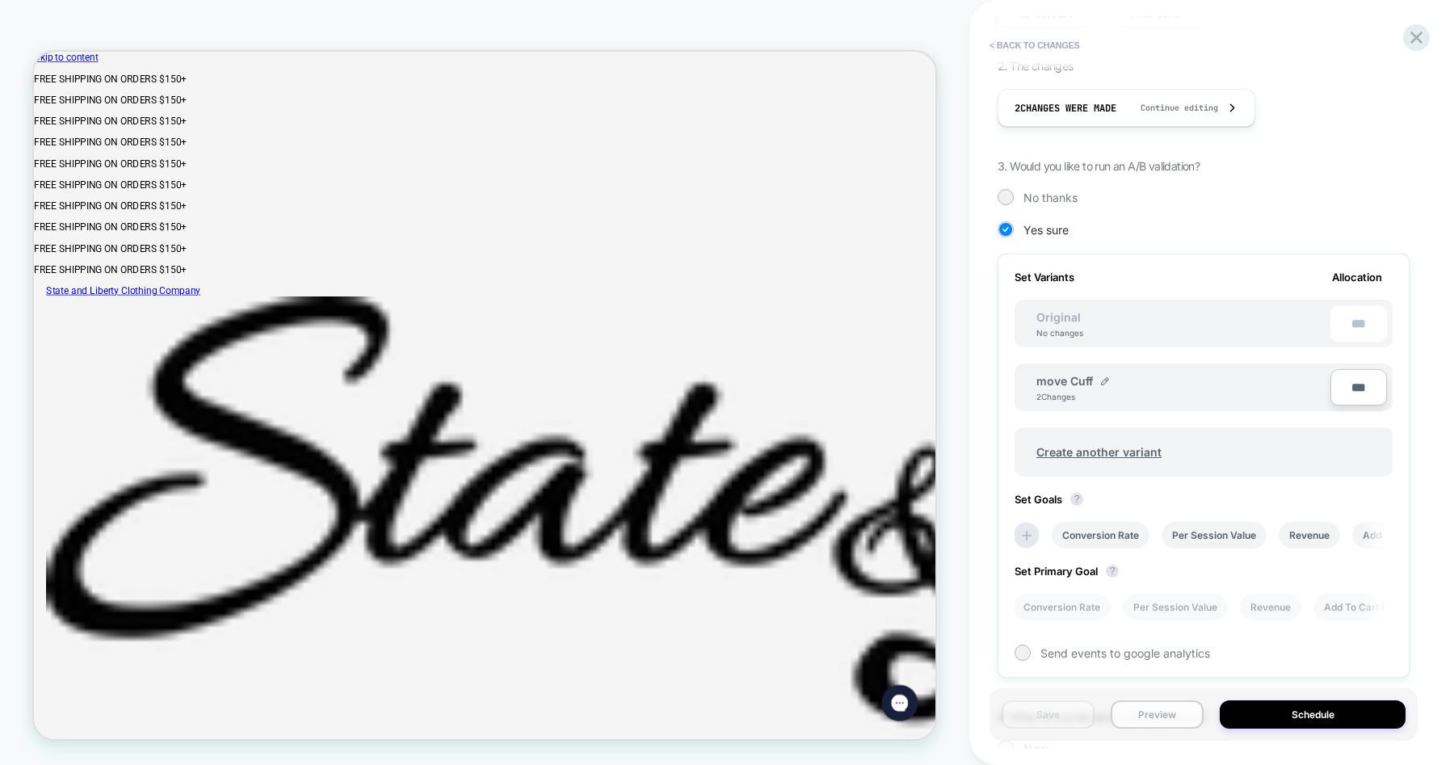
click at [1170, 715] on button "Preview" at bounding box center [1157, 715] width 93 height 28
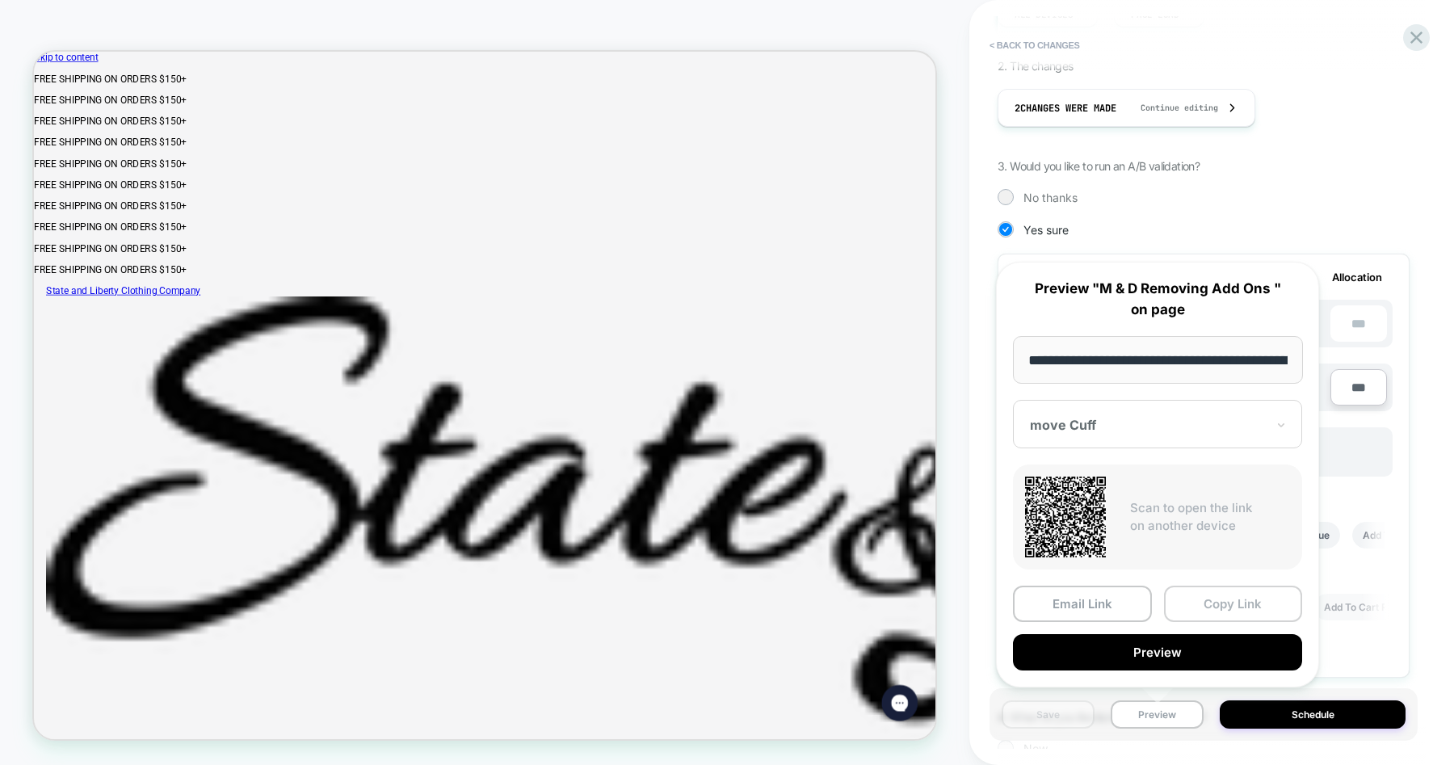
click at [1206, 608] on button "Copy Link" at bounding box center [1233, 604] width 139 height 36
